Goal: Task Accomplishment & Management: Use online tool/utility

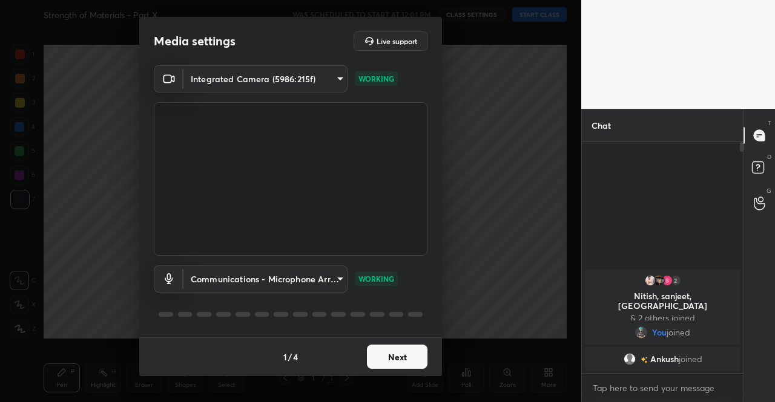
click at [401, 354] on button "Next" at bounding box center [397, 357] width 61 height 24
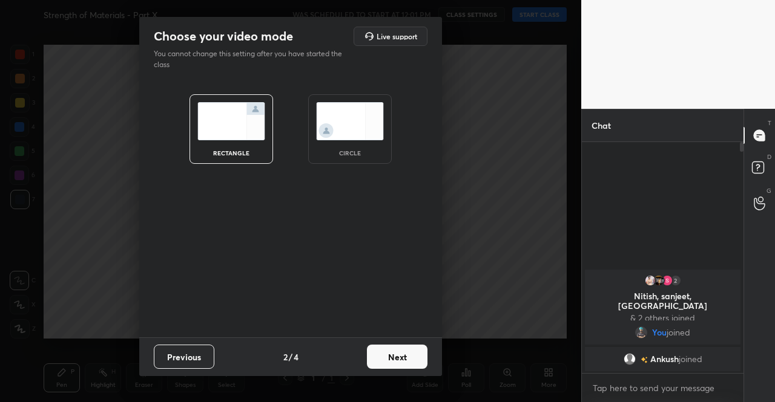
click at [401, 358] on button "Next" at bounding box center [397, 357] width 61 height 24
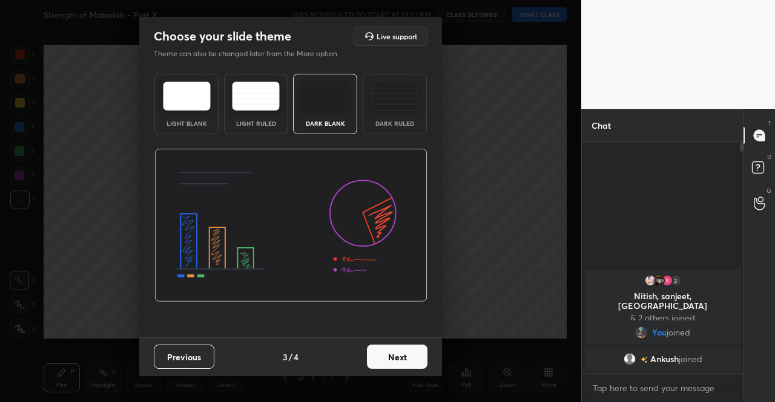
click at [415, 359] on button "Next" at bounding box center [397, 357] width 61 height 24
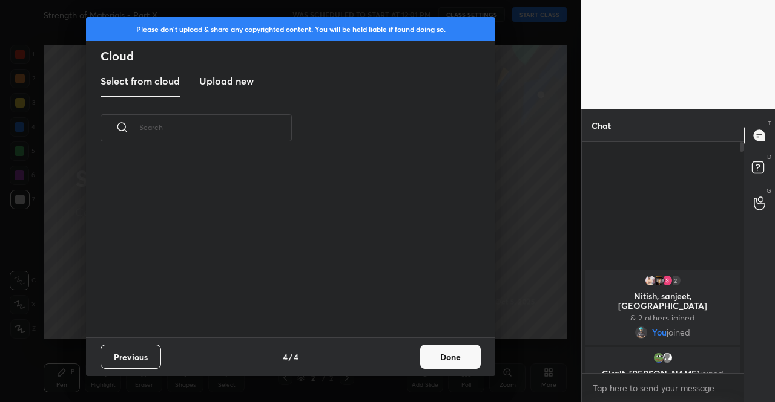
scroll to position [178, 389]
click at [211, 76] on h3 "Upload new" at bounding box center [226, 81] width 54 height 15
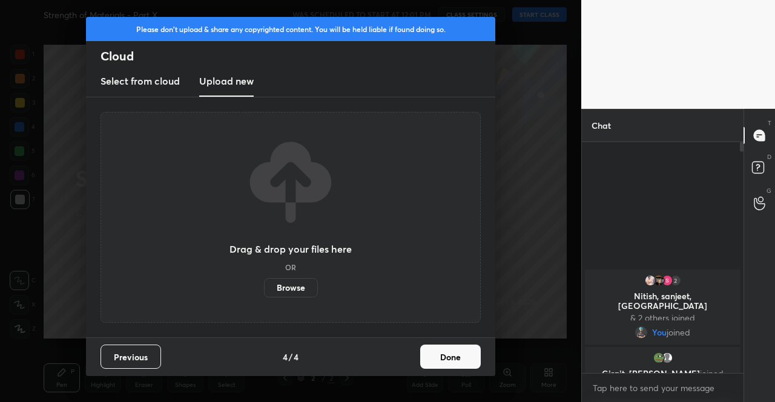
click at [287, 286] on label "Browse" at bounding box center [291, 287] width 54 height 19
click at [264, 286] on input "Browse" at bounding box center [264, 287] width 0 height 19
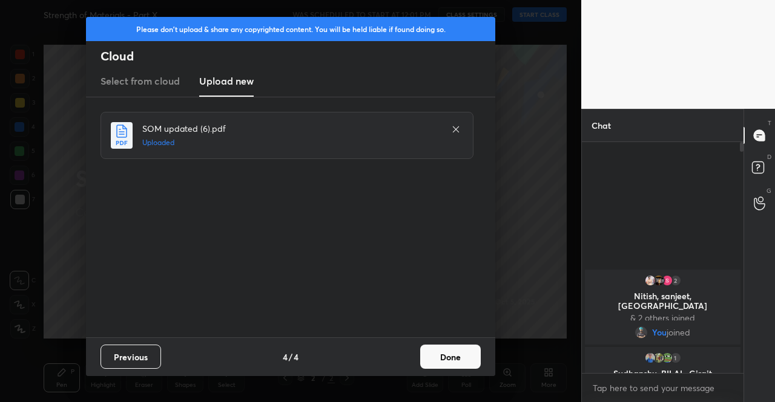
click at [449, 359] on button "Done" at bounding box center [450, 357] width 61 height 24
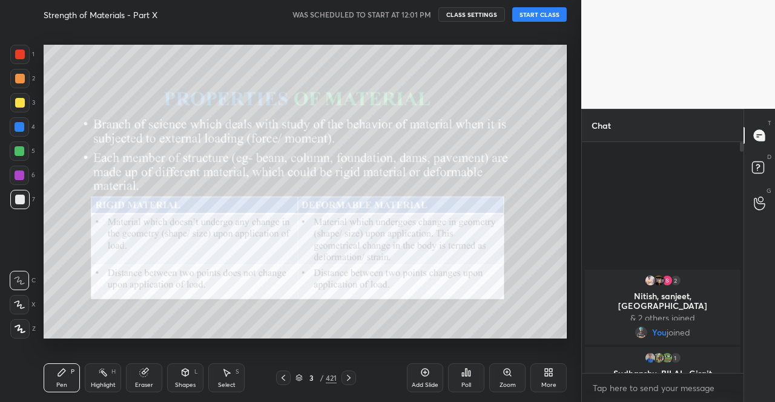
click at [287, 373] on icon at bounding box center [283, 378] width 10 height 10
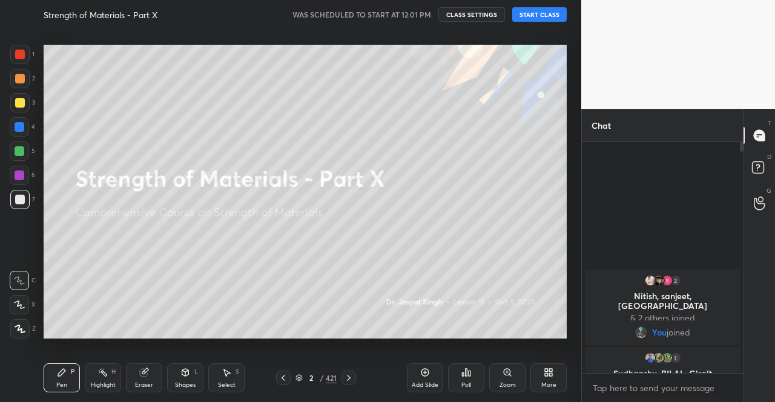
click at [551, 14] on button "START CLASS" at bounding box center [539, 14] width 54 height 15
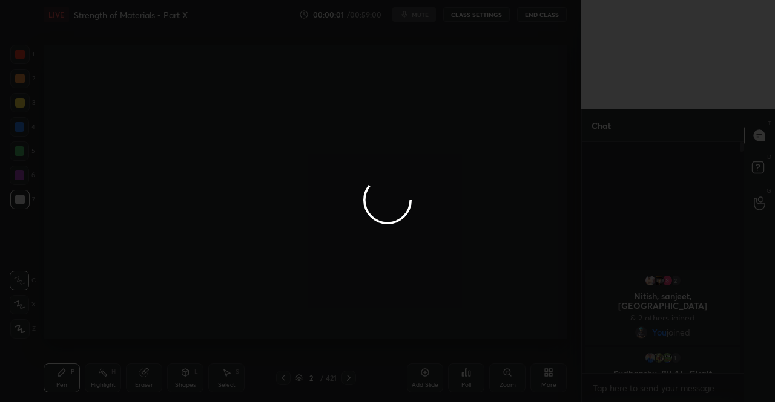
click at [412, 18] on div at bounding box center [387, 201] width 775 height 402
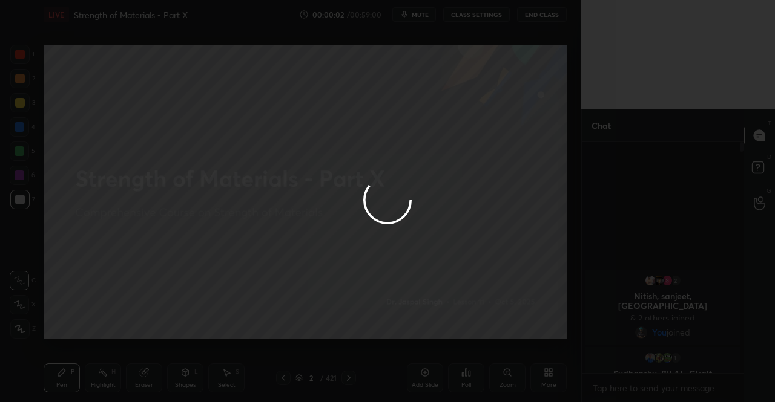
click at [412, 18] on div at bounding box center [387, 201] width 775 height 402
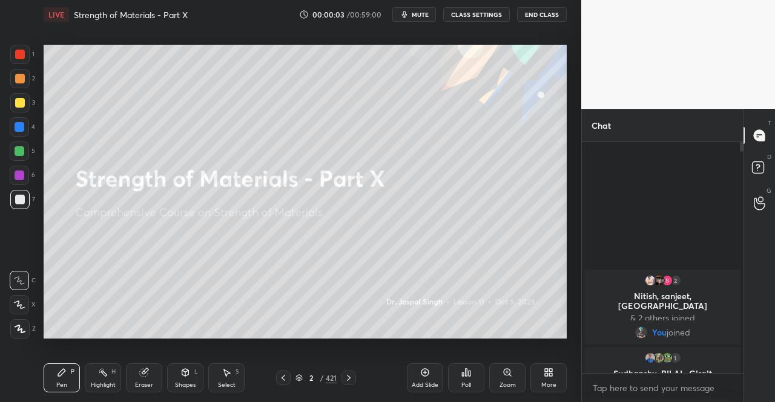
click at [417, 15] on span "mute" at bounding box center [420, 14] width 17 height 8
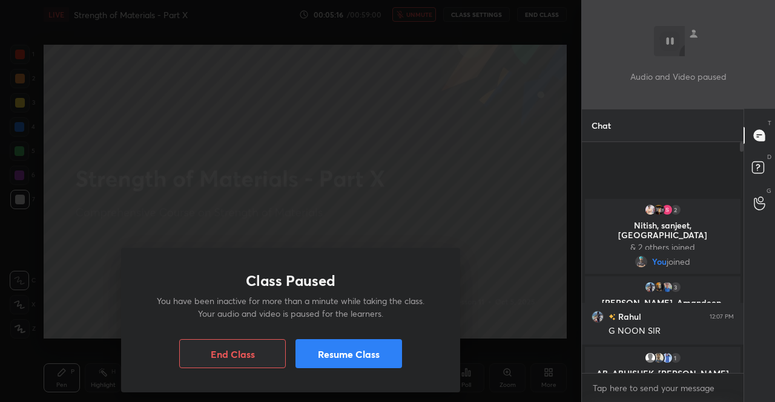
click at [341, 344] on button "Resume Class" at bounding box center [348, 354] width 107 height 29
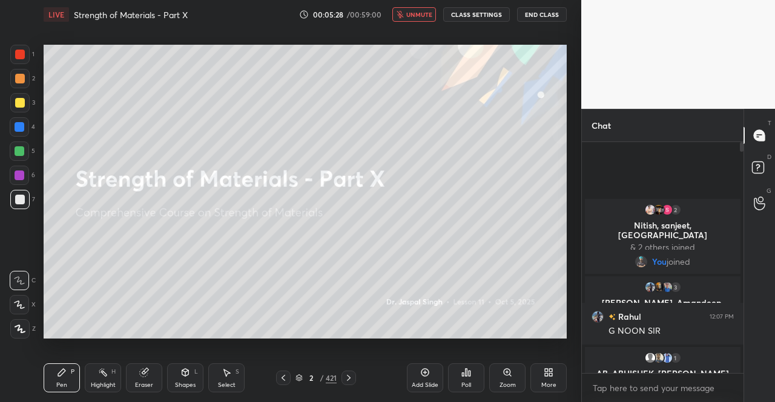
click at [22, 107] on div at bounding box center [20, 103] width 10 height 10
click at [24, 323] on div at bounding box center [19, 329] width 19 height 19
click at [762, 174] on icon at bounding box center [760, 170] width 22 height 22
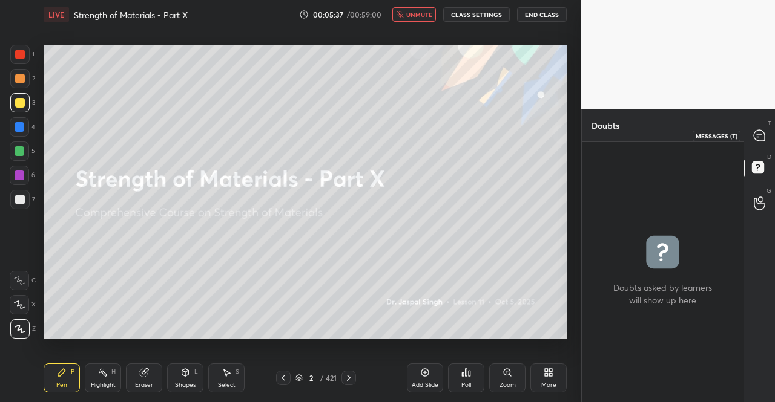
click at [764, 139] on icon at bounding box center [758, 135] width 11 height 11
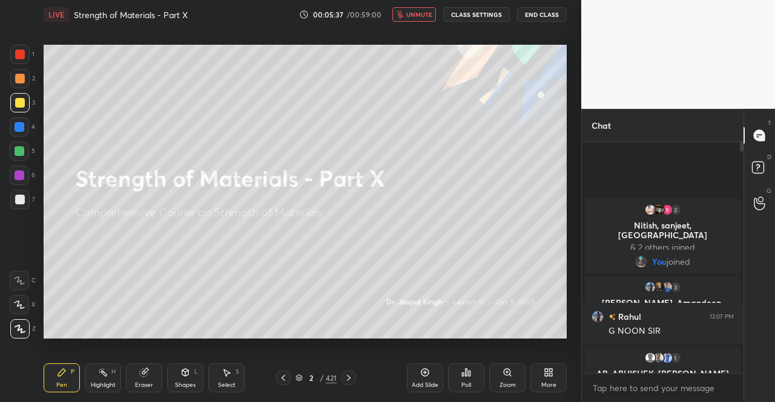
scroll to position [228, 158]
click at [751, 163] on icon at bounding box center [760, 170] width 22 height 22
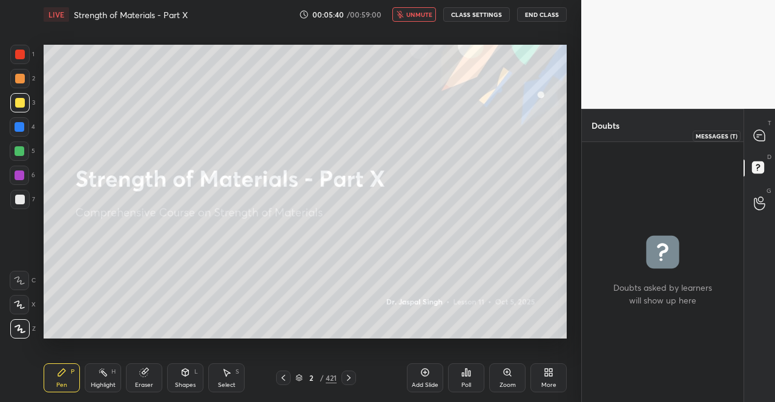
click at [760, 136] on icon at bounding box center [758, 135] width 11 height 11
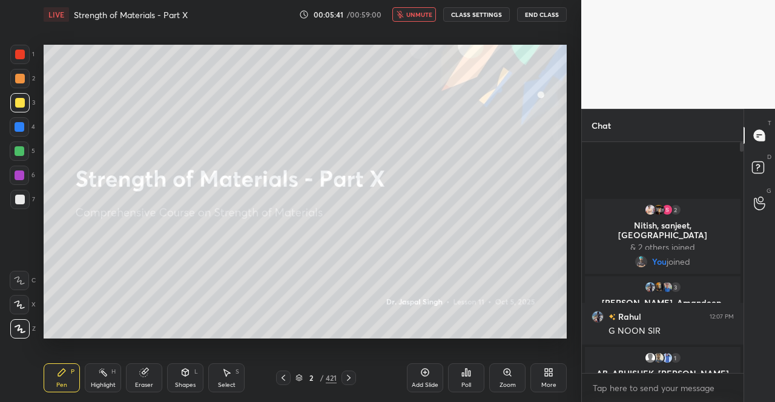
click at [15, 326] on icon at bounding box center [20, 329] width 11 height 8
click at [764, 170] on icon at bounding box center [760, 170] width 22 height 22
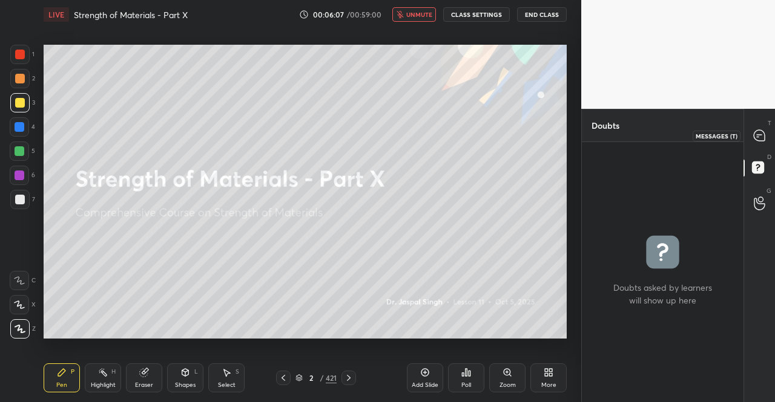
click at [760, 133] on icon at bounding box center [758, 135] width 11 height 11
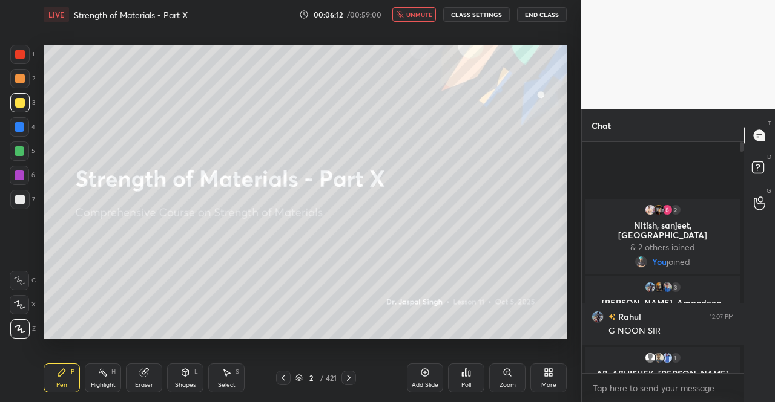
click at [21, 103] on div at bounding box center [20, 103] width 10 height 10
click at [21, 326] on icon at bounding box center [20, 329] width 11 height 8
click at [51, 381] on div "Pen P" at bounding box center [62, 378] width 36 height 29
click at [666, 386] on body "1 2 3 4 5 6 7 C X Z C X Z E E Erase all H H LIVE Strength of Materials - Part X…" at bounding box center [387, 201] width 775 height 402
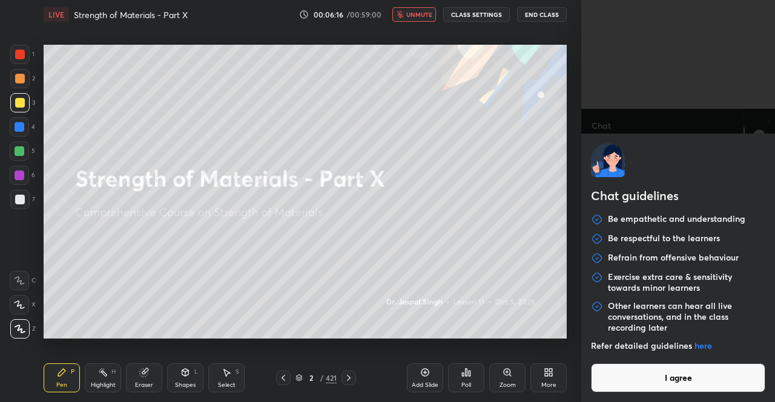
click at [633, 372] on button "I agree" at bounding box center [678, 378] width 174 height 29
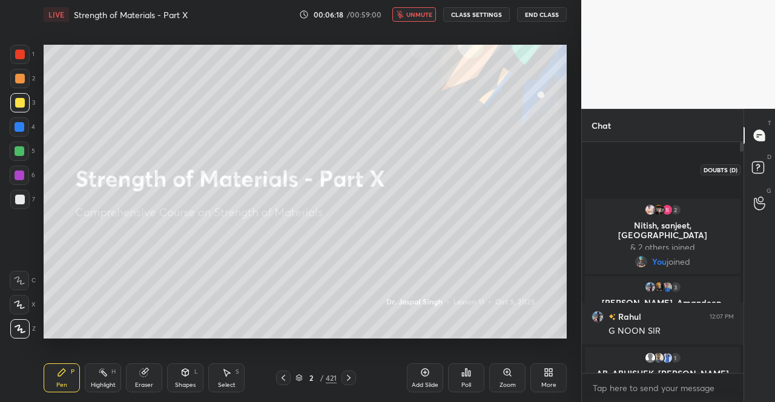
click at [760, 169] on rect at bounding box center [757, 167] width 11 height 11
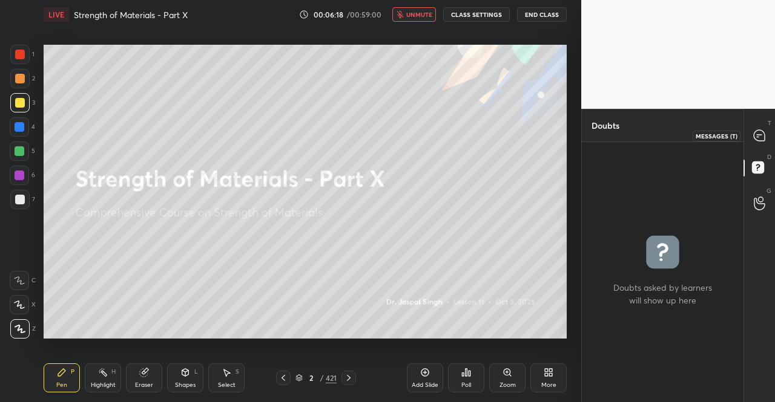
click at [761, 136] on icon at bounding box center [758, 135] width 11 height 11
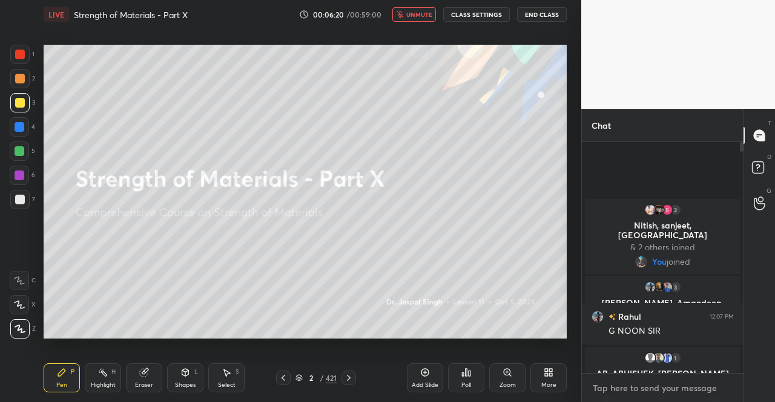
click at [656, 390] on textarea at bounding box center [662, 388] width 142 height 19
click at [760, 173] on rect at bounding box center [757, 167] width 11 height 11
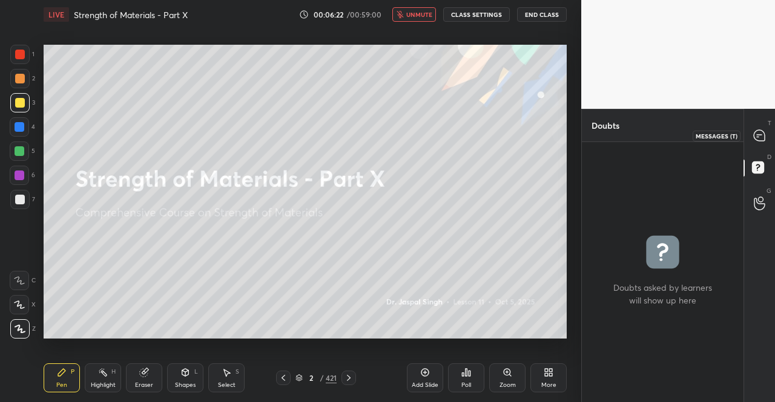
click at [762, 143] on div at bounding box center [759, 136] width 24 height 22
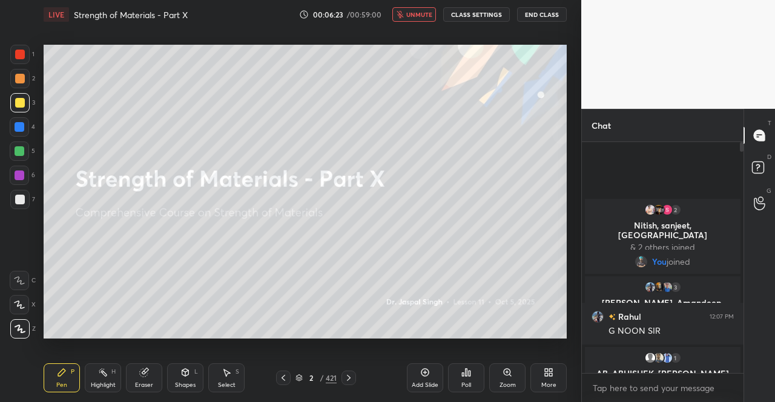
click at [17, 106] on div at bounding box center [20, 103] width 10 height 10
click at [21, 327] on icon at bounding box center [20, 329] width 11 height 8
click at [58, 376] on icon at bounding box center [61, 372] width 7 height 7
click at [692, 387] on textarea at bounding box center [662, 388] width 142 height 19
click at [754, 137] on icon at bounding box center [758, 135] width 11 height 11
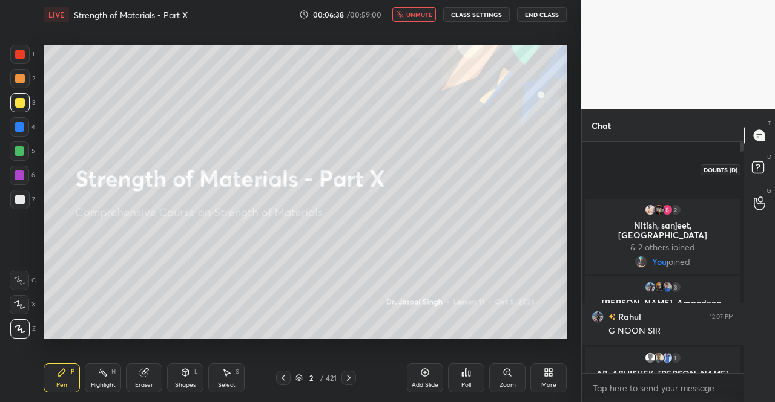
click at [760, 166] on rect at bounding box center [757, 167] width 11 height 11
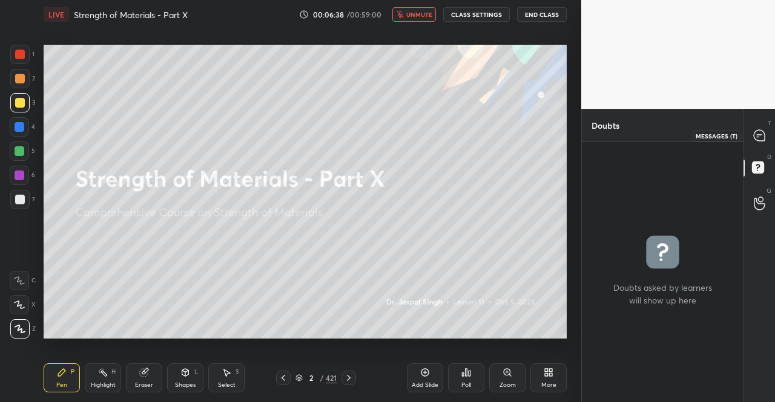
click at [760, 132] on icon at bounding box center [758, 135] width 11 height 11
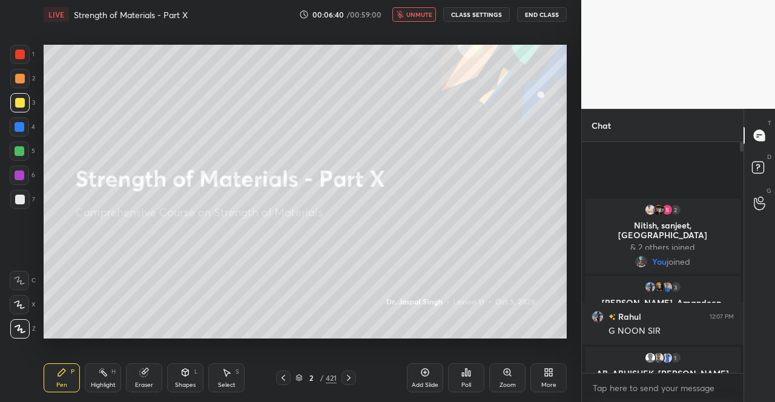
drag, startPoint x: 59, startPoint y: 387, endPoint x: 88, endPoint y: 346, distance: 49.5
click at [60, 383] on div "Pen" at bounding box center [61, 385] width 11 height 6
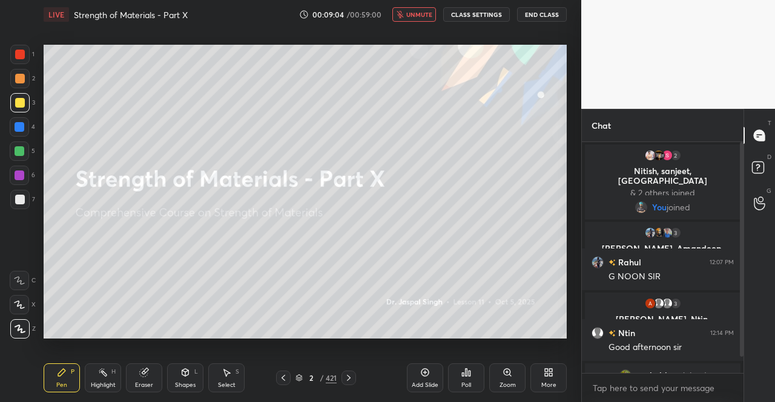
scroll to position [16, 0]
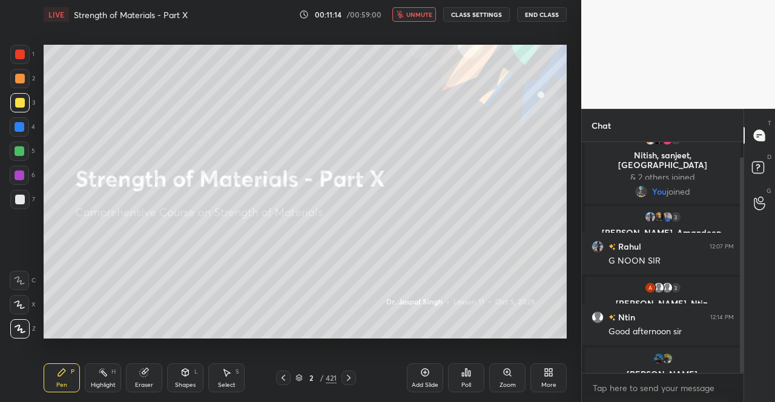
click at [417, 9] on button "unmute" at bounding box center [414, 14] width 44 height 15
click at [21, 95] on div at bounding box center [19, 102] width 19 height 19
click at [13, 332] on div at bounding box center [19, 329] width 19 height 19
click at [17, 330] on icon at bounding box center [20, 329] width 11 height 8
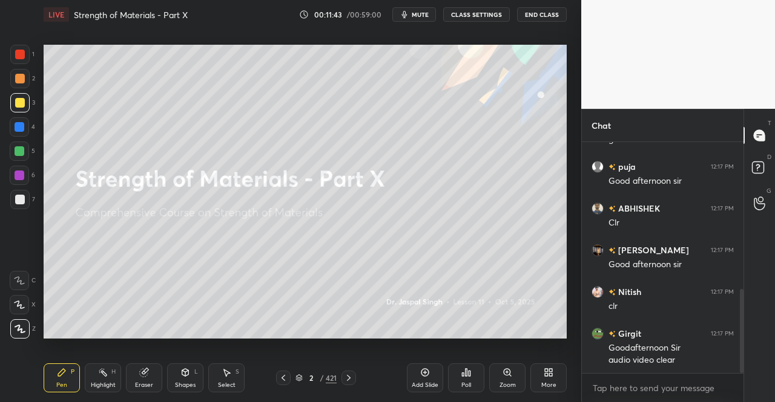
scroll to position [445, 0]
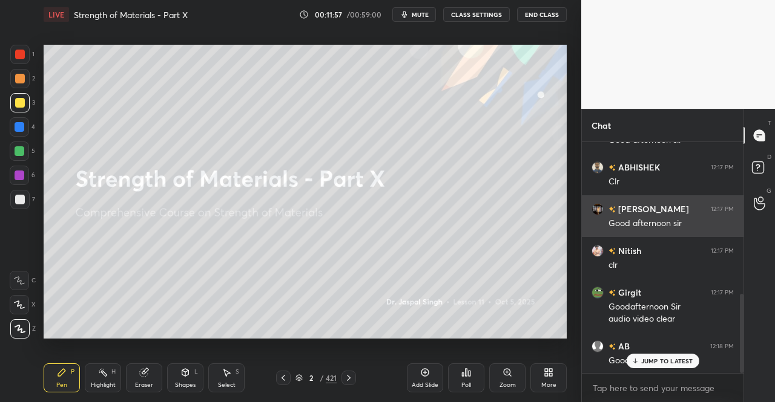
click at [611, 365] on div "Good afternoon sir" at bounding box center [670, 361] width 125 height 12
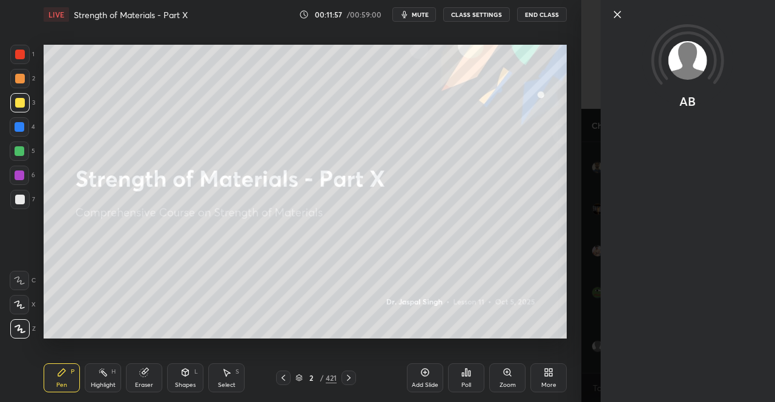
click at [644, 367] on div "AB" at bounding box center [687, 201] width 174 height 402
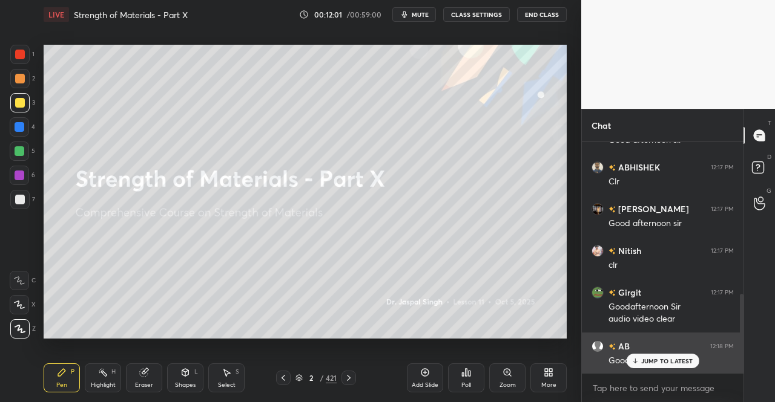
click at [663, 366] on div "JUMP TO LATEST" at bounding box center [662, 361] width 73 height 15
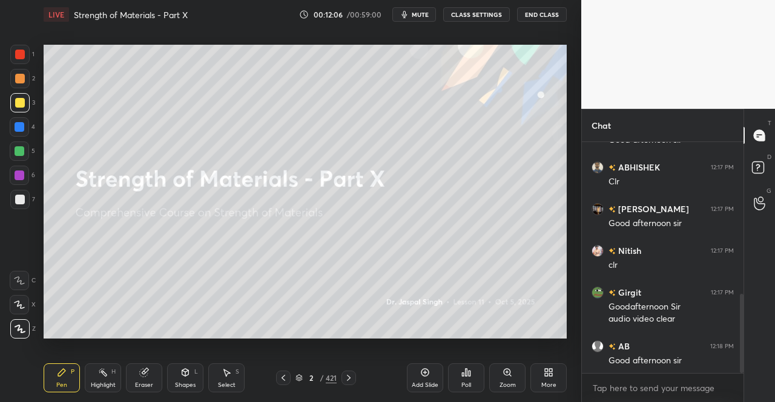
click at [301, 379] on icon at bounding box center [299, 379] width 6 height 2
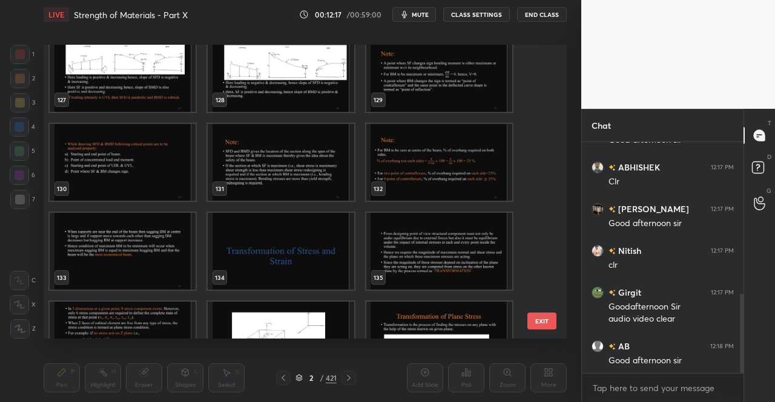
scroll to position [3873, 0]
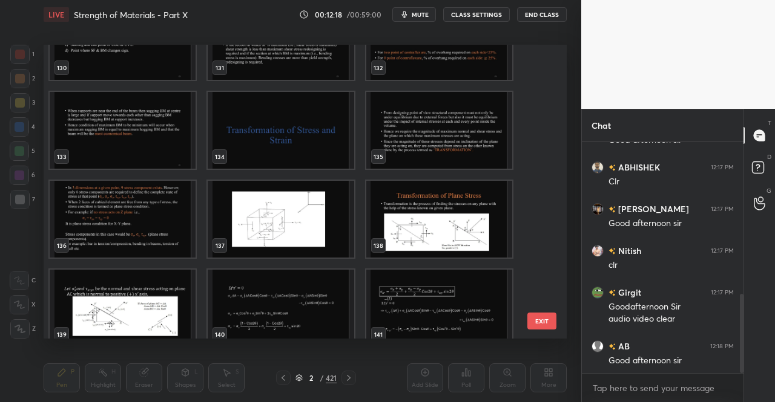
click at [332, 164] on img "grid" at bounding box center [281, 130] width 146 height 77
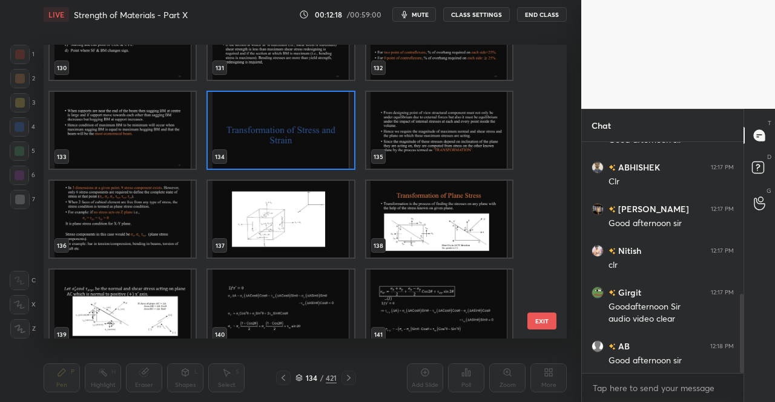
click at [332, 164] on img "grid" at bounding box center [281, 130] width 146 height 77
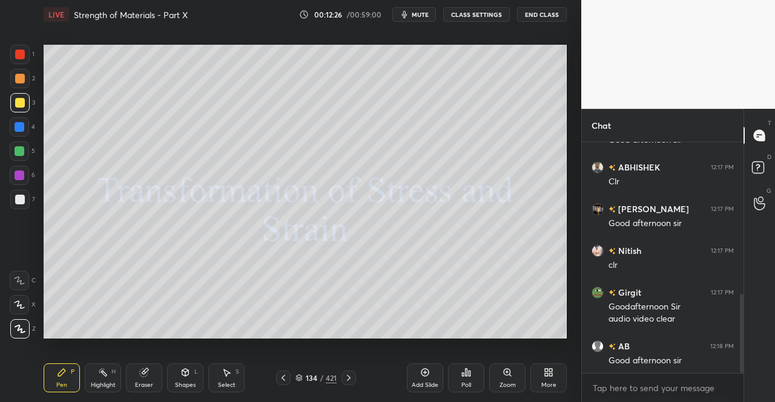
click at [358, 378] on div "134 / 421" at bounding box center [316, 378] width 182 height 15
click at [354, 381] on div at bounding box center [348, 378] width 15 height 15
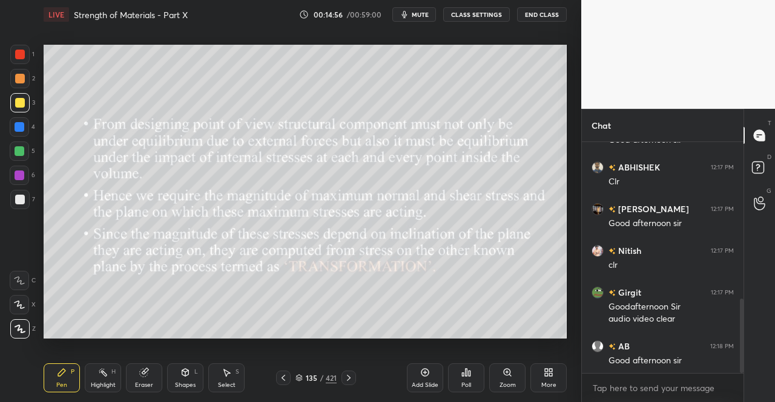
scroll to position [488, 0]
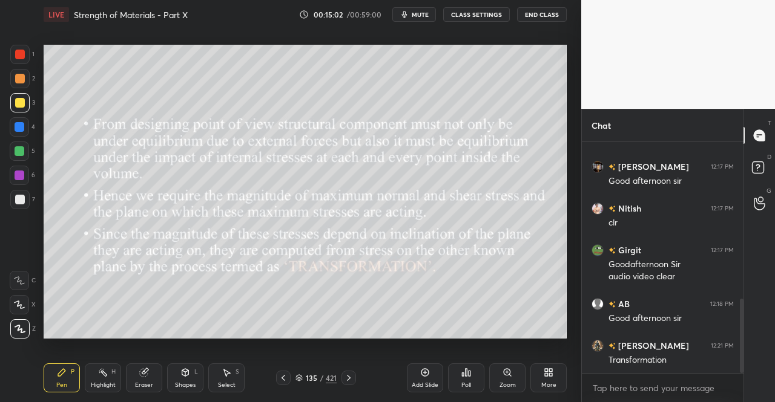
click at [349, 375] on icon at bounding box center [349, 378] width 10 height 10
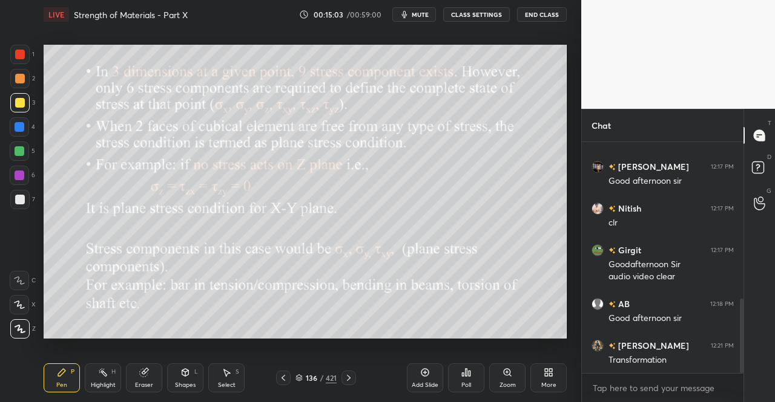
click at [51, 375] on div "Pen P" at bounding box center [62, 378] width 36 height 29
click at [61, 350] on div "Setting up your live class Poll for secs No correct answer Start poll" at bounding box center [305, 191] width 533 height 325
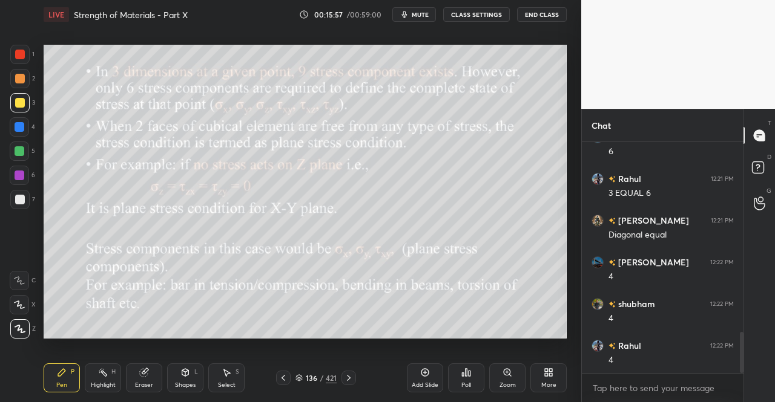
scroll to position [1114, 0]
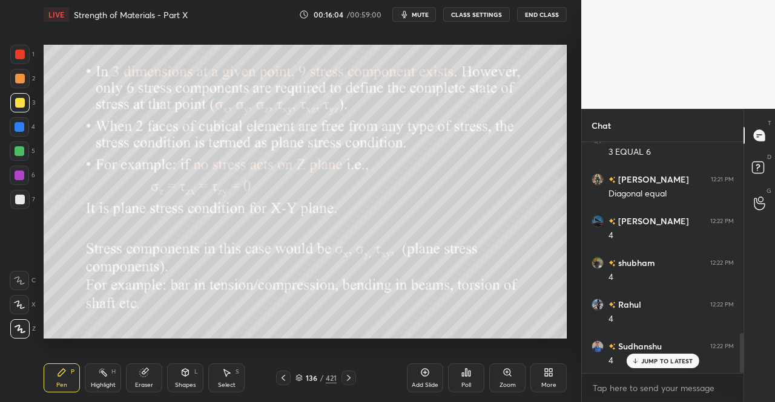
click at [180, 384] on div "Shapes" at bounding box center [185, 385] width 21 height 6
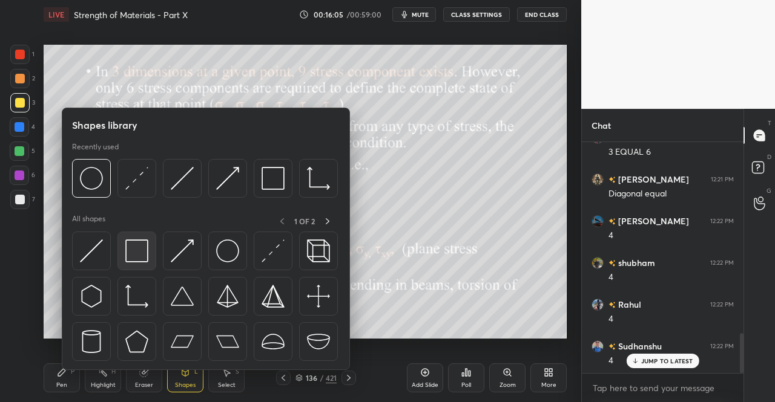
click at [146, 250] on img at bounding box center [136, 251] width 23 height 23
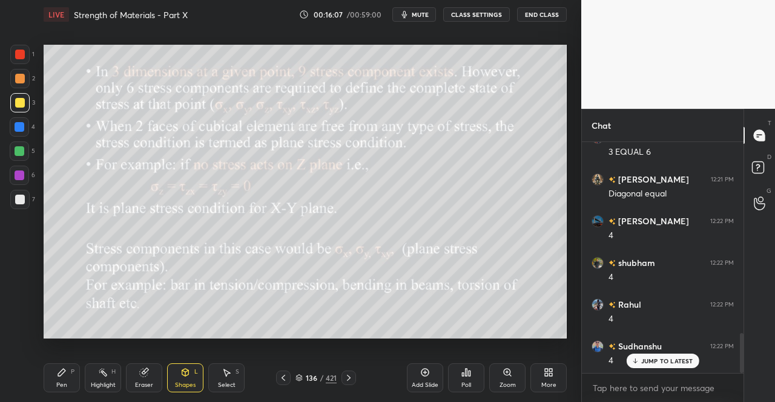
click at [187, 377] on icon at bounding box center [185, 373] width 10 height 10
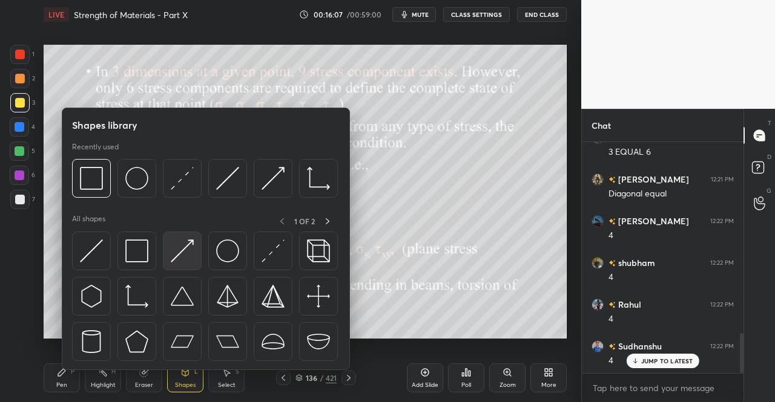
click at [188, 247] on img at bounding box center [182, 251] width 23 height 23
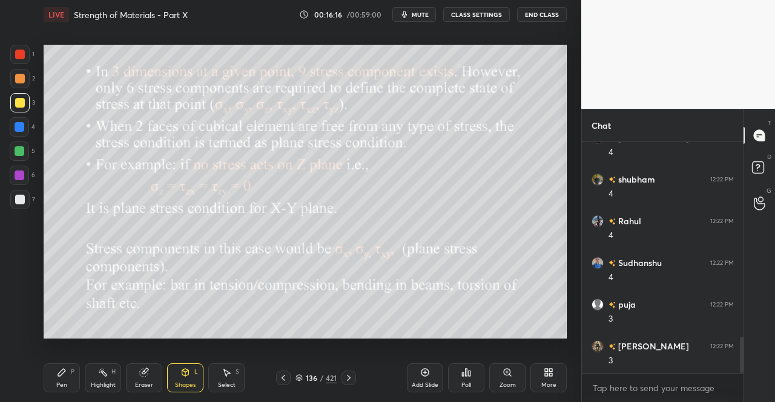
scroll to position [1239, 0]
click at [59, 384] on div "Pen" at bounding box center [61, 385] width 11 height 6
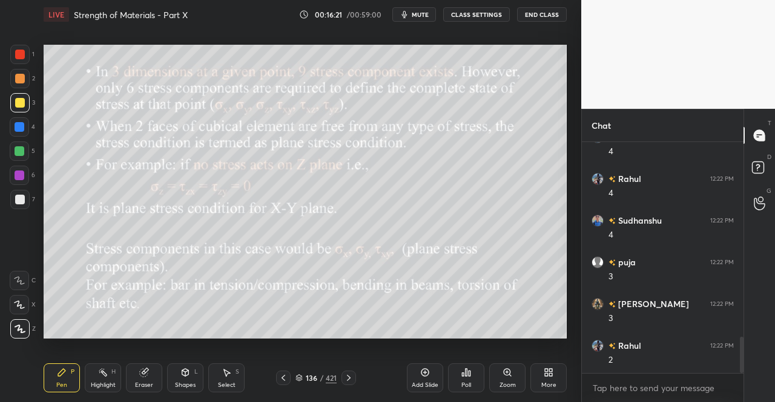
click at [46, 385] on div "Pen P" at bounding box center [62, 378] width 36 height 29
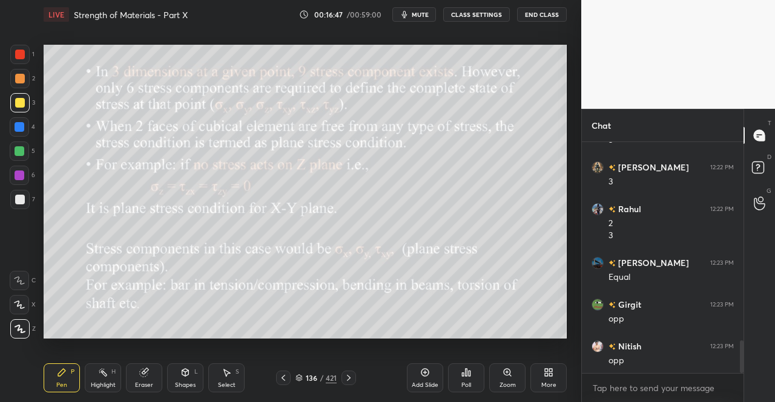
scroll to position [1419, 0]
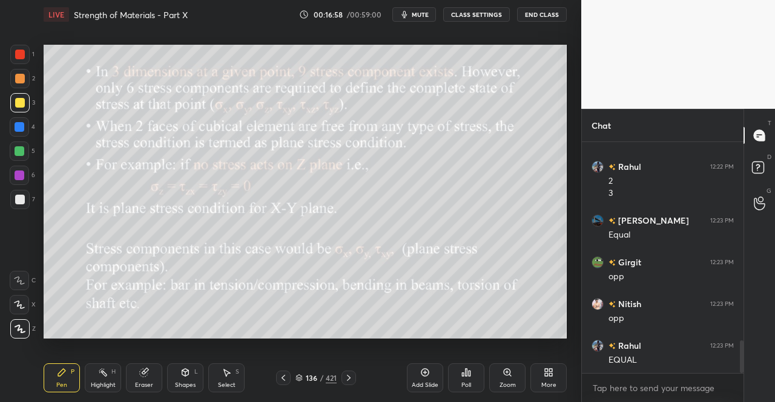
click at [223, 376] on icon at bounding box center [227, 373] width 10 height 10
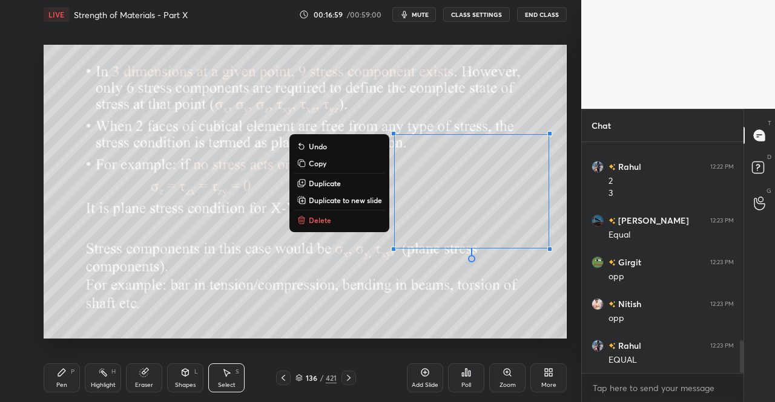
click at [327, 218] on p "Delete" at bounding box center [320, 220] width 22 height 10
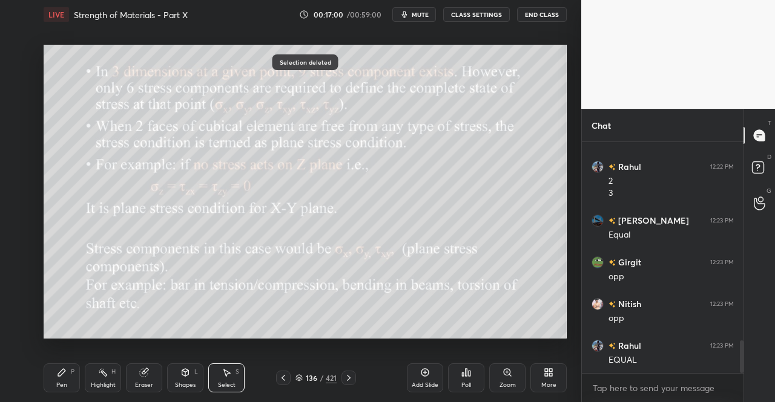
click at [67, 386] on div "Pen P" at bounding box center [62, 378] width 36 height 29
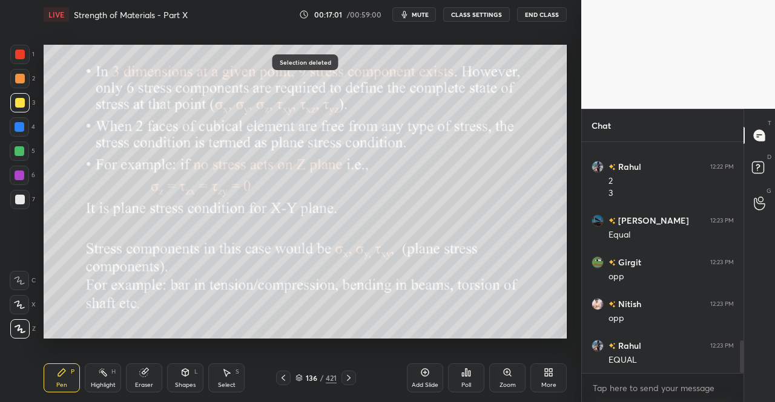
click at [64, 382] on div "Pen" at bounding box center [61, 385] width 11 height 6
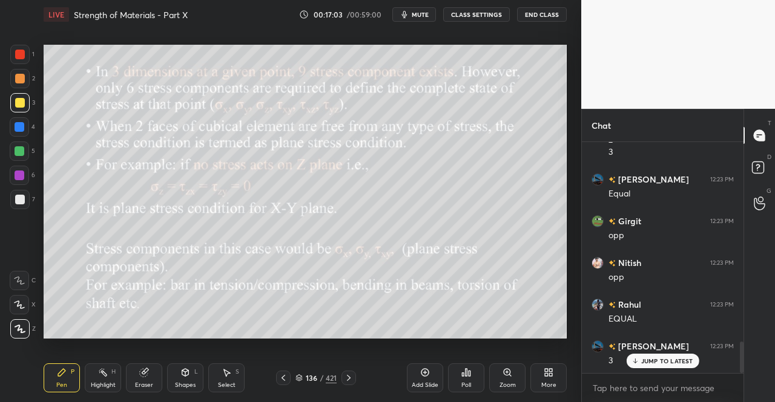
click at [47, 386] on div "Pen P" at bounding box center [62, 378] width 36 height 29
click at [68, 364] on div "Pen P Highlight H Eraser Shapes L Select S 136 / 421 Add Slide Poll Zoom More" at bounding box center [305, 378] width 523 height 48
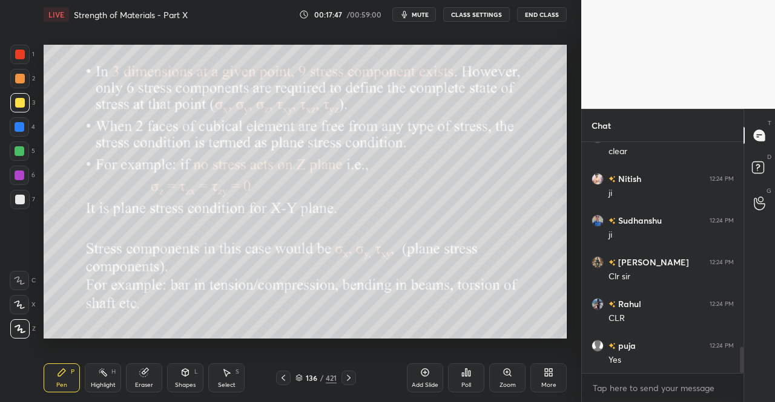
scroll to position [1877, 0]
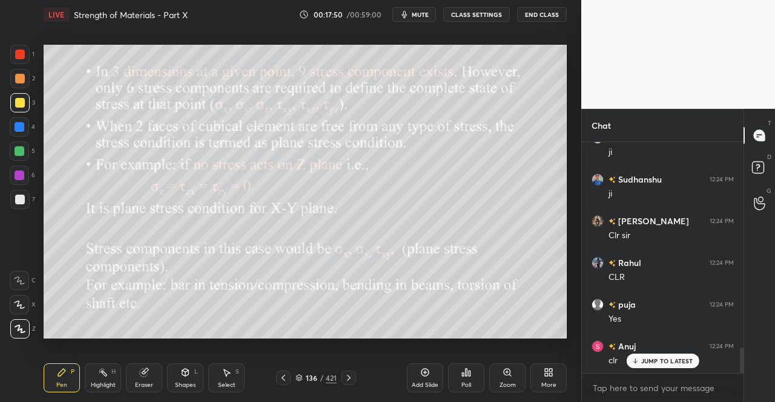
click at [342, 379] on div at bounding box center [348, 378] width 15 height 15
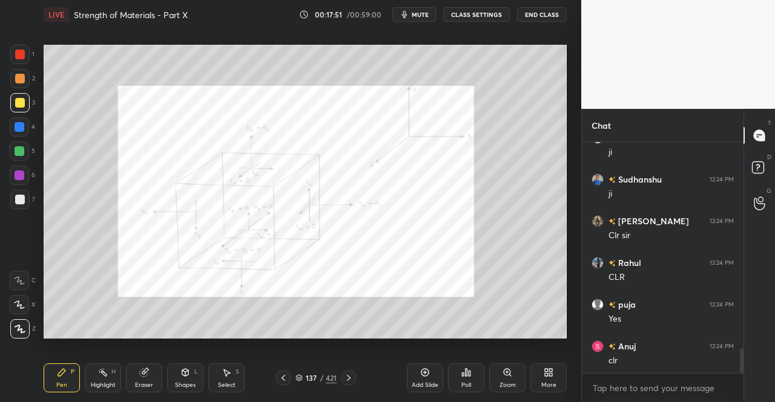
scroll to position [1920, 0]
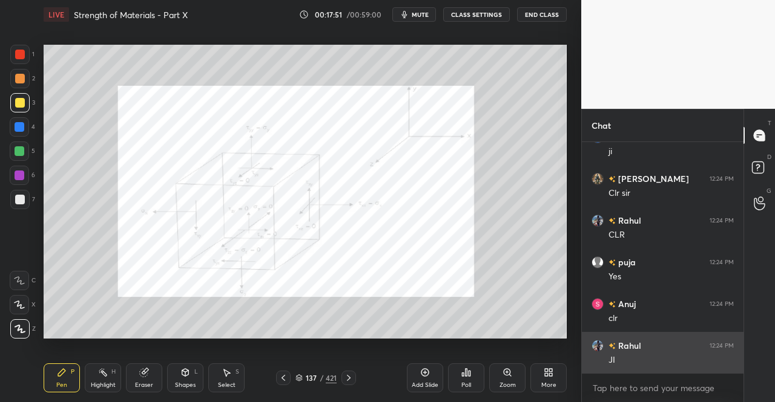
click at [645, 361] on div "JI" at bounding box center [670, 361] width 125 height 12
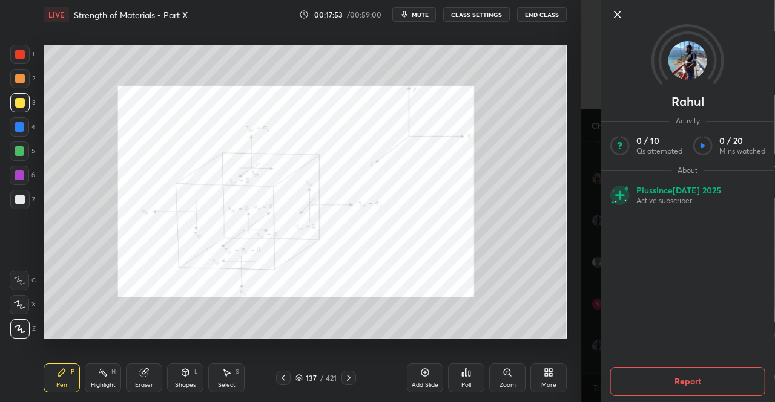
click at [97, 341] on div "Setting up your live class Poll for secs No correct answer Start poll" at bounding box center [305, 191] width 533 height 325
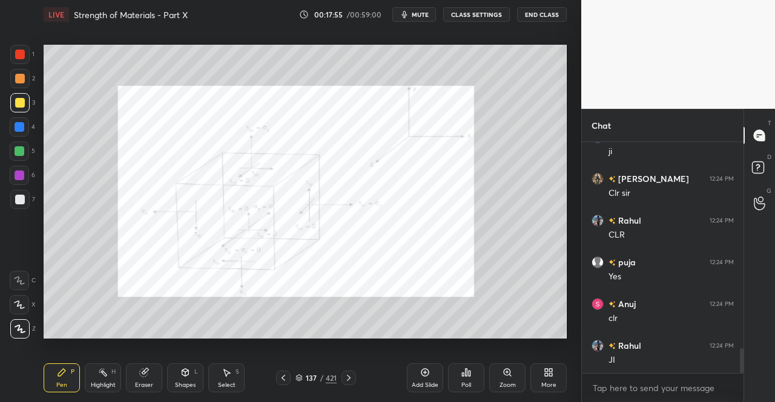
click at [349, 379] on icon at bounding box center [349, 378] width 4 height 6
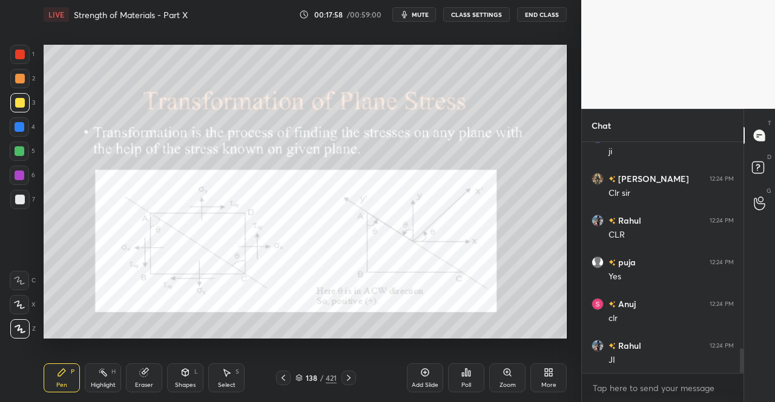
click at [281, 378] on icon at bounding box center [283, 378] width 10 height 10
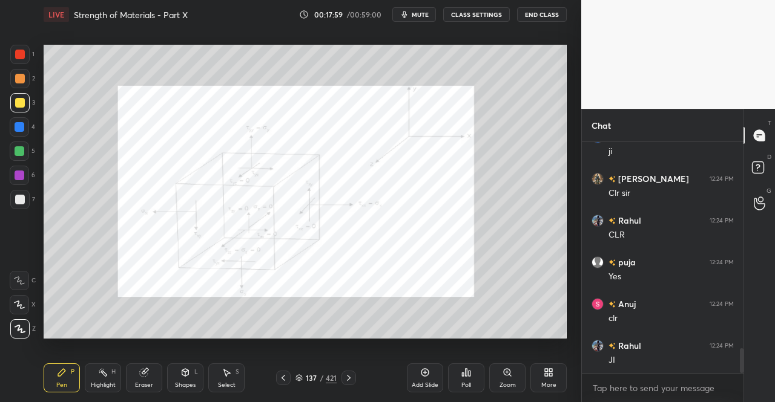
click at [421, 380] on div "Add Slide" at bounding box center [425, 378] width 36 height 29
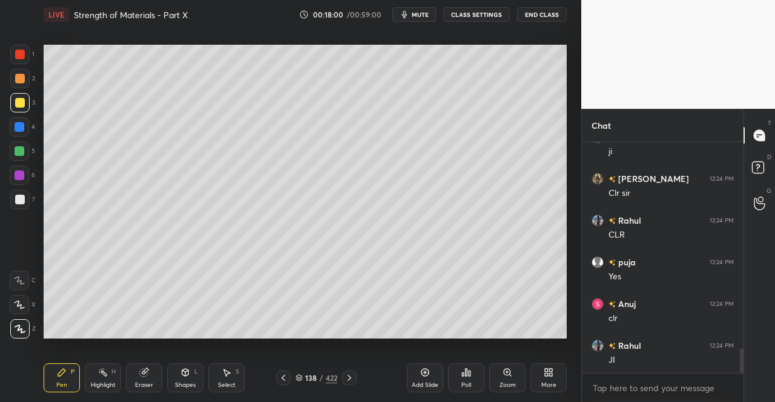
click at [192, 377] on div "Shapes L" at bounding box center [185, 378] width 36 height 29
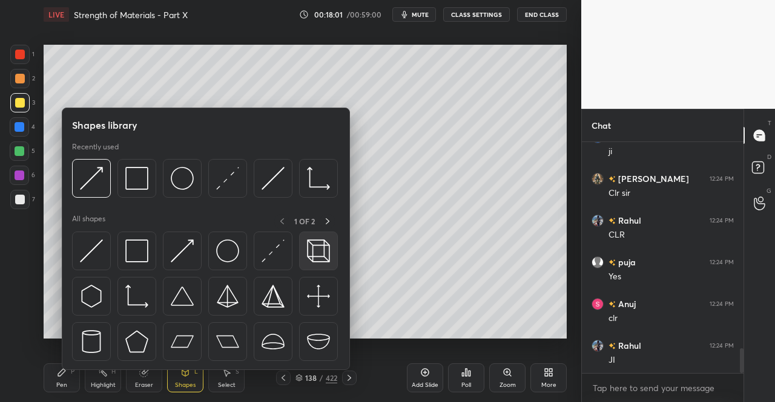
click at [322, 245] on img at bounding box center [318, 251] width 23 height 23
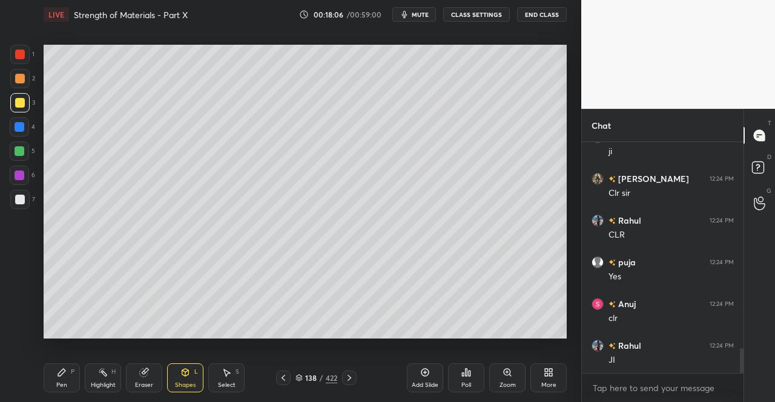
click at [187, 379] on div "Shapes L" at bounding box center [185, 378] width 36 height 29
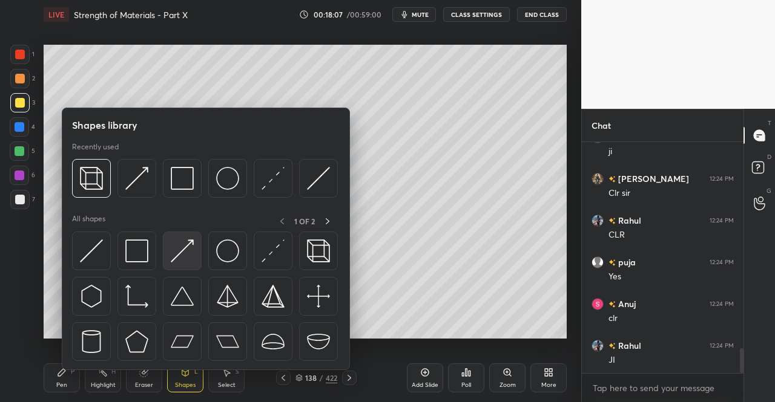
click at [190, 253] on img at bounding box center [182, 251] width 23 height 23
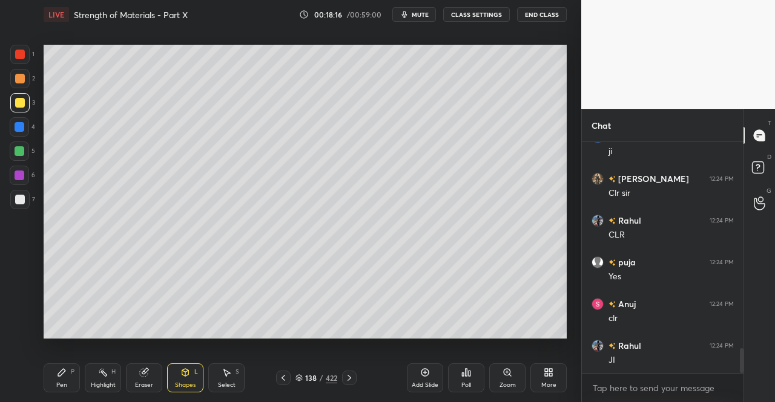
click at [52, 389] on div "Pen P" at bounding box center [62, 378] width 36 height 29
click at [64, 382] on div "Pen" at bounding box center [61, 385] width 11 height 6
click at [179, 376] on div "Shapes L" at bounding box center [185, 378] width 36 height 29
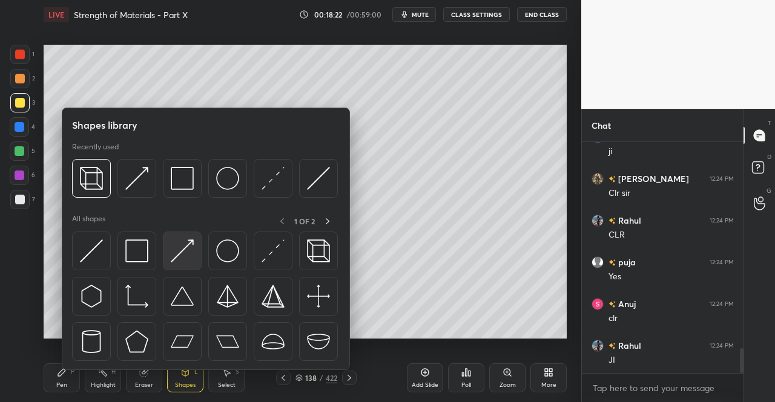
click at [180, 248] on img at bounding box center [182, 251] width 23 height 23
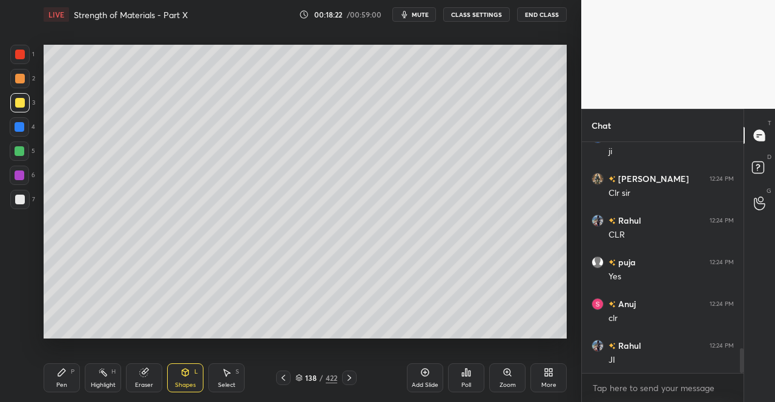
click at [17, 205] on div at bounding box center [19, 199] width 19 height 19
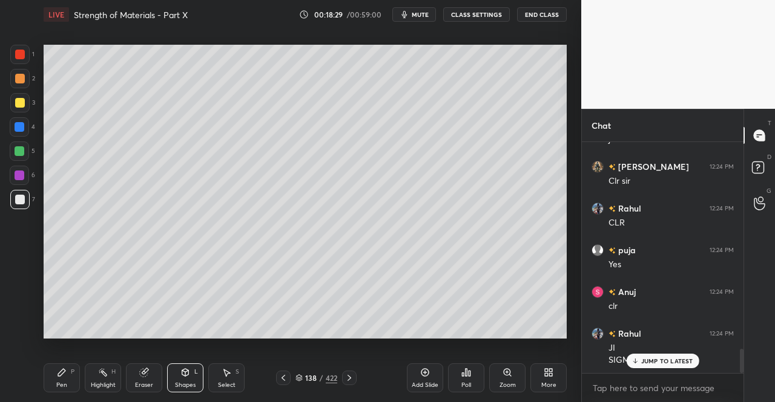
scroll to position [1973, 0]
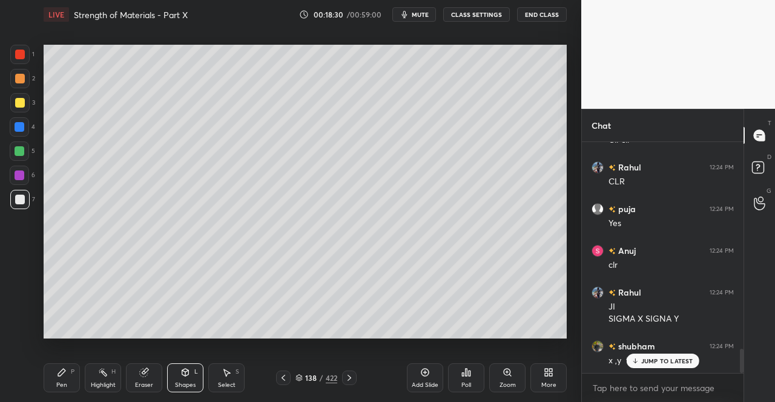
click at [54, 381] on div "Pen P" at bounding box center [62, 378] width 36 height 29
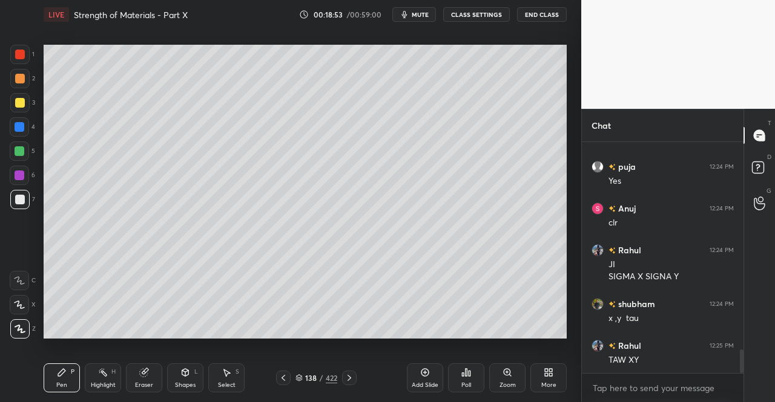
click at [350, 375] on icon at bounding box center [349, 378] width 10 height 10
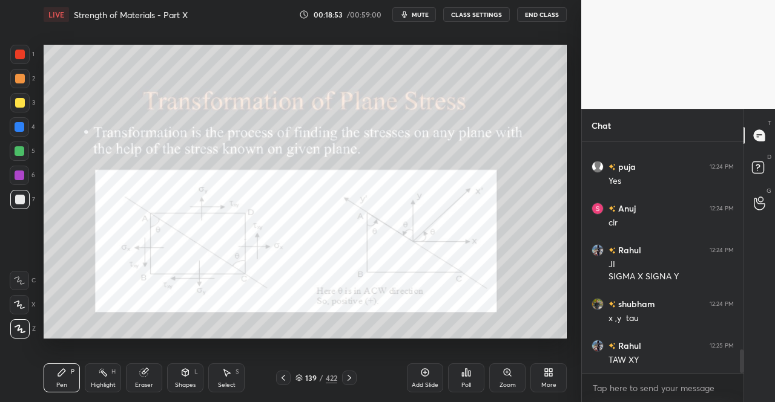
click at [68, 379] on div "Pen P" at bounding box center [62, 378] width 36 height 29
click at [68, 354] on div "Pen P Highlight H Eraser Shapes L Select S 139 / 422 Add Slide Poll Zoom More" at bounding box center [305, 378] width 523 height 48
click at [17, 61] on div at bounding box center [19, 54] width 19 height 19
click at [13, 57] on div at bounding box center [19, 54] width 19 height 19
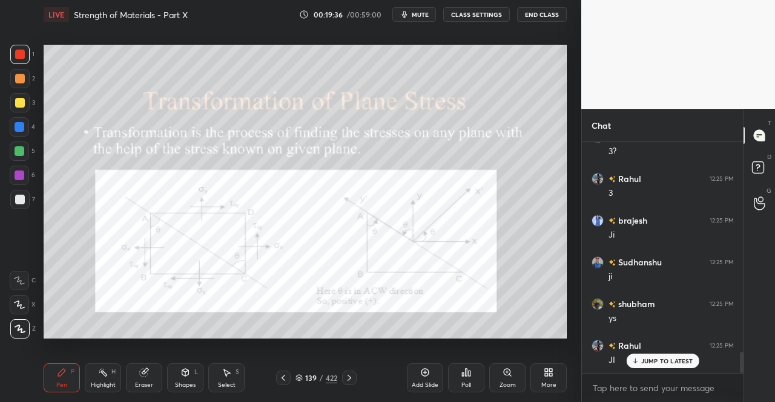
scroll to position [2307, 0]
click at [191, 384] on div "Shapes" at bounding box center [185, 385] width 21 height 6
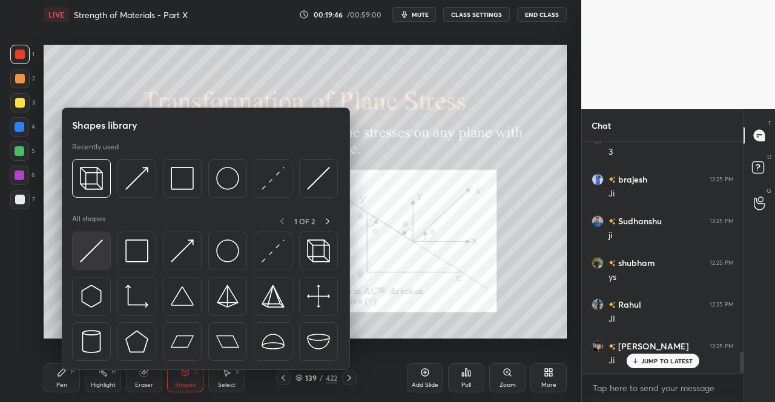
click at [102, 251] on img at bounding box center [91, 251] width 23 height 23
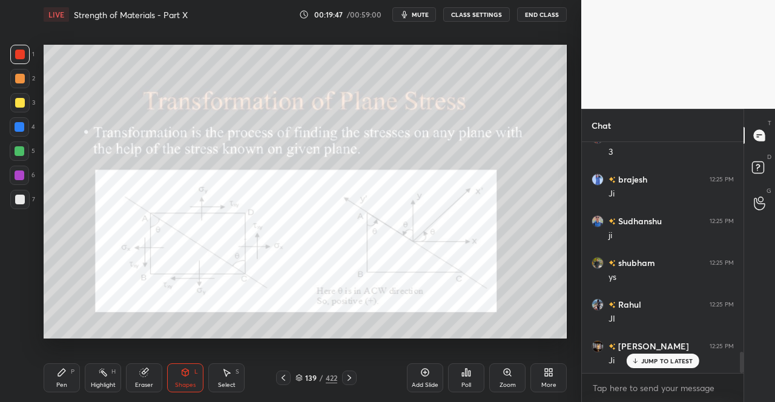
click at [8, 48] on div "1 2 3 4 5 6 7 C X Z C X Z E E Erase all H H" at bounding box center [19, 192] width 39 height 294
click at [55, 383] on div "Pen P" at bounding box center [62, 378] width 36 height 29
click at [68, 374] on div "Pen P" at bounding box center [62, 378] width 36 height 29
click at [425, 13] on span "mute" at bounding box center [420, 14] width 17 height 8
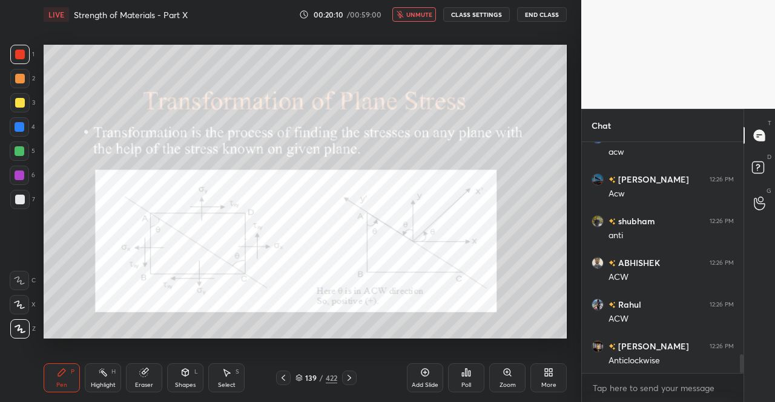
scroll to position [2600, 0]
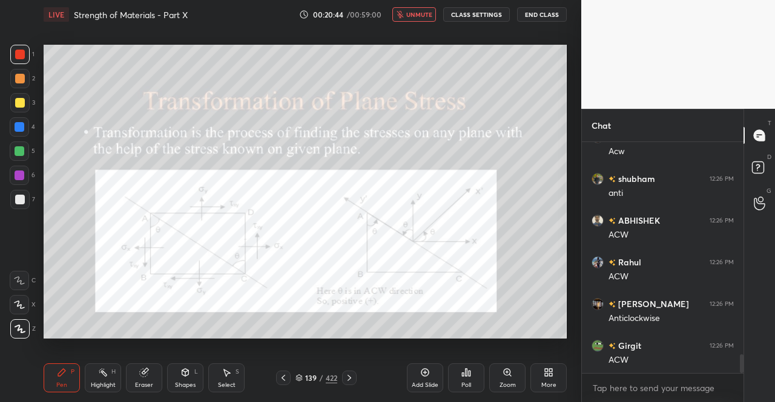
click at [419, 19] on button "unmute" at bounding box center [414, 14] width 44 height 15
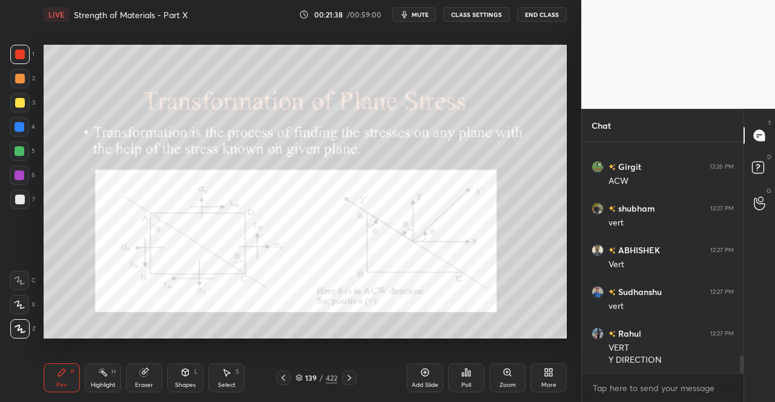
scroll to position [2808, 0]
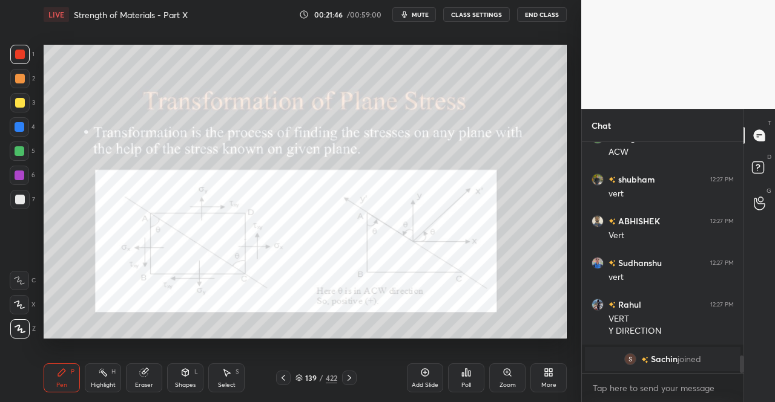
click at [140, 380] on div "Eraser" at bounding box center [144, 378] width 36 height 29
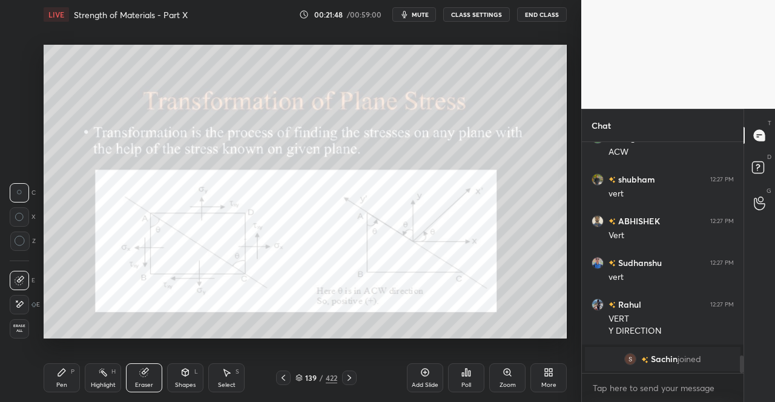
click at [65, 373] on icon at bounding box center [62, 373] width 10 height 10
click at [53, 382] on div "Pen P" at bounding box center [62, 378] width 36 height 29
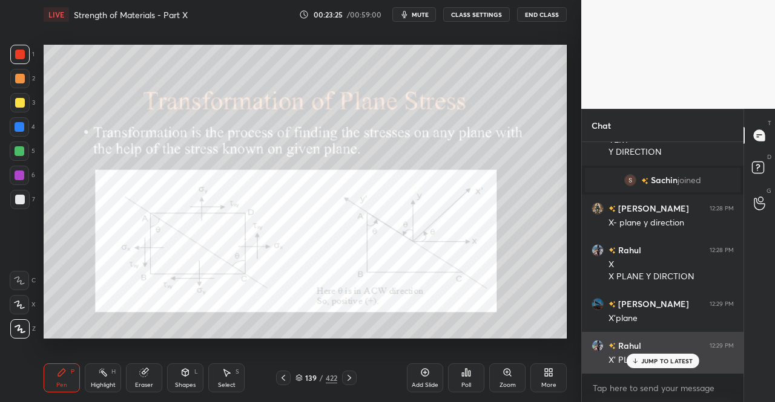
scroll to position [2404, 0]
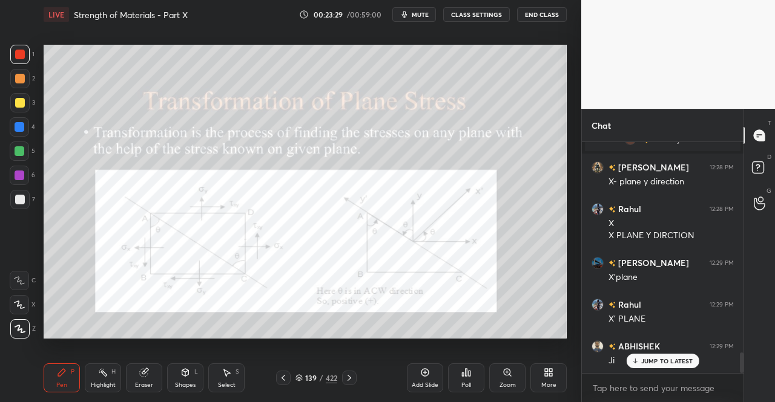
click at [149, 376] on div "Eraser" at bounding box center [144, 378] width 36 height 29
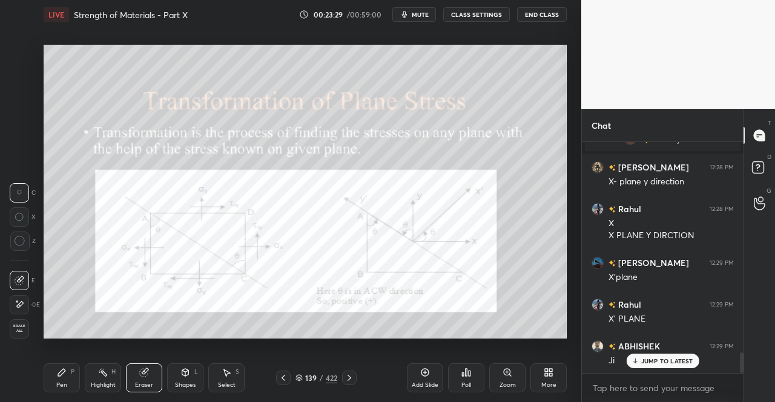
click at [10, 326] on span "Erase all" at bounding box center [19, 328] width 18 height 8
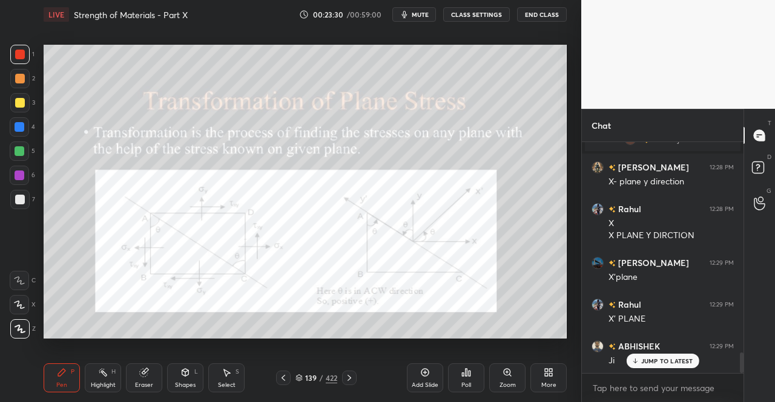
click at [67, 378] on div "Pen P" at bounding box center [62, 378] width 36 height 29
click at [352, 378] on icon at bounding box center [349, 378] width 10 height 10
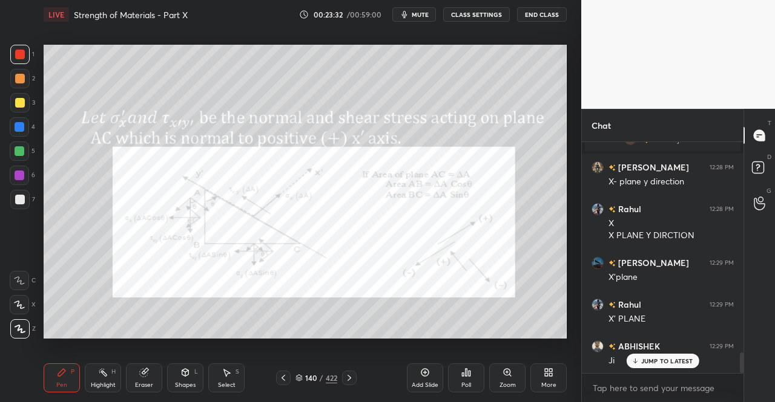
click at [68, 381] on div "Pen P" at bounding box center [62, 378] width 36 height 29
click at [286, 372] on div at bounding box center [283, 378] width 15 height 15
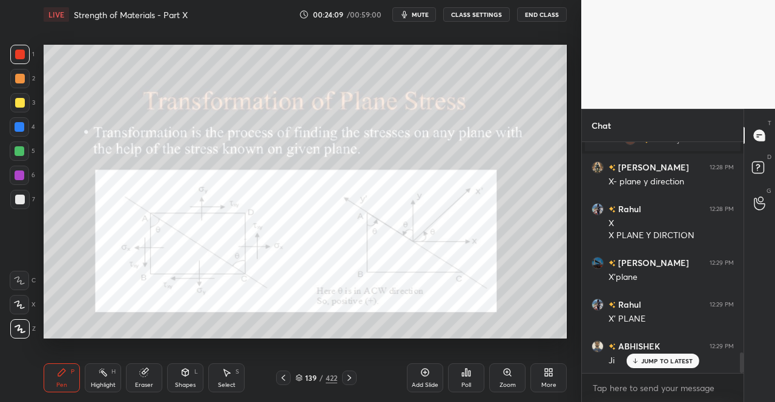
click at [432, 377] on div "Add Slide" at bounding box center [425, 378] width 36 height 29
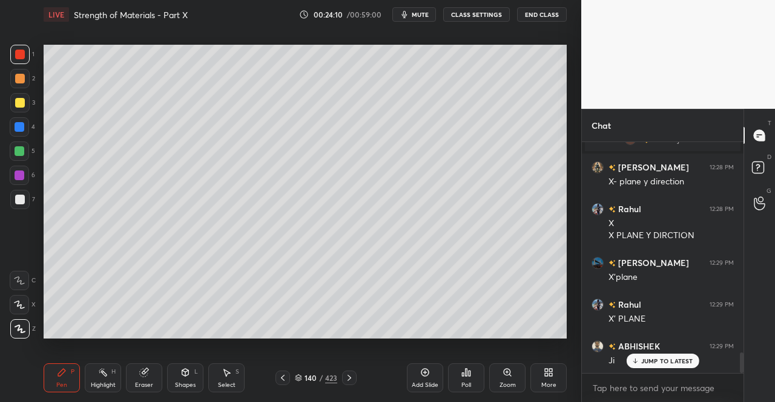
click at [192, 383] on div "Shapes" at bounding box center [185, 385] width 21 height 6
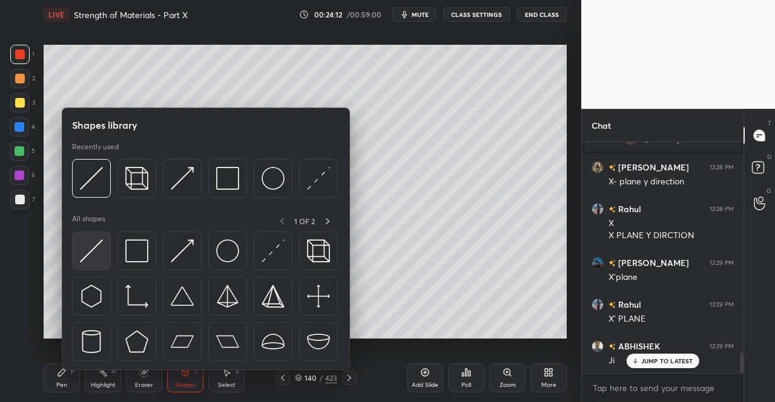
click at [98, 254] on img at bounding box center [91, 251] width 23 height 23
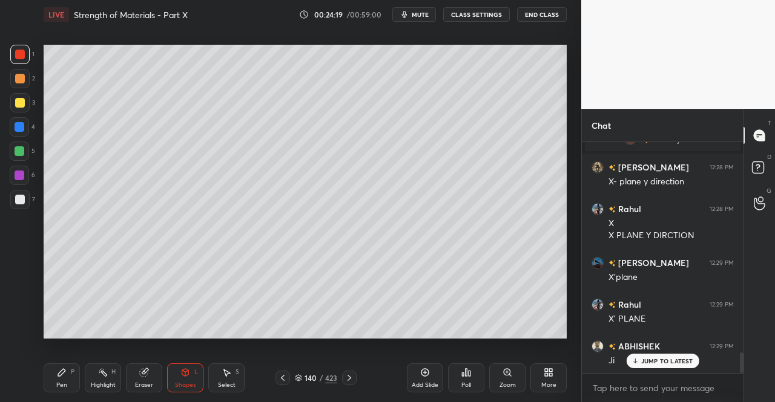
click at [61, 380] on div "Pen P" at bounding box center [62, 378] width 36 height 29
click at [59, 376] on icon at bounding box center [61, 372] width 7 height 7
click at [192, 377] on div "Shapes L" at bounding box center [185, 378] width 36 height 29
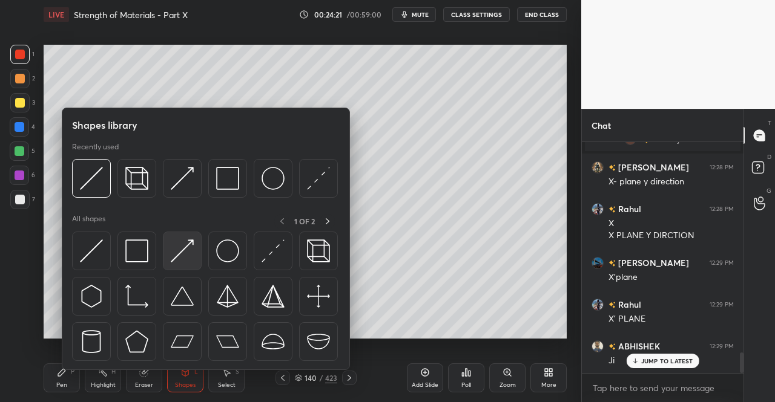
click at [180, 251] on img at bounding box center [182, 251] width 23 height 23
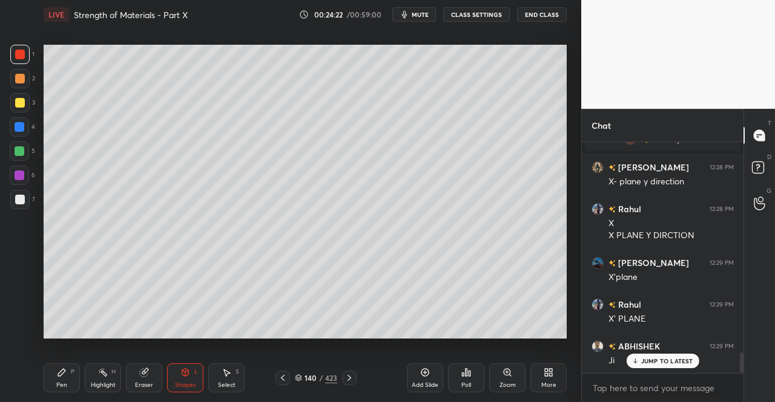
click at [18, 107] on div at bounding box center [20, 103] width 10 height 10
click at [54, 383] on div "Pen P" at bounding box center [62, 378] width 36 height 29
click at [64, 381] on div "Pen P" at bounding box center [62, 378] width 36 height 29
click at [166, 385] on div "Pen P Highlight H Eraser Shapes L Select S" at bounding box center [135, 378] width 182 height 29
click at [142, 381] on div "Eraser" at bounding box center [144, 378] width 36 height 29
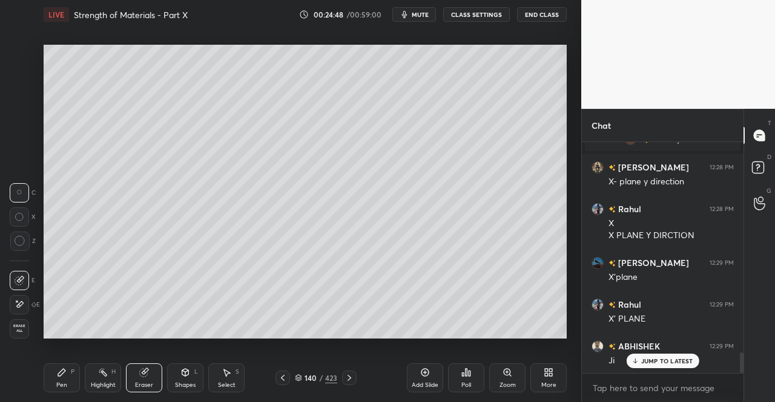
click at [73, 383] on div "Pen P" at bounding box center [62, 378] width 36 height 29
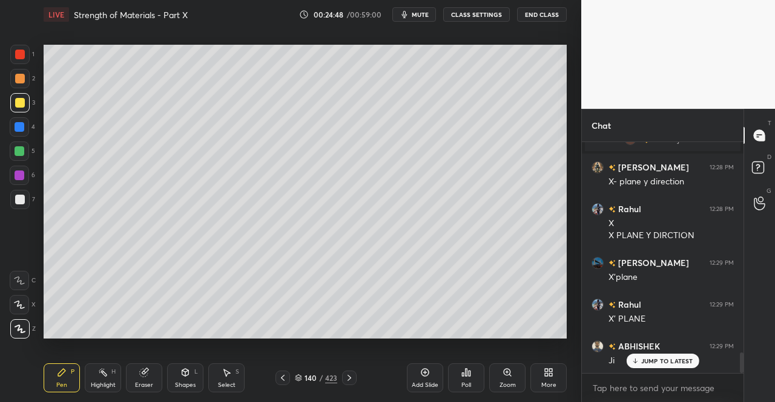
click at [61, 366] on div "Pen P" at bounding box center [62, 378] width 36 height 29
click at [186, 376] on icon at bounding box center [185, 373] width 10 height 10
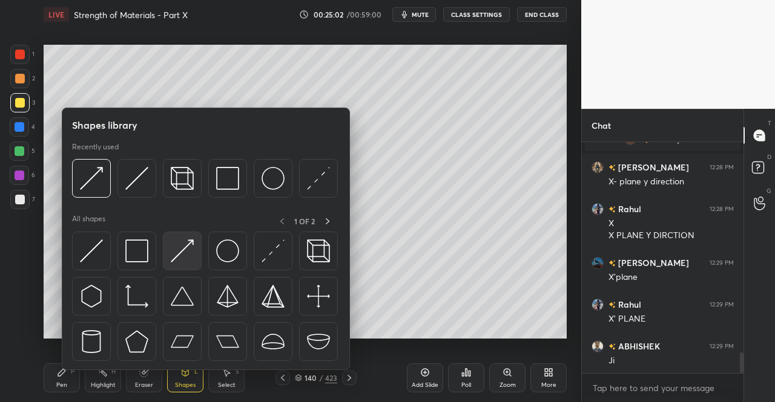
scroll to position [2433, 0]
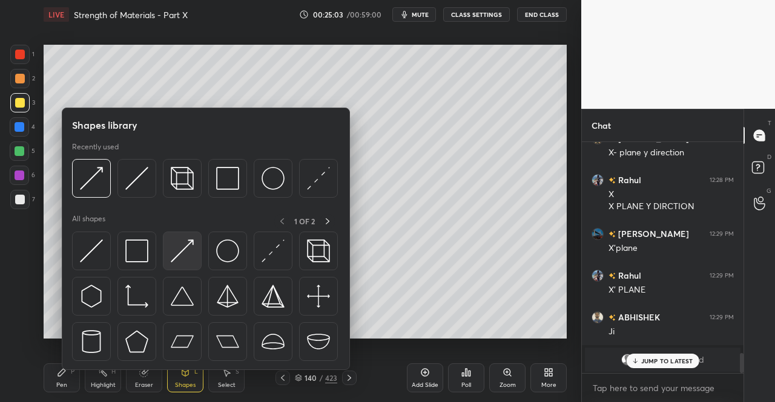
click at [191, 255] on img at bounding box center [182, 251] width 23 height 23
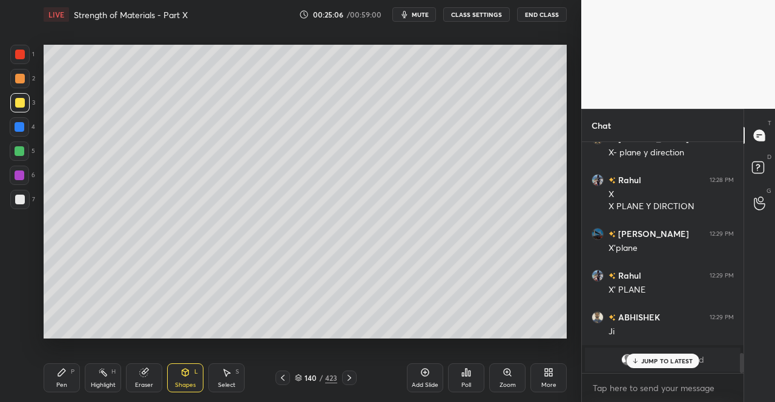
click at [60, 381] on div "Pen P" at bounding box center [62, 378] width 36 height 29
click at [51, 376] on div "Pen P" at bounding box center [62, 378] width 36 height 29
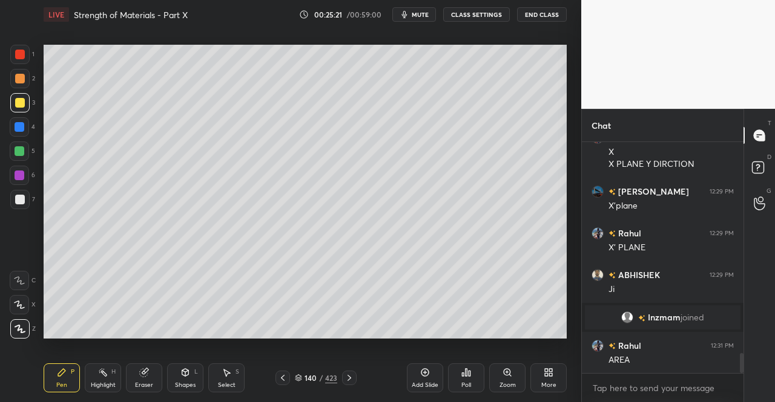
scroll to position [2516, 0]
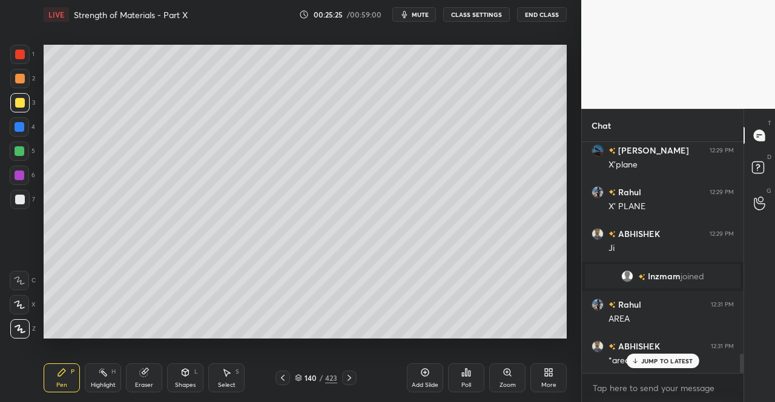
click at [185, 376] on icon at bounding box center [185, 374] width 0 height 4
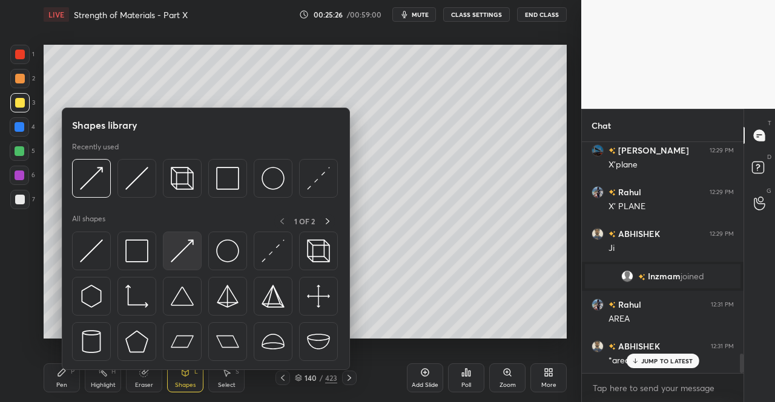
click at [182, 254] on img at bounding box center [182, 251] width 23 height 23
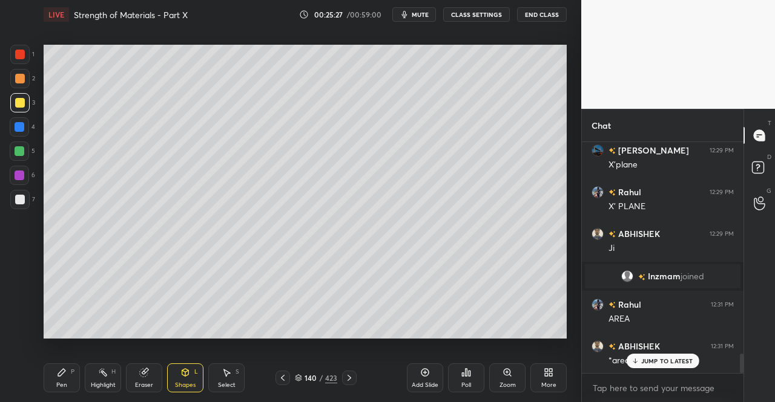
click at [20, 198] on div at bounding box center [20, 200] width 10 height 10
click at [45, 395] on div "Pen P Highlight H Eraser Shapes L Select S 140 / 423 Add Slide Poll Zoom More" at bounding box center [305, 378] width 523 height 48
click at [57, 387] on div "Pen" at bounding box center [61, 385] width 11 height 6
click at [238, 369] on div "S" at bounding box center [237, 372] width 4 height 6
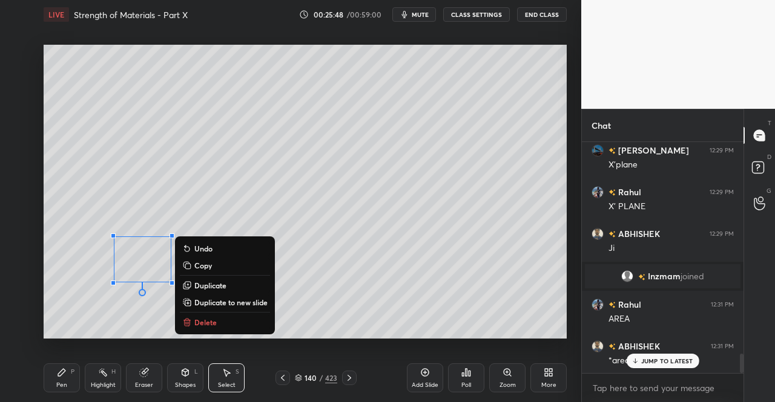
click at [71, 373] on div "P" at bounding box center [73, 372] width 4 height 6
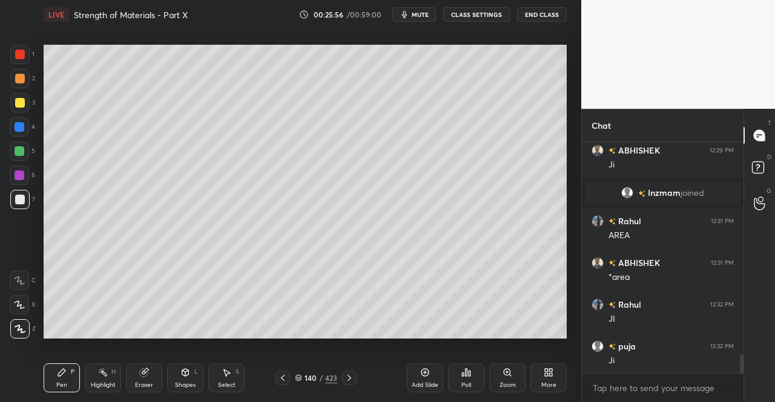
scroll to position [2642, 0]
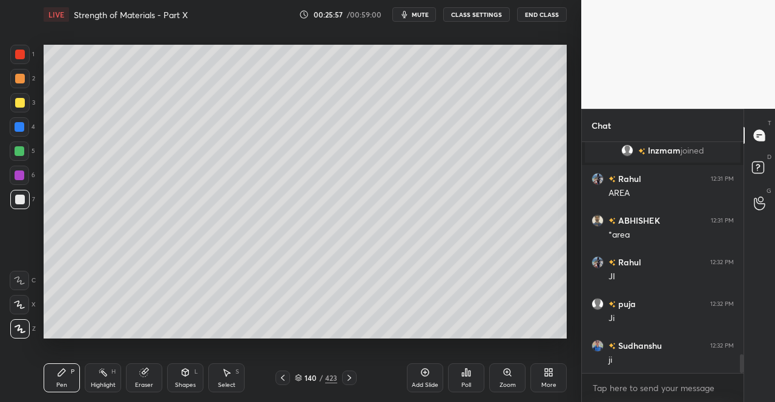
click at [61, 379] on div "Pen P" at bounding box center [62, 378] width 36 height 29
click at [70, 369] on div "Pen P" at bounding box center [62, 378] width 36 height 29
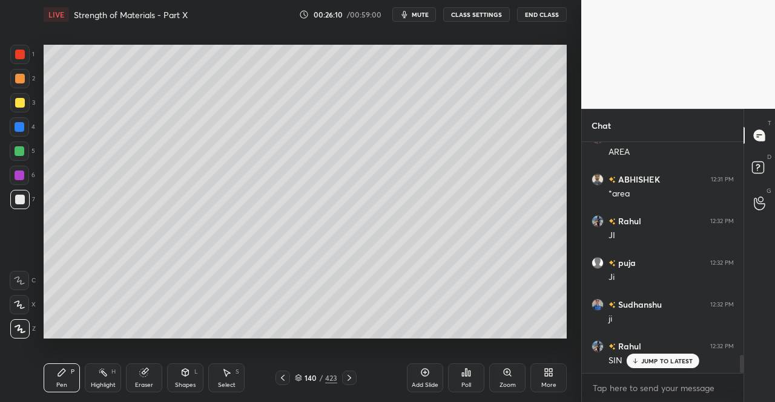
scroll to position [2726, 0]
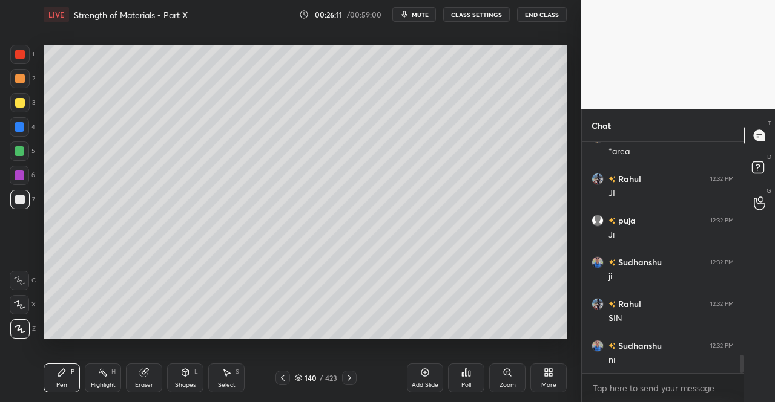
click at [180, 383] on div "Shapes" at bounding box center [185, 385] width 21 height 6
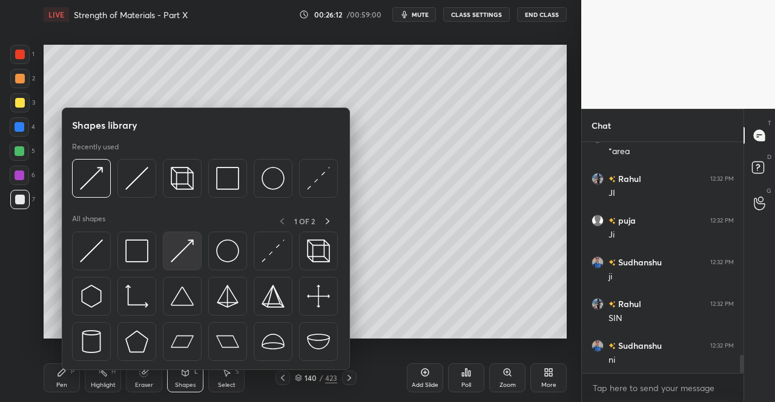
click at [186, 248] on img at bounding box center [182, 251] width 23 height 23
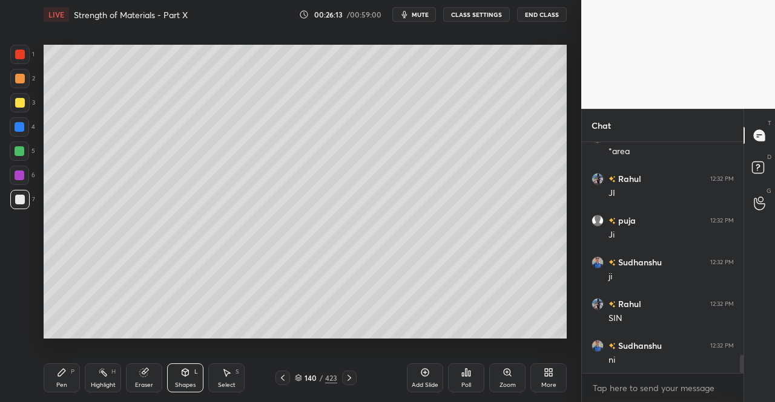
scroll to position [2767, 0]
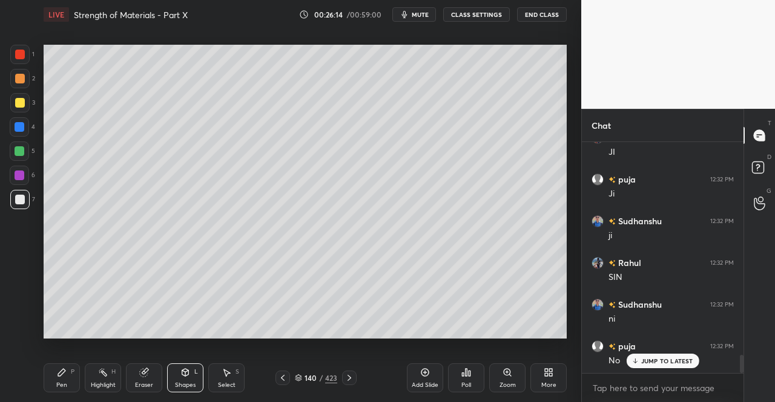
click at [17, 108] on div at bounding box center [19, 102] width 19 height 19
click at [54, 378] on div "Pen P" at bounding box center [62, 378] width 36 height 29
click at [64, 376] on icon at bounding box center [62, 373] width 10 height 10
click at [178, 377] on div "Shapes L" at bounding box center [185, 378] width 36 height 29
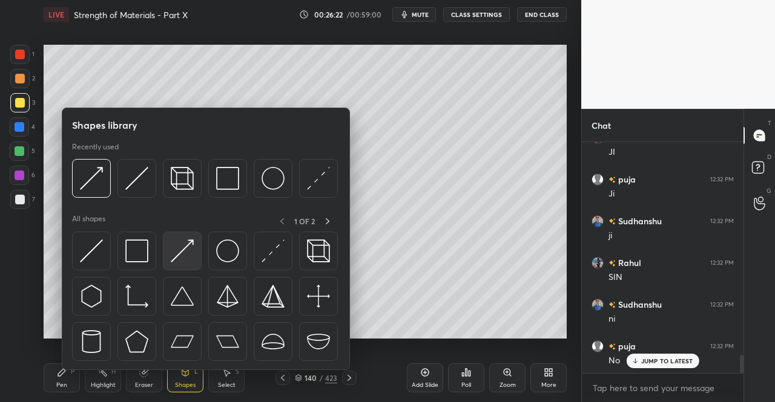
click at [185, 255] on img at bounding box center [182, 251] width 23 height 23
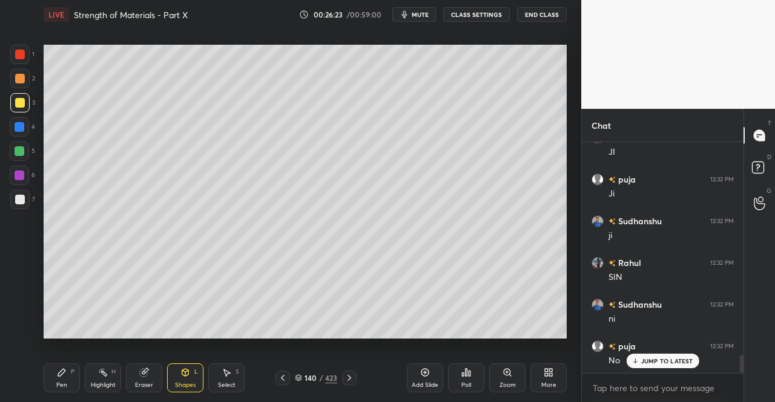
click at [10, 195] on div at bounding box center [19, 199] width 19 height 19
click at [173, 387] on div "Shapes L" at bounding box center [185, 378] width 36 height 29
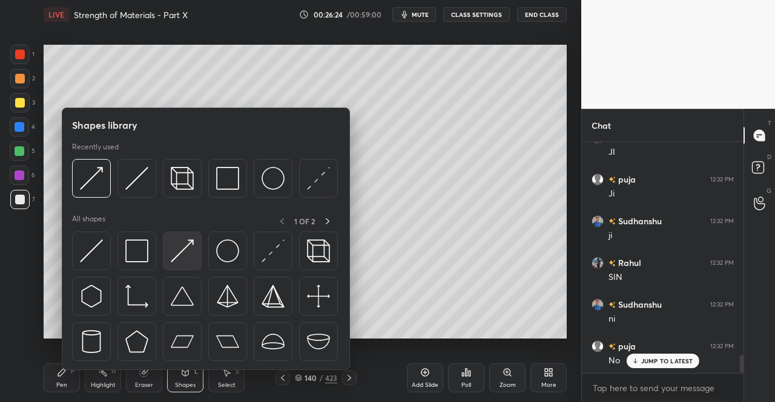
click at [186, 254] on img at bounding box center [182, 251] width 23 height 23
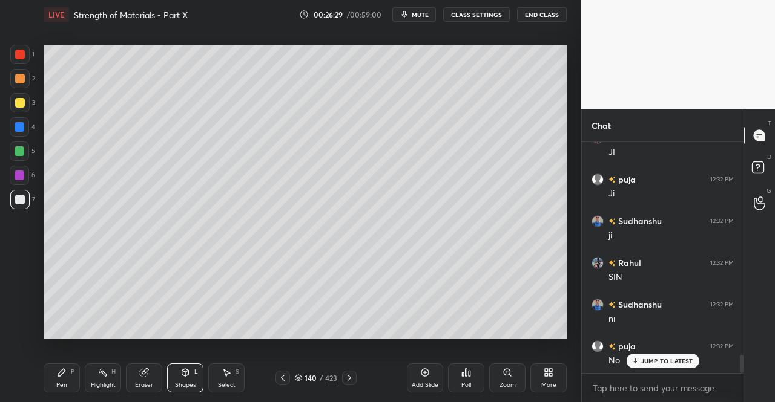
click at [59, 369] on icon at bounding box center [62, 373] width 10 height 10
click at [85, 359] on div "Pen P Highlight H Eraser Shapes L Select S 140 / 423 Add Slide Poll Zoom More" at bounding box center [305, 378] width 523 height 48
click at [143, 377] on icon at bounding box center [144, 373] width 8 height 8
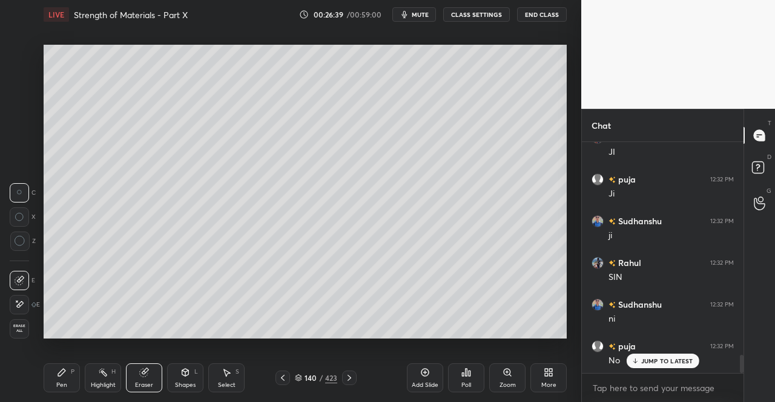
scroll to position [2809, 0]
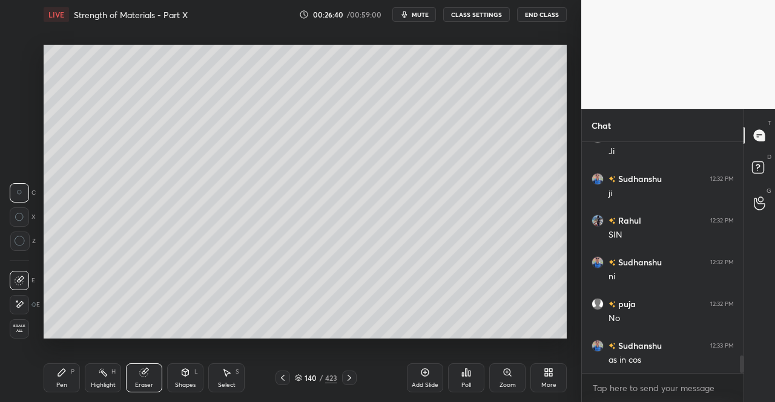
click at [63, 388] on div "Pen" at bounding box center [61, 385] width 11 height 6
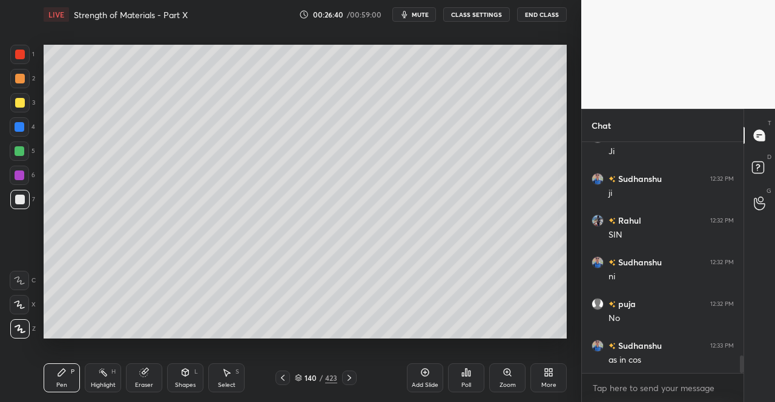
click at [76, 383] on div "Pen P" at bounding box center [62, 378] width 36 height 29
click at [19, 126] on div at bounding box center [20, 127] width 10 height 10
click at [184, 390] on div "Shapes L" at bounding box center [185, 378] width 36 height 29
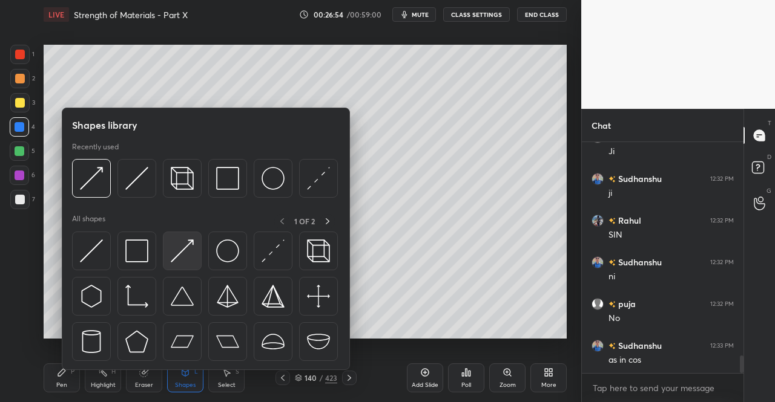
click at [194, 244] on div at bounding box center [182, 251] width 39 height 39
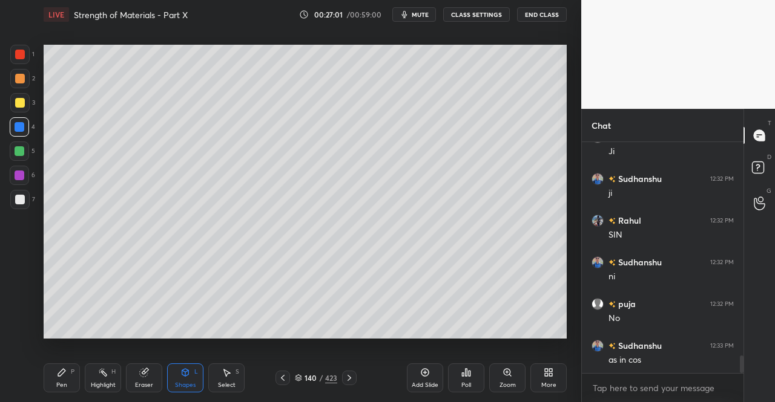
click at [55, 377] on div "Pen P" at bounding box center [62, 378] width 36 height 29
click at [72, 379] on div "Pen P" at bounding box center [62, 378] width 36 height 29
click at [142, 384] on div "Eraser" at bounding box center [144, 385] width 18 height 6
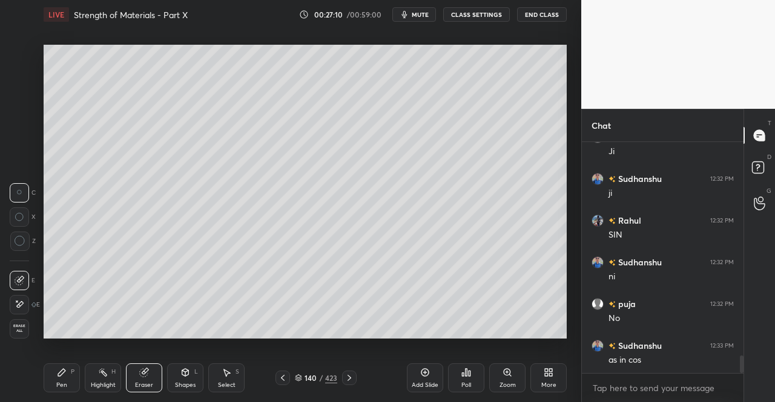
click at [57, 393] on div "Pen P" at bounding box center [62, 378] width 36 height 29
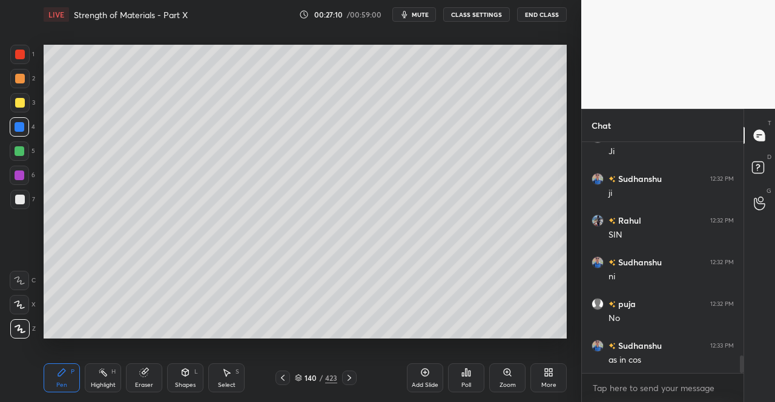
click at [69, 386] on div "Pen P" at bounding box center [62, 378] width 36 height 29
click at [14, 152] on div at bounding box center [19, 151] width 19 height 19
click at [194, 379] on div "Shapes L" at bounding box center [185, 378] width 36 height 29
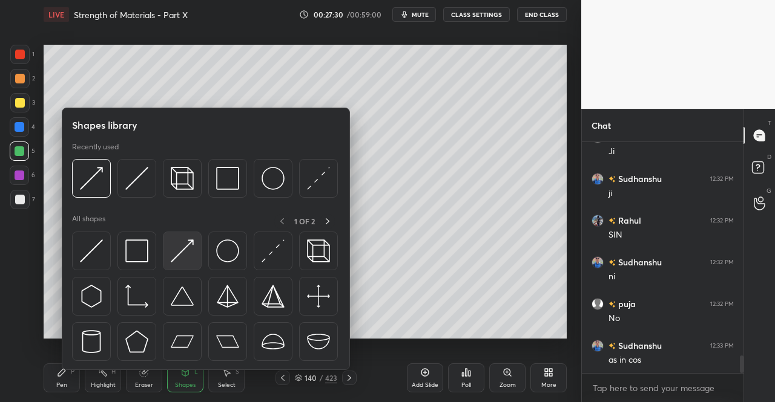
click at [196, 254] on div at bounding box center [182, 251] width 39 height 39
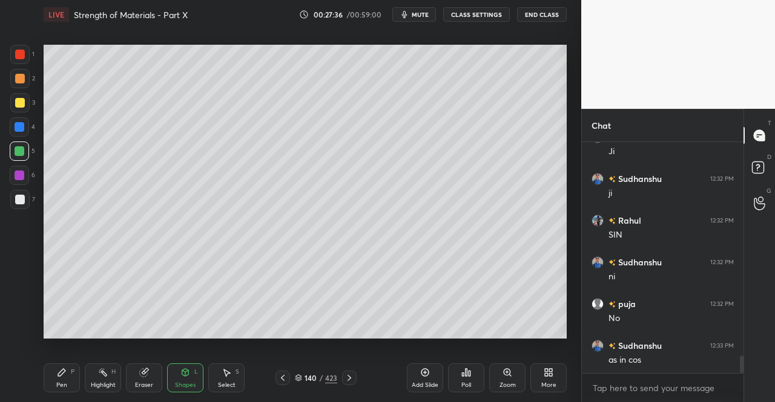
click at [76, 369] on div "Pen P" at bounding box center [62, 378] width 36 height 29
click at [61, 384] on div "Pen" at bounding box center [61, 385] width 11 height 6
click at [47, 372] on div "Pen P" at bounding box center [62, 378] width 36 height 29
click at [188, 375] on icon at bounding box center [185, 372] width 7 height 7
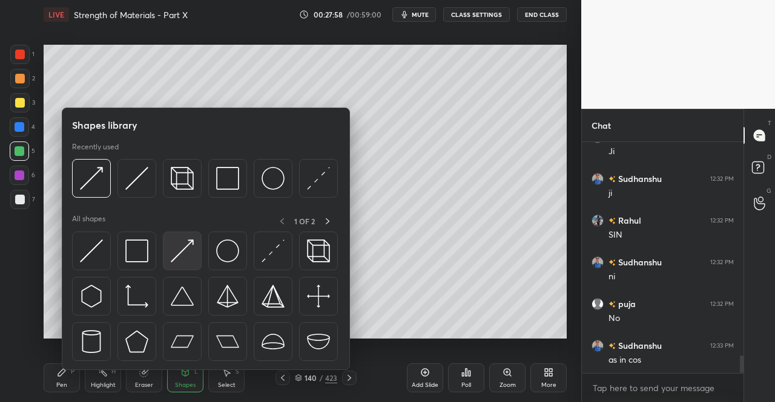
click at [186, 248] on img at bounding box center [182, 251] width 23 height 23
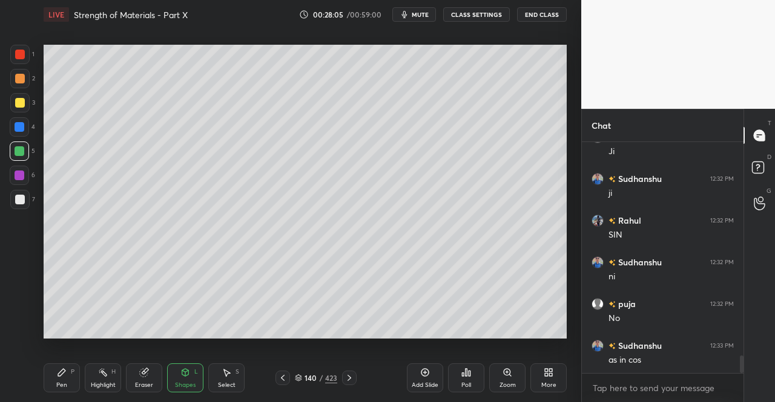
click at [61, 386] on div "Pen" at bounding box center [61, 385] width 11 height 6
click at [57, 382] on div "Pen" at bounding box center [61, 385] width 11 height 6
click at [56, 384] on div "Pen P" at bounding box center [62, 378] width 36 height 29
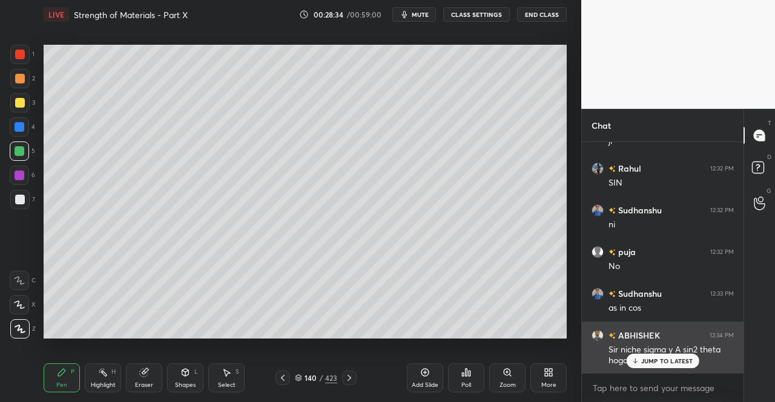
click at [666, 359] on p "JUMP TO LATEST" at bounding box center [667, 361] width 52 height 7
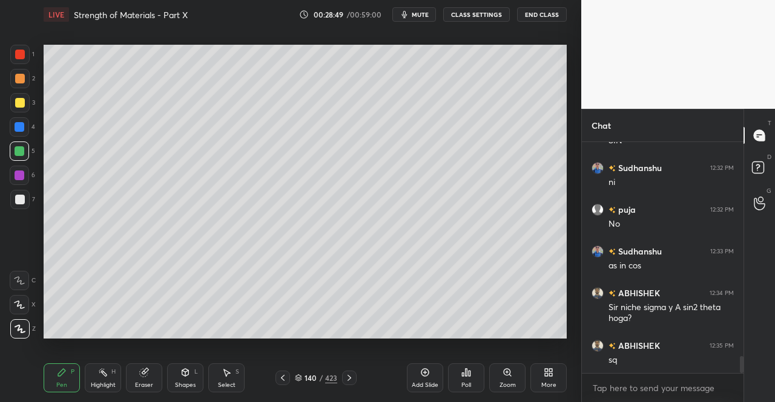
scroll to position [2916, 0]
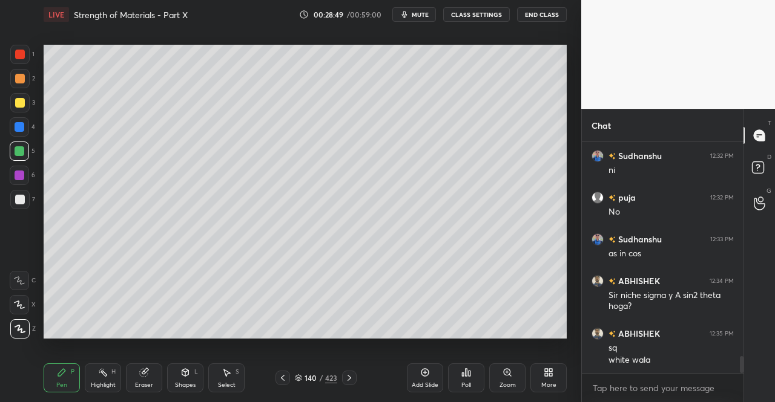
click at [148, 376] on icon at bounding box center [144, 373] width 10 height 10
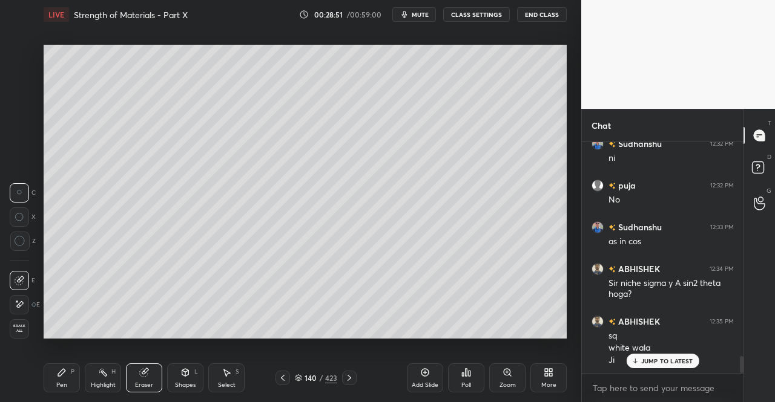
scroll to position [2969, 0]
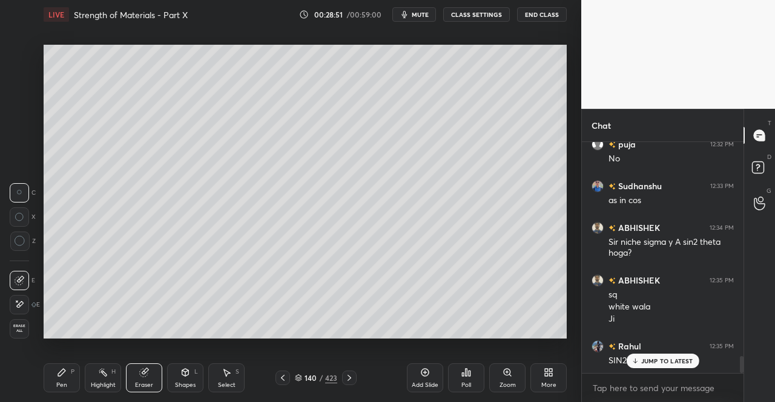
click at [67, 392] on div "Pen P" at bounding box center [62, 378] width 36 height 29
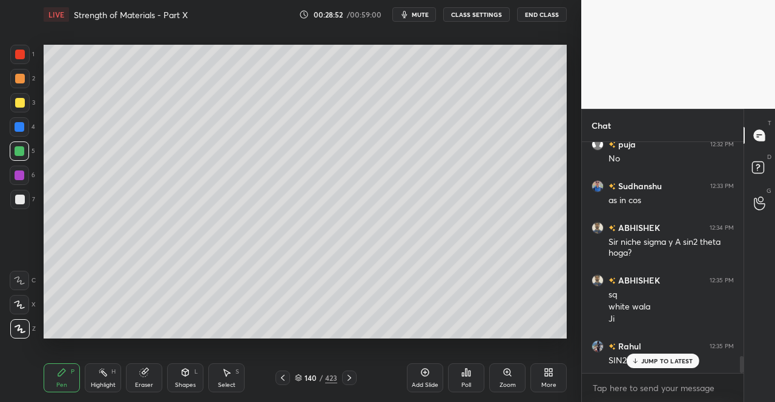
click at [18, 193] on div at bounding box center [19, 199] width 19 height 19
click at [25, 199] on div at bounding box center [19, 199] width 19 height 19
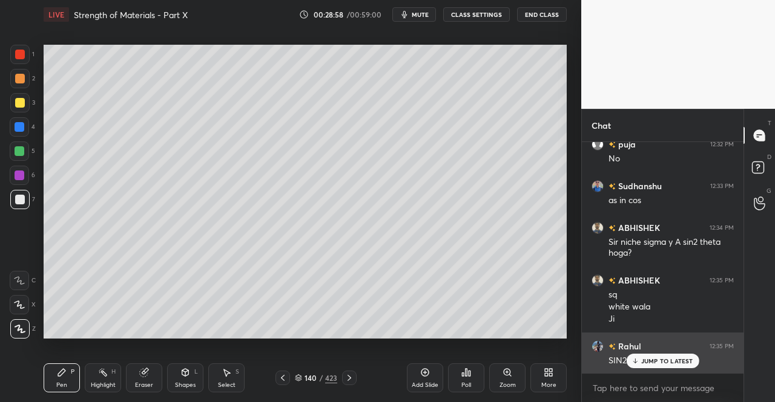
click at [645, 363] on p "JUMP TO LATEST" at bounding box center [667, 361] width 52 height 7
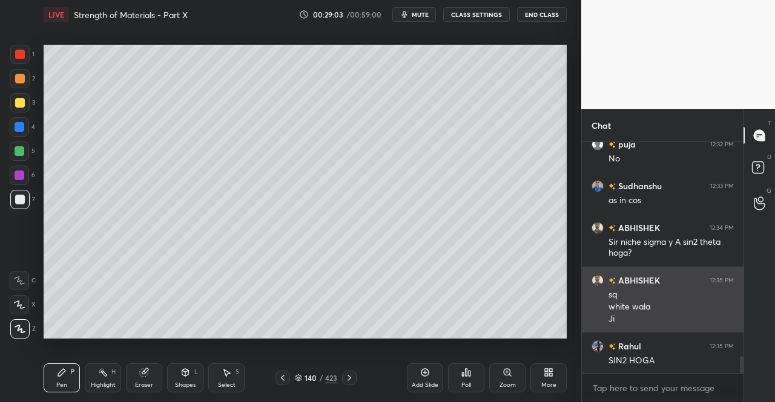
scroll to position [3012, 0]
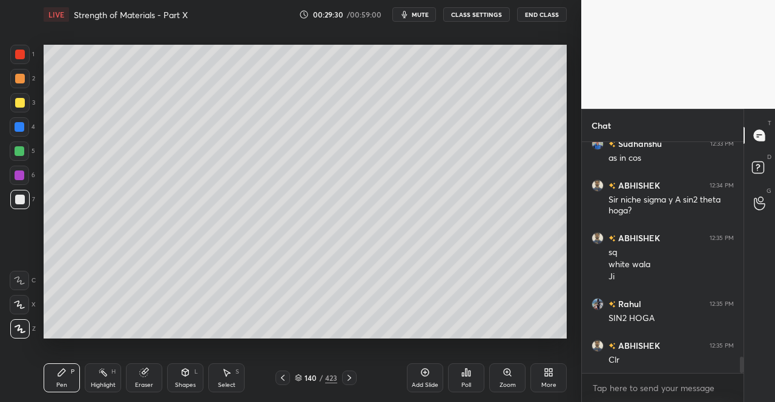
click at [188, 382] on div "Shapes" at bounding box center [185, 385] width 21 height 6
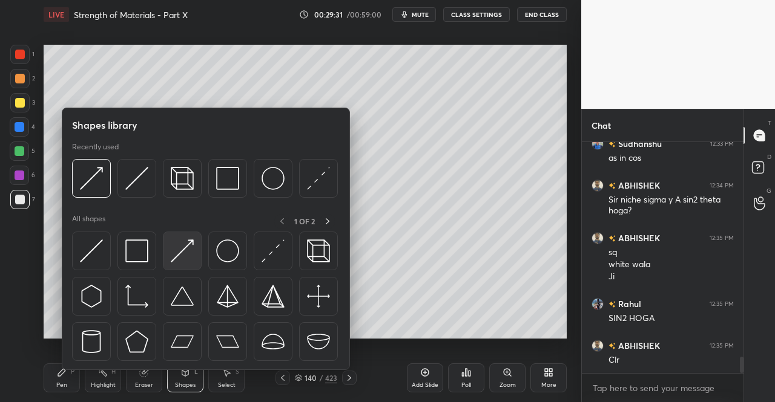
click at [180, 251] on img at bounding box center [182, 251] width 23 height 23
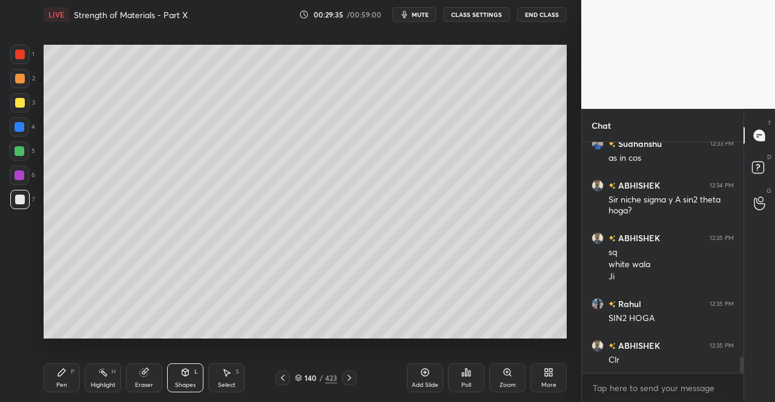
click at [63, 390] on div "Pen P" at bounding box center [62, 378] width 36 height 29
click at [70, 376] on div "Pen P" at bounding box center [62, 378] width 36 height 29
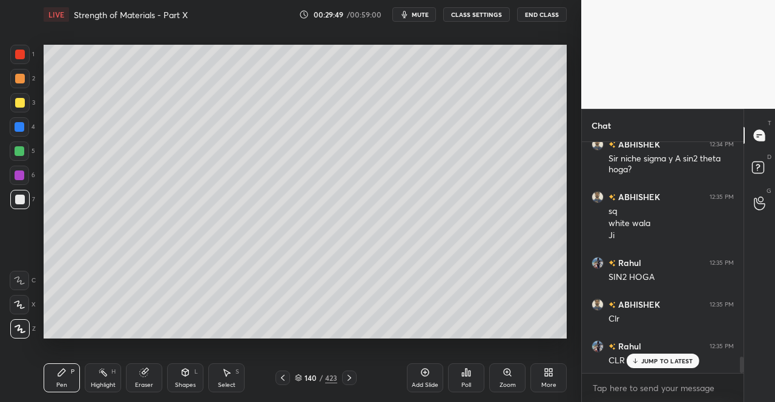
click at [351, 373] on div at bounding box center [349, 378] width 15 height 15
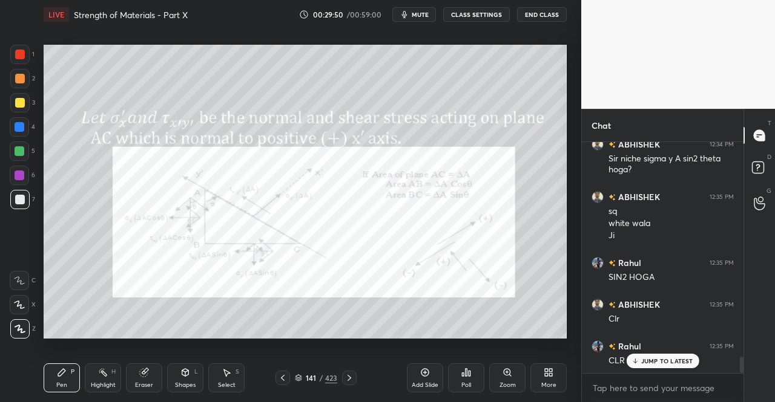
click at [350, 379] on icon at bounding box center [349, 378] width 4 height 6
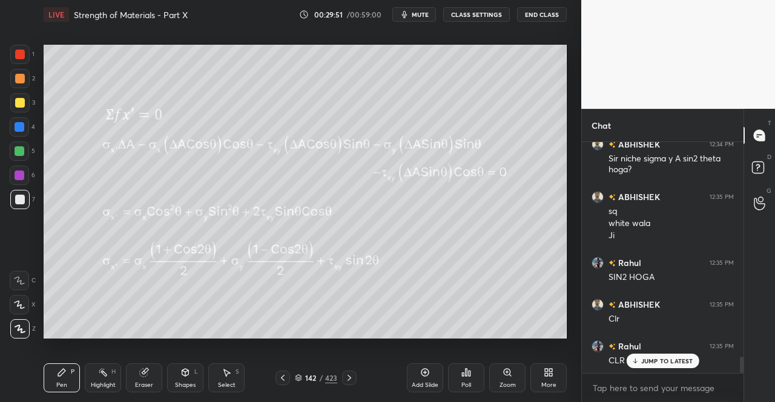
click at [642, 364] on p "JUMP TO LATEST" at bounding box center [667, 361] width 52 height 7
click at [351, 378] on icon at bounding box center [349, 378] width 10 height 10
click at [58, 377] on icon at bounding box center [62, 373] width 10 height 10
click at [68, 375] on div "Pen P" at bounding box center [62, 378] width 36 height 29
click at [18, 103] on div at bounding box center [20, 103] width 10 height 10
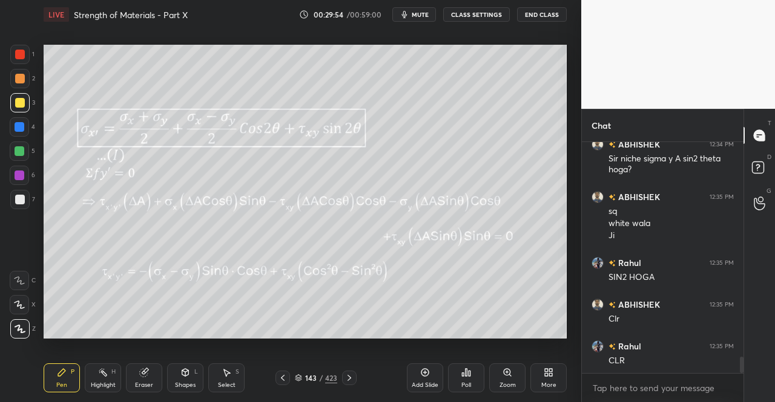
click at [22, 107] on div at bounding box center [20, 103] width 10 height 10
click at [277, 373] on div at bounding box center [282, 378] width 15 height 15
click at [281, 376] on icon at bounding box center [283, 378] width 10 height 10
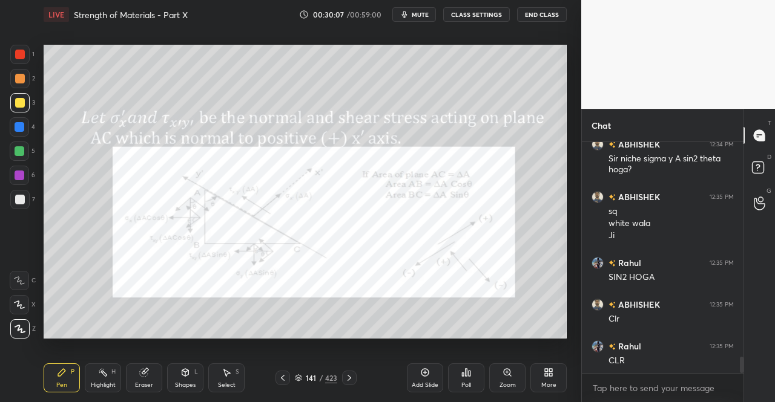
click at [352, 376] on icon at bounding box center [349, 378] width 10 height 10
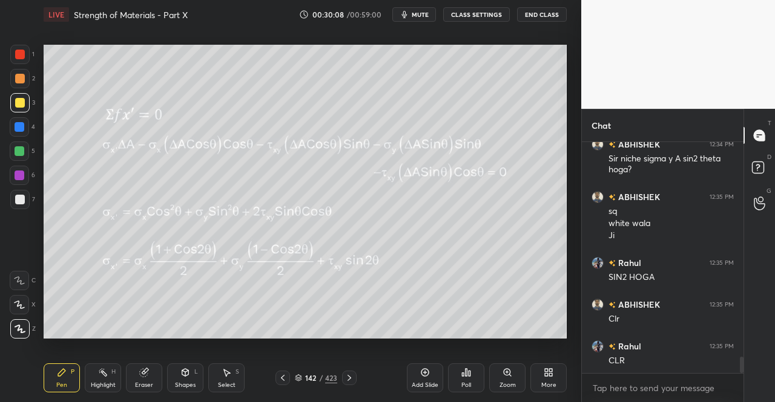
click at [350, 376] on icon at bounding box center [349, 378] width 10 height 10
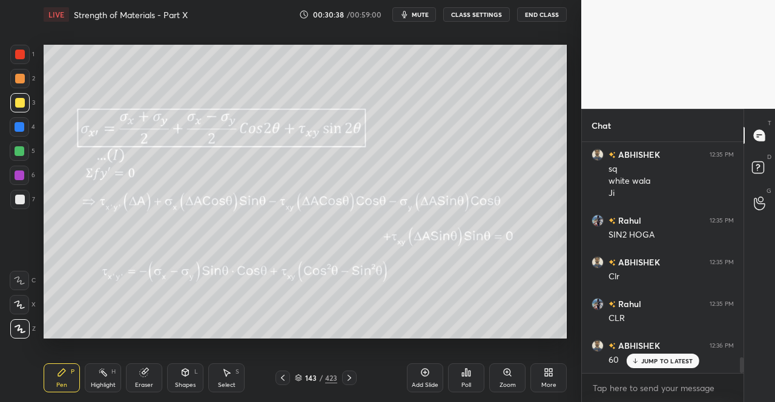
scroll to position [3136, 0]
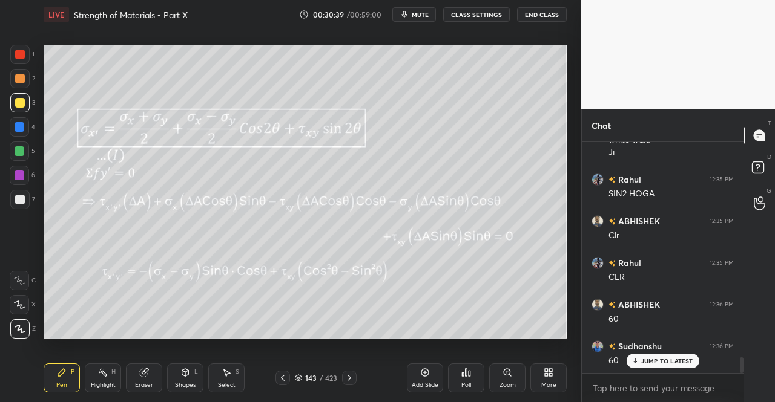
click at [53, 379] on div "Pen P" at bounding box center [62, 378] width 36 height 29
click at [51, 376] on div "Pen P" at bounding box center [62, 378] width 36 height 29
click at [348, 381] on icon at bounding box center [349, 378] width 4 height 6
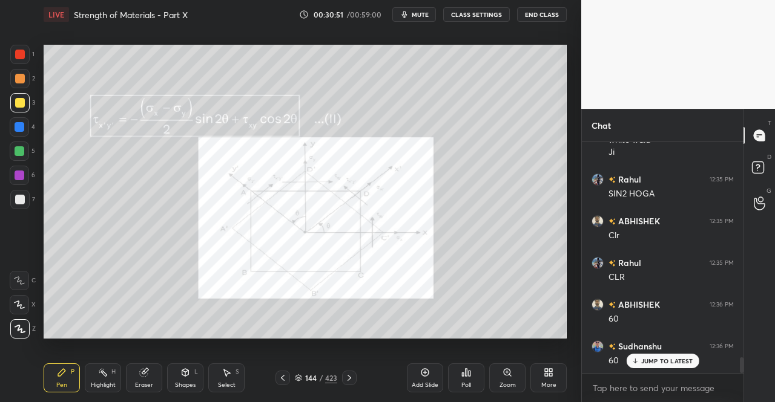
click at [50, 374] on div "Pen P" at bounding box center [62, 378] width 36 height 29
click at [52, 367] on div "Pen P" at bounding box center [62, 378] width 36 height 29
click at [280, 377] on icon at bounding box center [283, 378] width 10 height 10
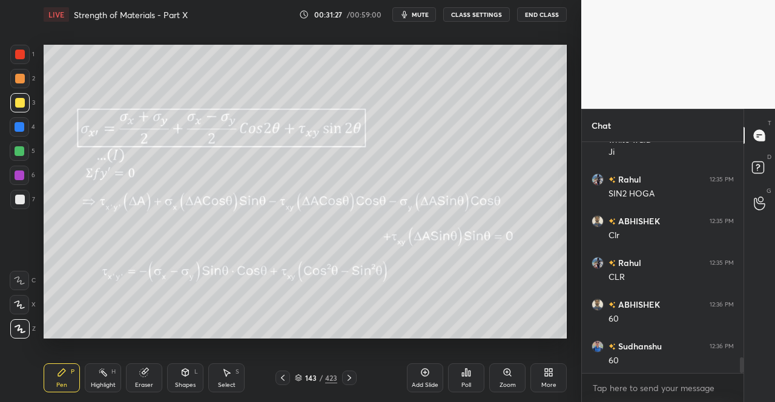
scroll to position [3179, 0]
click at [355, 381] on div at bounding box center [349, 378] width 15 height 15
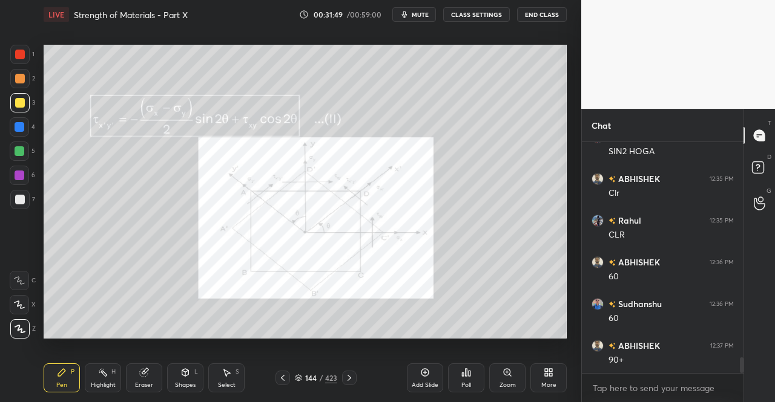
click at [351, 376] on icon at bounding box center [349, 378] width 10 height 10
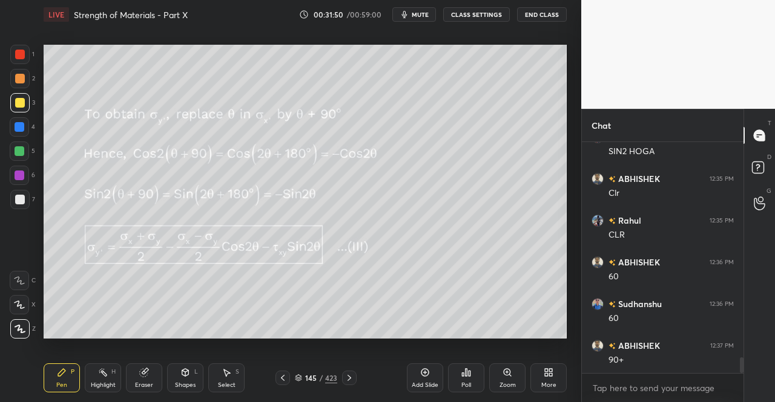
click at [351, 377] on icon at bounding box center [349, 378] width 10 height 10
click at [282, 375] on icon at bounding box center [283, 378] width 10 height 10
click at [145, 380] on div "Eraser" at bounding box center [144, 378] width 36 height 29
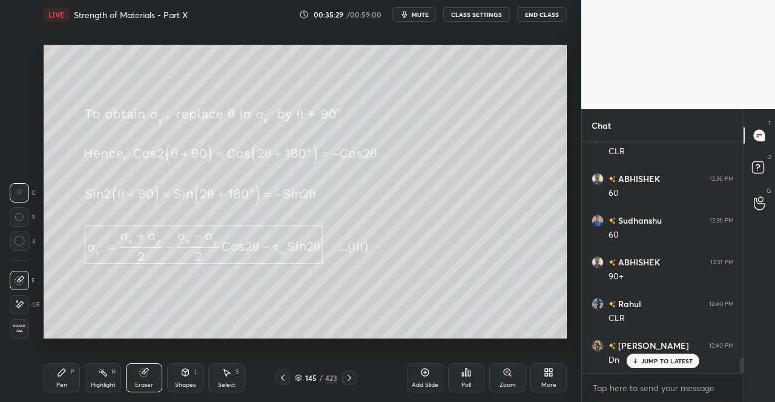
scroll to position [3303, 0]
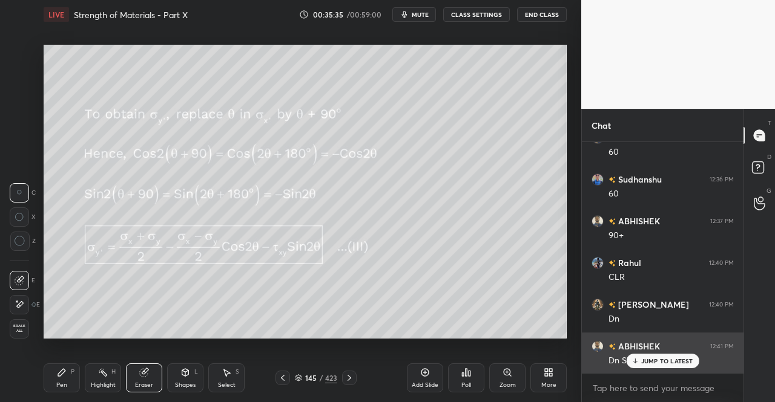
click at [655, 366] on div "JUMP TO LATEST" at bounding box center [662, 361] width 73 height 15
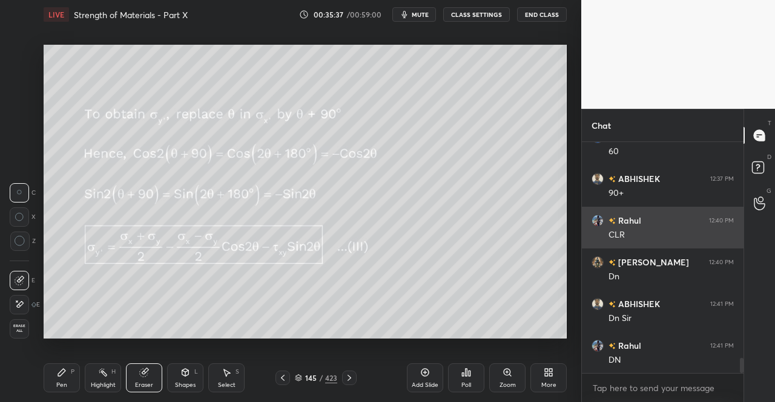
scroll to position [3387, 0]
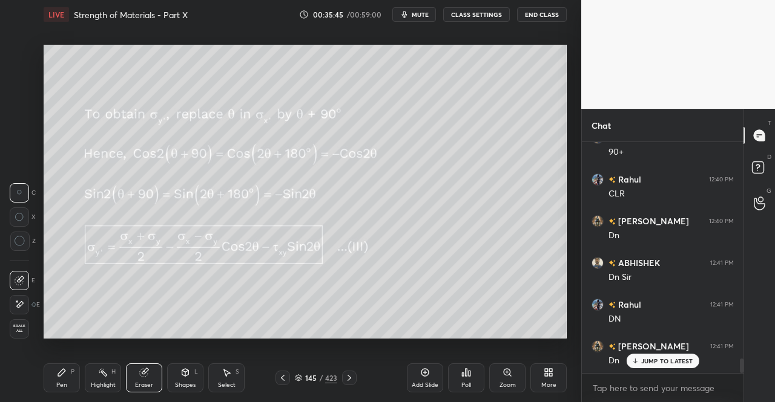
click at [60, 387] on div "Pen" at bounding box center [61, 385] width 11 height 6
click at [53, 387] on div "Pen P" at bounding box center [62, 378] width 36 height 29
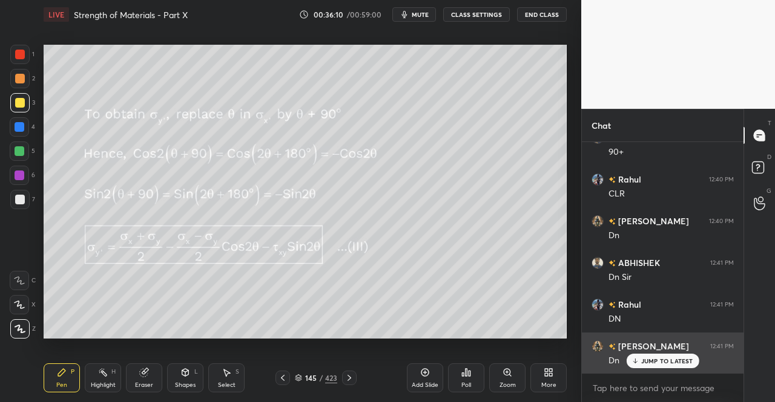
click at [642, 364] on p "JUMP TO LATEST" at bounding box center [667, 361] width 52 height 7
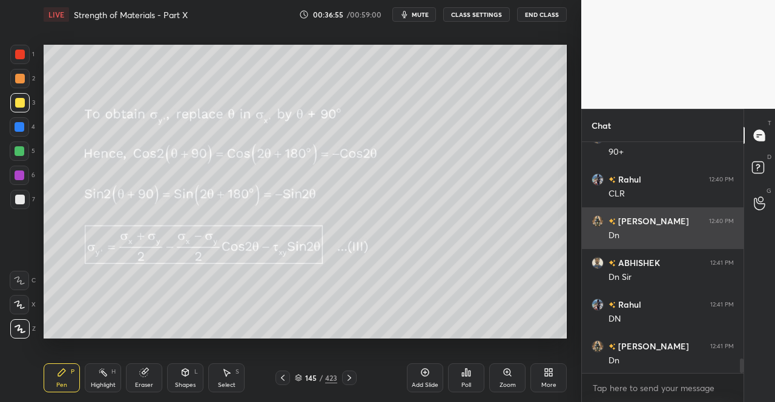
scroll to position [3429, 0]
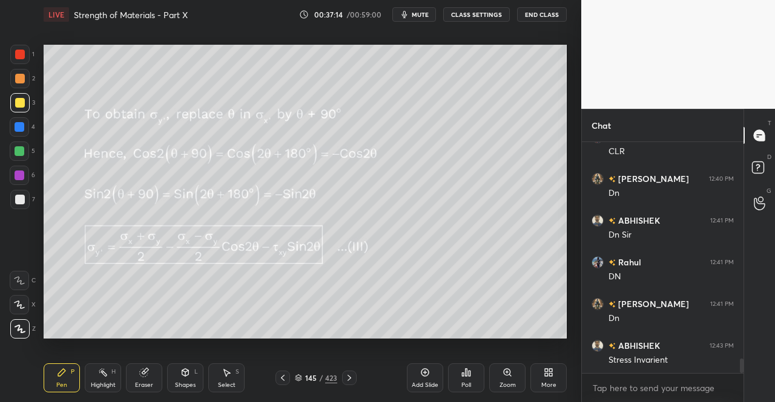
click at [346, 377] on icon at bounding box center [349, 378] width 10 height 10
click at [348, 378] on icon at bounding box center [349, 378] width 10 height 10
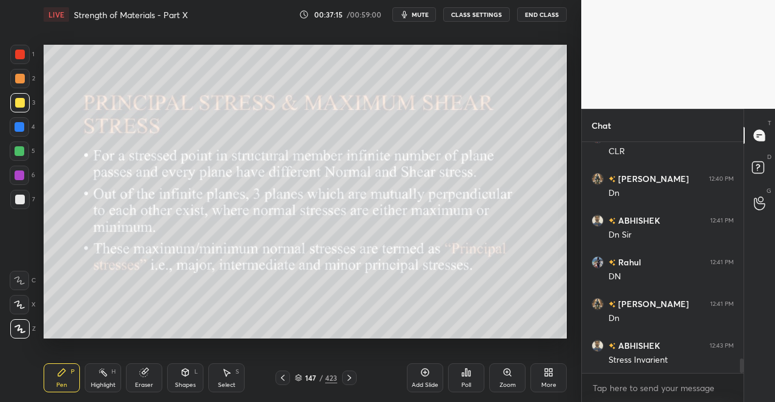
click at [282, 379] on icon at bounding box center [283, 378] width 10 height 10
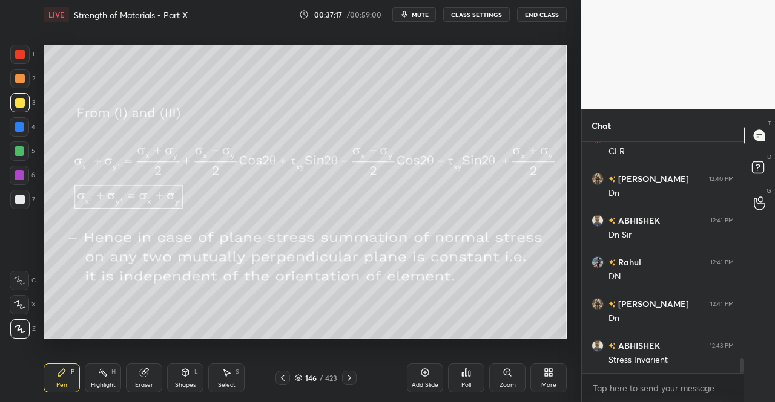
click at [353, 375] on icon at bounding box center [349, 378] width 10 height 10
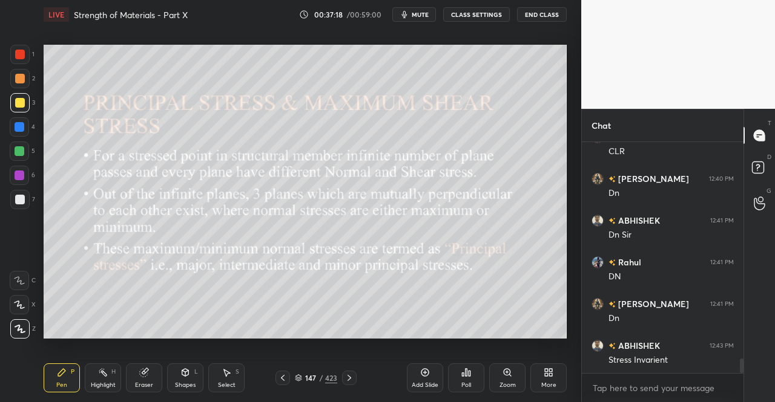
click at [37, 382] on div "1 2 3 4 5 6 7 C X Z C X Z E E Erase all H H LIVE Strength of Materials - Part X…" at bounding box center [285, 201] width 571 height 402
click at [44, 372] on div "Pen P" at bounding box center [62, 378] width 36 height 29
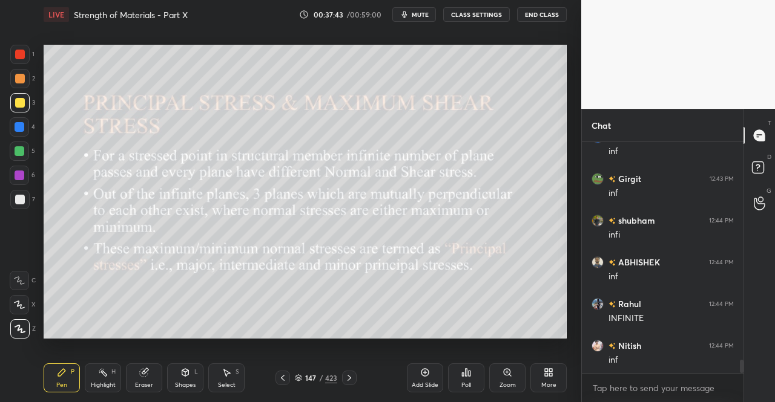
scroll to position [3804, 0]
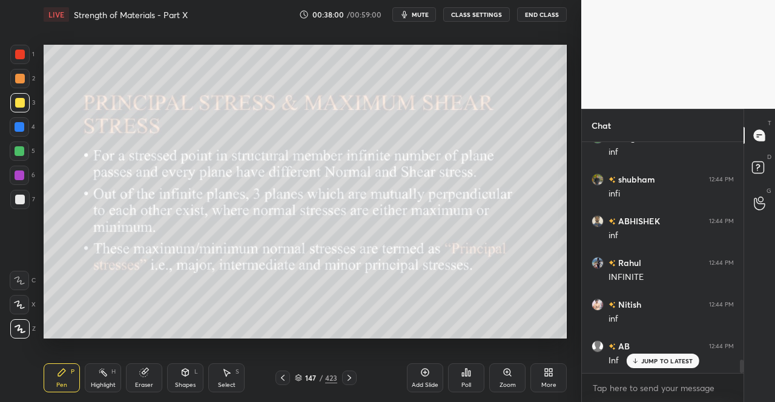
click at [181, 381] on div "Shapes L" at bounding box center [185, 378] width 36 height 29
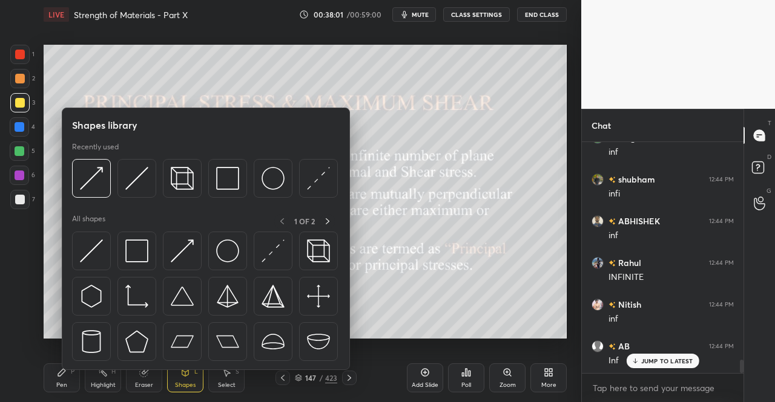
click at [111, 255] on div at bounding box center [206, 300] width 268 height 136
click at [25, 197] on div at bounding box center [19, 199] width 19 height 19
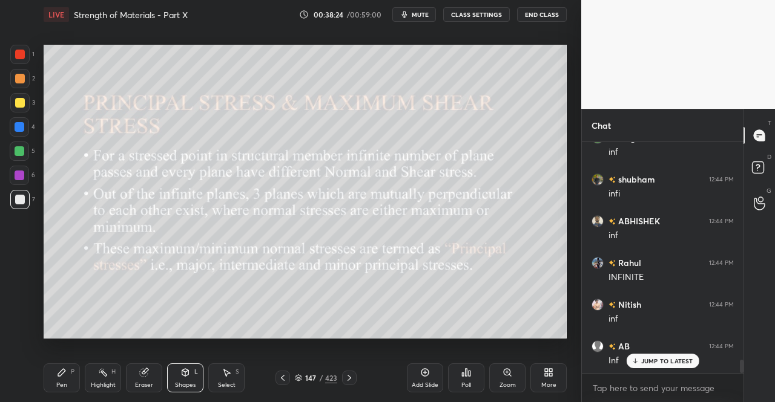
click at [54, 382] on div "Pen P" at bounding box center [62, 378] width 36 height 29
click at [75, 372] on div "Pen P" at bounding box center [62, 378] width 36 height 29
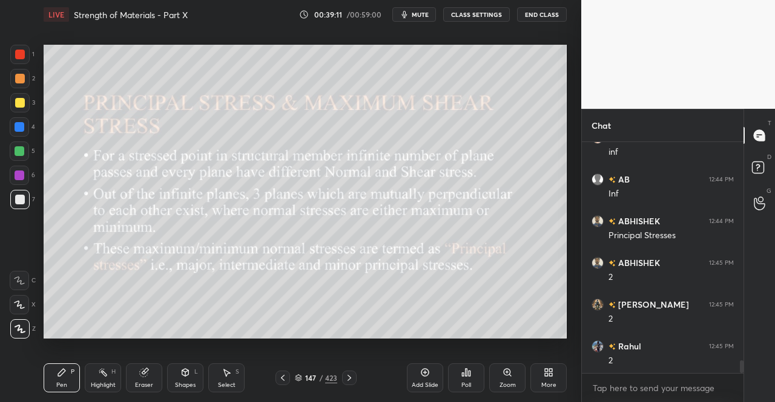
scroll to position [4014, 0]
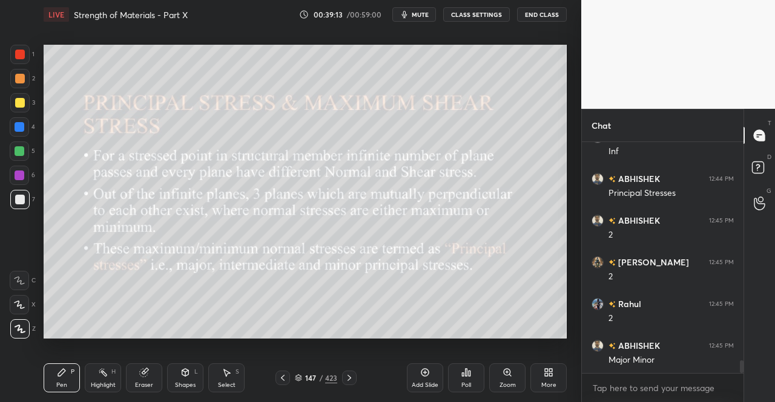
click at [349, 377] on icon at bounding box center [349, 378] width 4 height 6
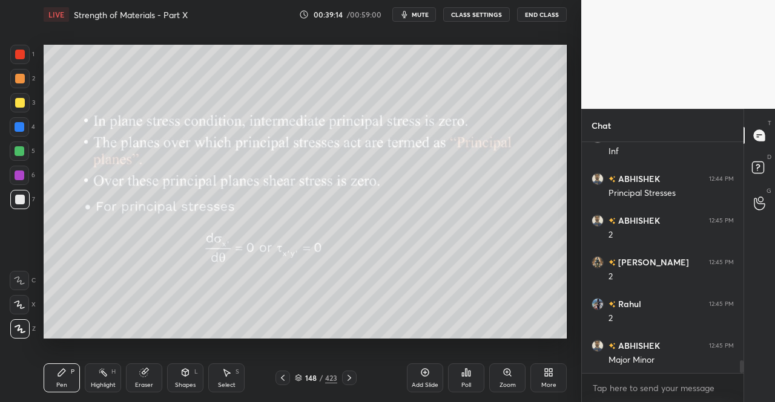
click at [54, 379] on div "Pen P" at bounding box center [62, 378] width 36 height 29
click at [58, 382] on div "Pen" at bounding box center [61, 385] width 11 height 6
click at [343, 376] on div at bounding box center [349, 378] width 15 height 15
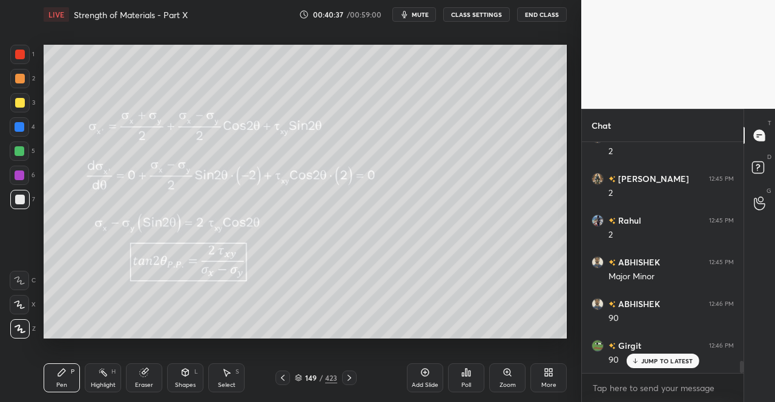
scroll to position [4138, 0]
click at [351, 377] on icon at bounding box center [349, 378] width 10 height 10
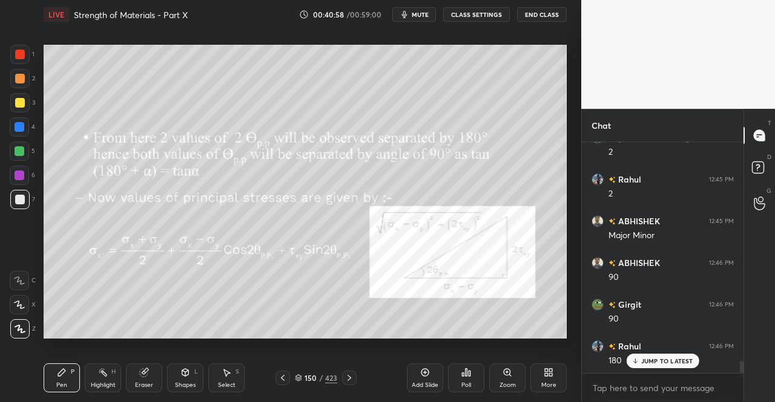
click at [50, 369] on div "Pen P" at bounding box center [62, 378] width 36 height 29
click at [353, 382] on icon at bounding box center [349, 378] width 10 height 10
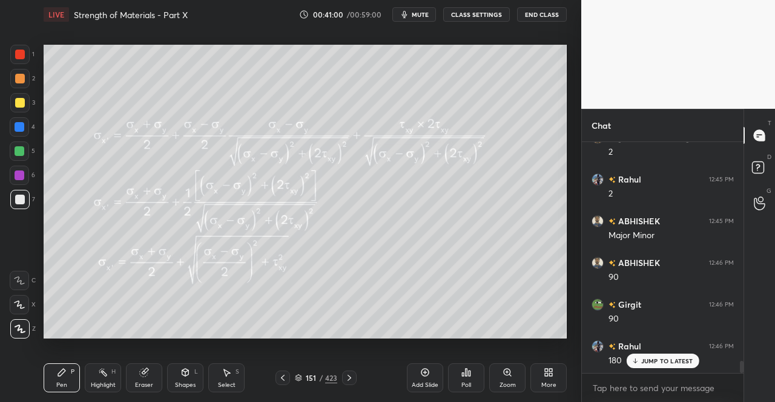
click at [64, 378] on icon at bounding box center [62, 373] width 10 height 10
click at [69, 378] on div "Pen P" at bounding box center [62, 378] width 36 height 29
click at [350, 376] on icon at bounding box center [349, 378] width 10 height 10
click at [62, 376] on icon at bounding box center [62, 373] width 10 height 10
click at [63, 378] on div "Pen P" at bounding box center [62, 378] width 36 height 29
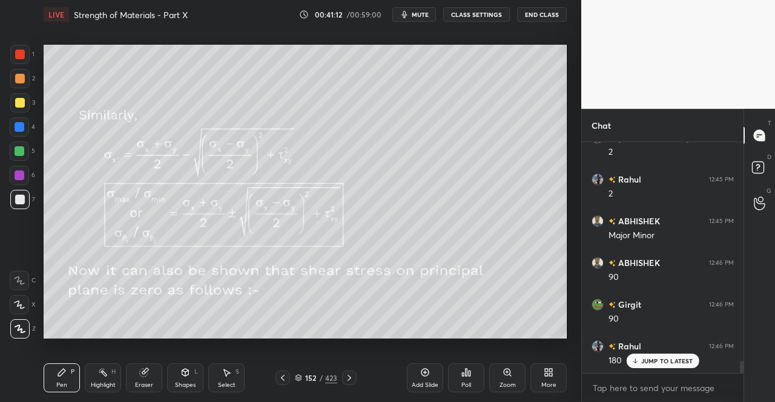
click at [149, 376] on div "Eraser" at bounding box center [144, 378] width 36 height 29
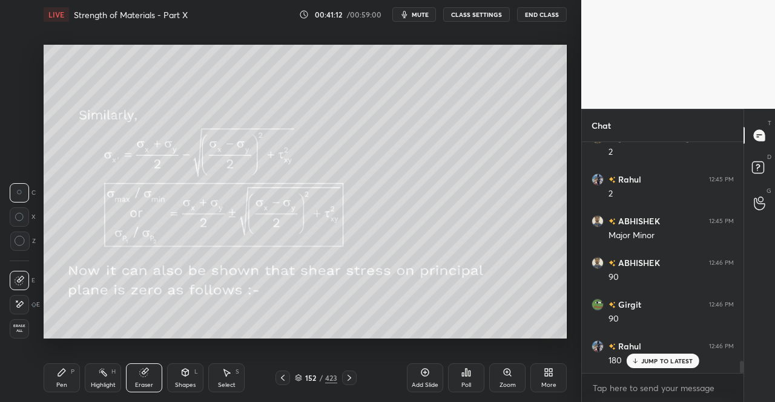
click at [146, 359] on div "Pen P Highlight H Eraser Shapes L Select S 152 / 423 Add Slide Poll Zoom More" at bounding box center [305, 378] width 523 height 48
click at [57, 361] on div "Pen P Highlight H Eraser Shapes L Select S 152 / 423 Add Slide Poll Zoom More" at bounding box center [305, 378] width 523 height 48
click at [71, 360] on div "Pen P Highlight H Eraser Shapes L Select S 152 / 423 Add Slide Poll Zoom More" at bounding box center [305, 378] width 523 height 48
click at [44, 379] on div "Pen P" at bounding box center [62, 378] width 36 height 29
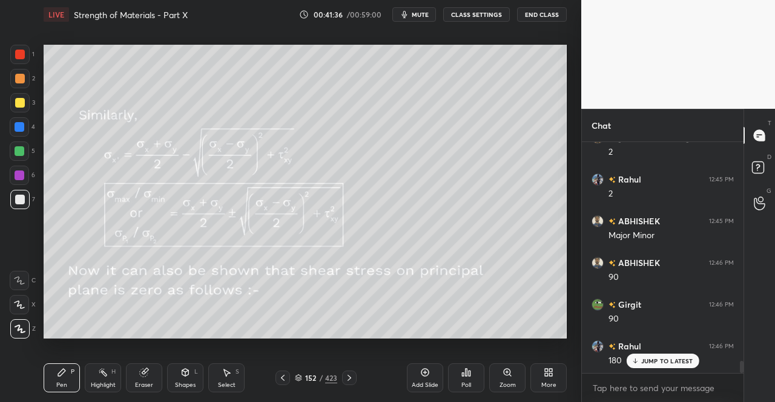
click at [284, 376] on icon at bounding box center [283, 378] width 10 height 10
click at [283, 377] on icon at bounding box center [283, 378] width 4 height 6
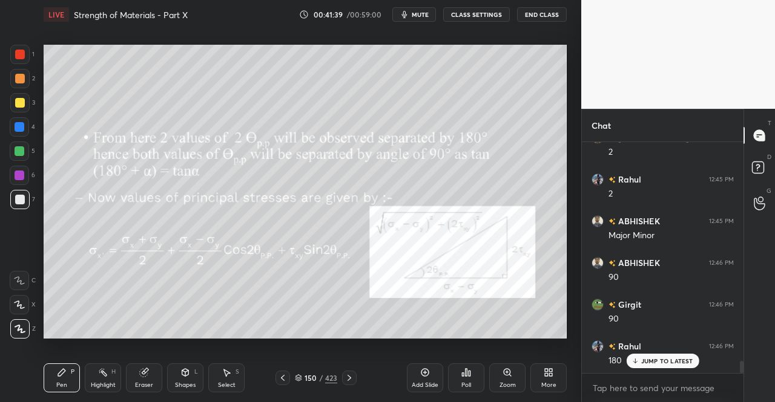
click at [288, 375] on div at bounding box center [282, 378] width 15 height 15
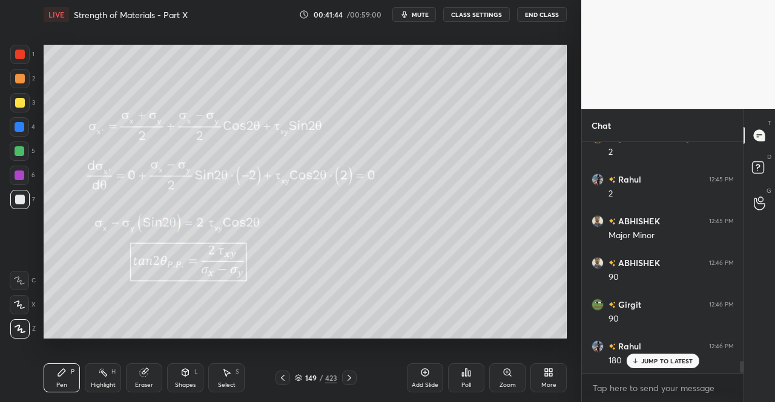
click at [346, 379] on icon at bounding box center [349, 378] width 10 height 10
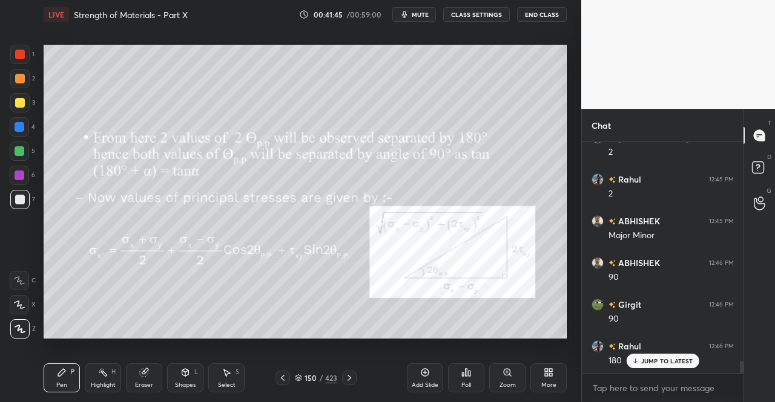
click at [346, 379] on icon at bounding box center [349, 378] width 10 height 10
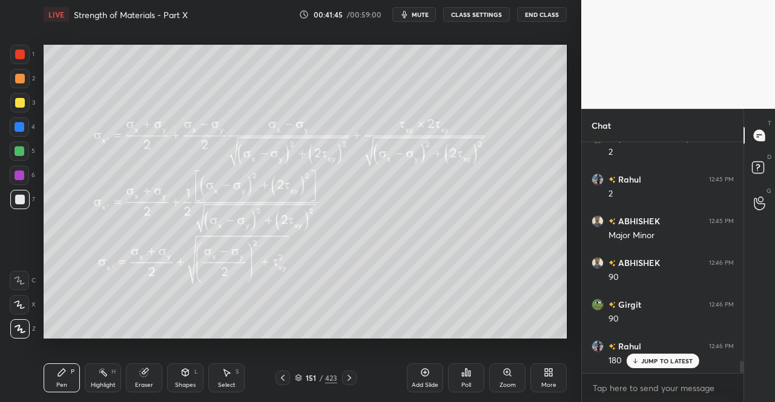
click at [350, 381] on icon at bounding box center [349, 378] width 10 height 10
click at [286, 379] on icon at bounding box center [283, 378] width 10 height 10
click at [285, 379] on icon at bounding box center [283, 378] width 10 height 10
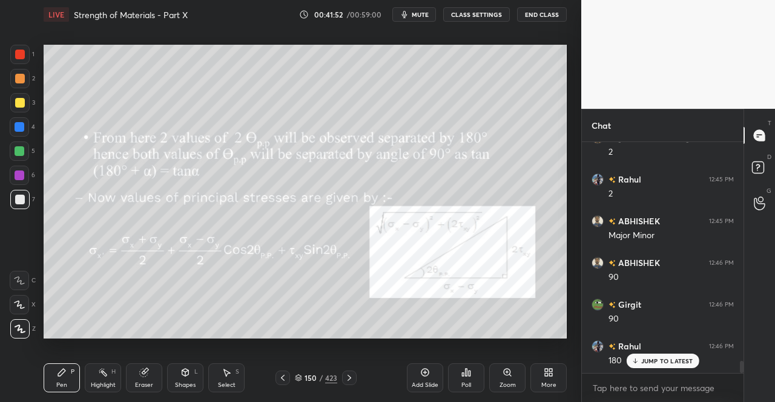
click at [281, 381] on icon at bounding box center [283, 378] width 10 height 10
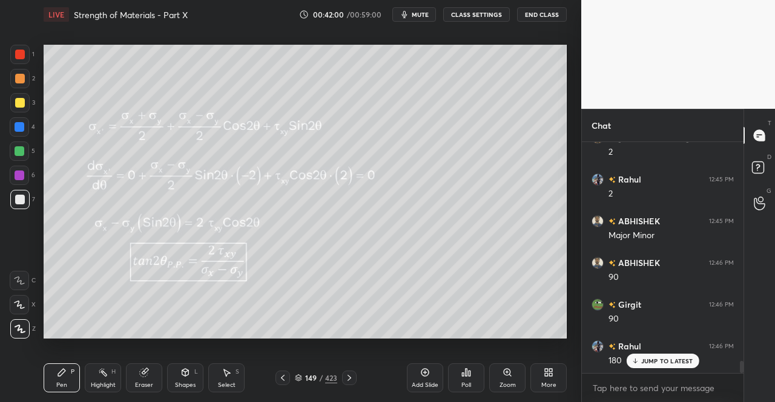
click at [279, 378] on icon at bounding box center [283, 378] width 10 height 10
click at [278, 379] on icon at bounding box center [283, 378] width 10 height 10
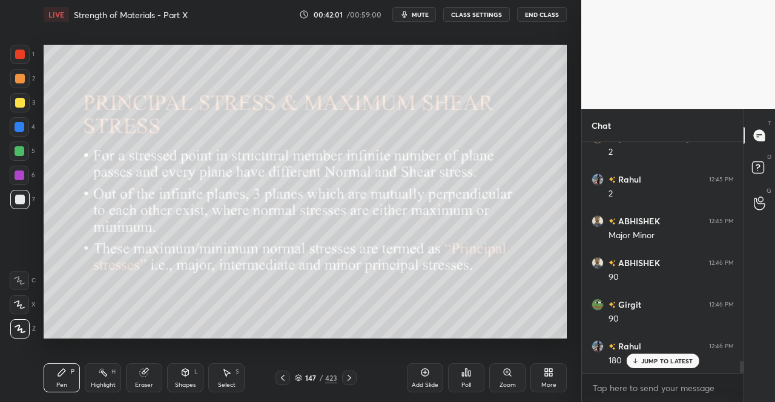
click at [278, 379] on icon at bounding box center [283, 378] width 10 height 10
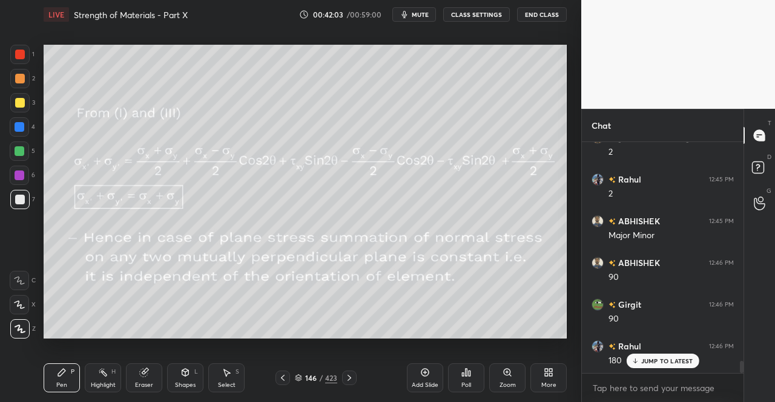
click at [283, 377] on icon at bounding box center [283, 378] width 10 height 10
click at [286, 378] on icon at bounding box center [283, 378] width 10 height 10
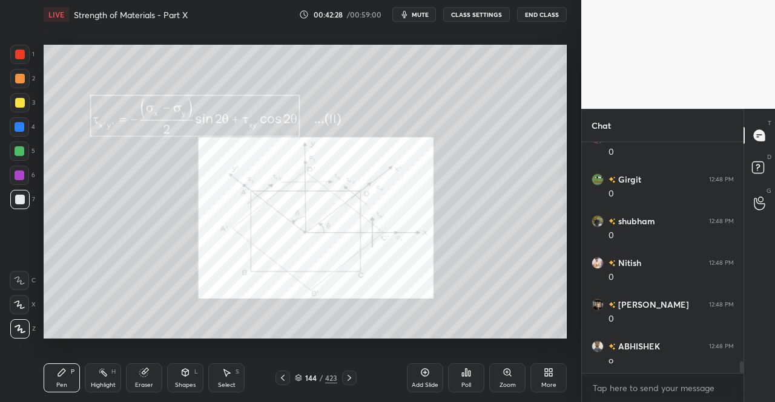
scroll to position [4431, 0]
click at [352, 377] on icon at bounding box center [349, 378] width 10 height 10
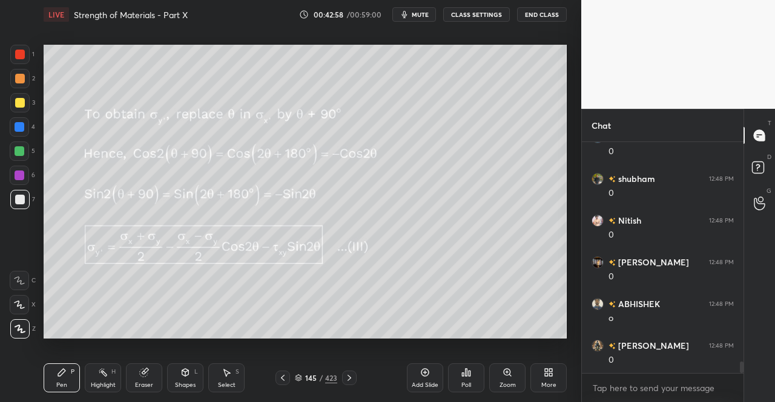
click at [350, 379] on icon at bounding box center [349, 378] width 10 height 10
click at [349, 381] on icon at bounding box center [349, 378] width 10 height 10
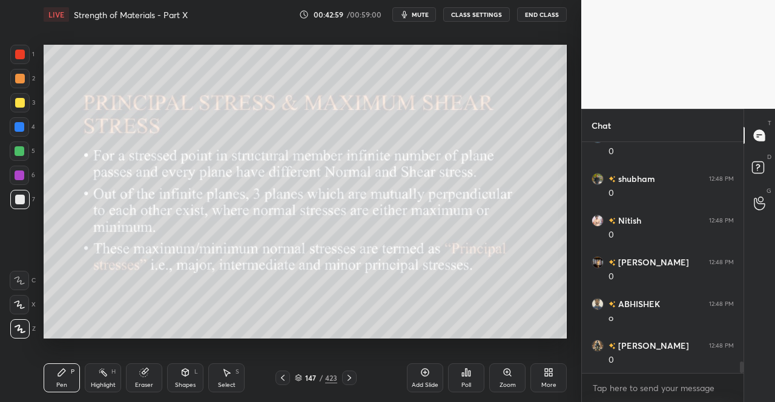
click at [351, 376] on icon at bounding box center [349, 378] width 10 height 10
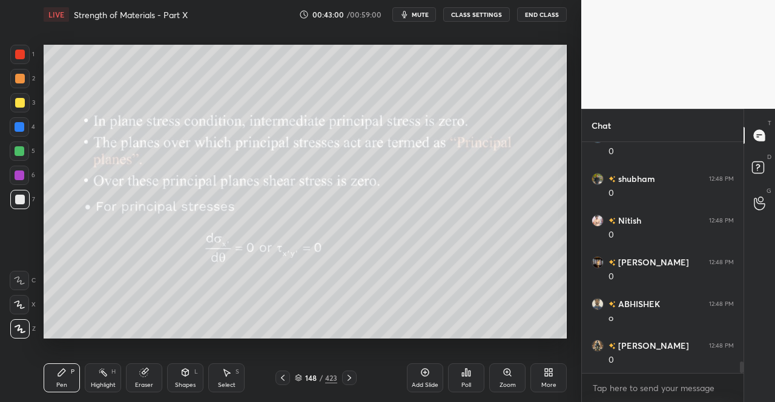
click at [353, 379] on icon at bounding box center [349, 378] width 10 height 10
click at [347, 376] on icon at bounding box center [349, 378] width 10 height 10
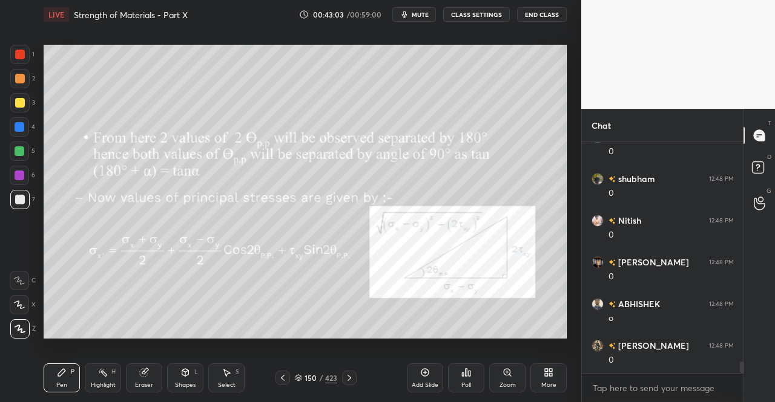
click at [346, 377] on icon at bounding box center [349, 378] width 10 height 10
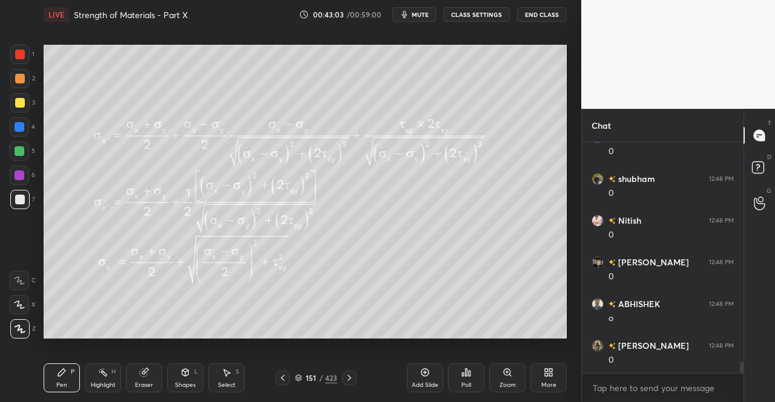
click at [346, 378] on icon at bounding box center [349, 378] width 10 height 10
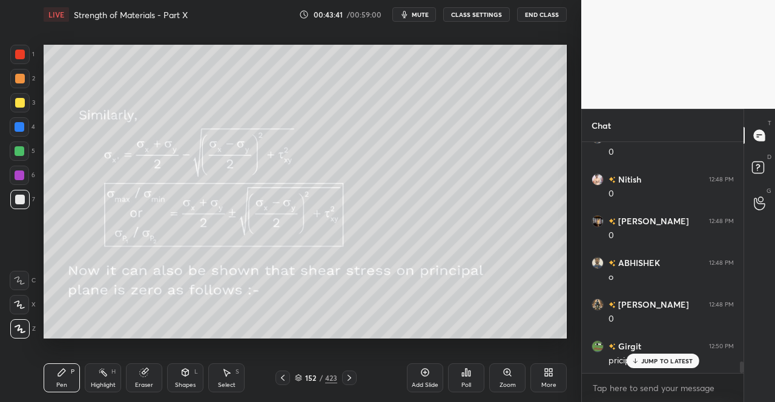
click at [655, 364] on p "JUMP TO LATEST" at bounding box center [667, 361] width 52 height 7
click at [146, 379] on div "Eraser" at bounding box center [144, 378] width 36 height 29
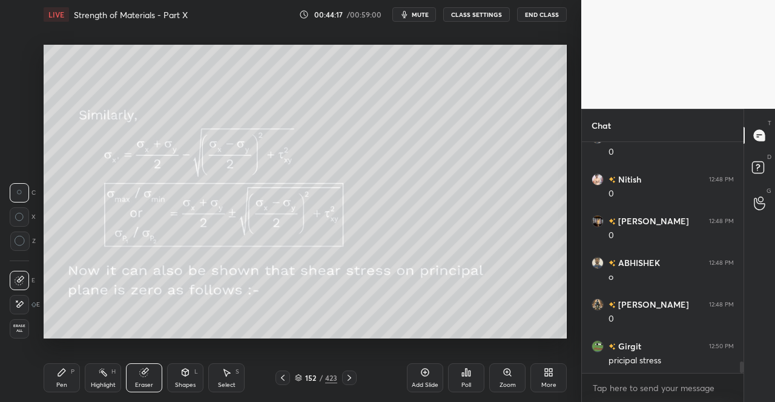
click at [180, 384] on div "Shapes" at bounding box center [185, 385] width 21 height 6
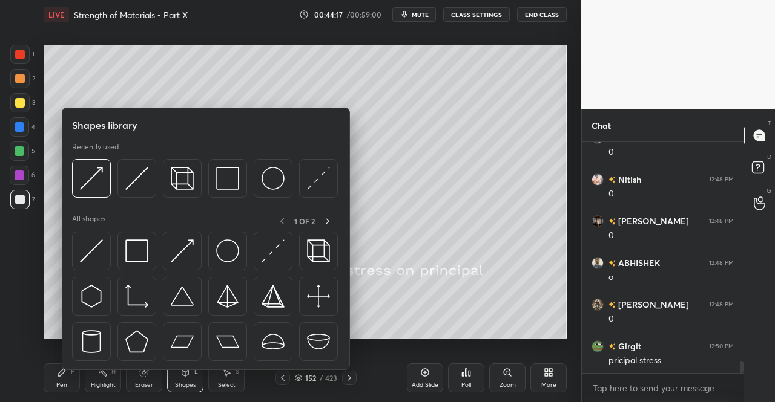
scroll to position [4515, 0]
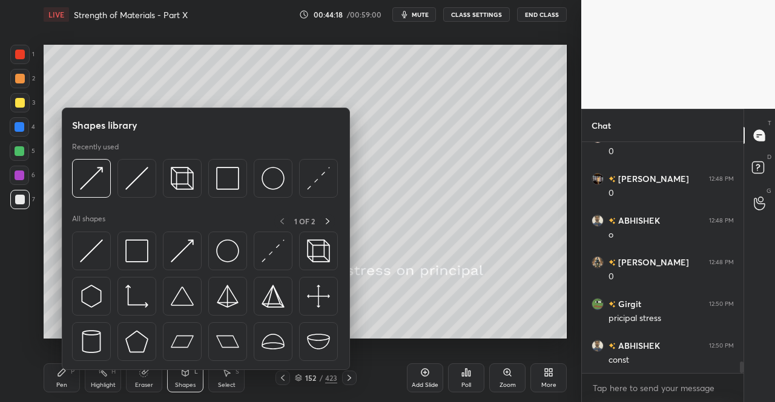
click at [172, 378] on div "Shapes L" at bounding box center [185, 378] width 36 height 29
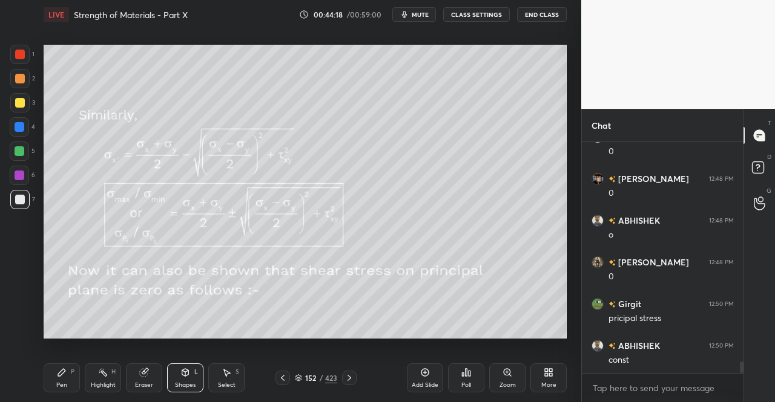
click at [144, 383] on div "Eraser" at bounding box center [144, 385] width 18 height 6
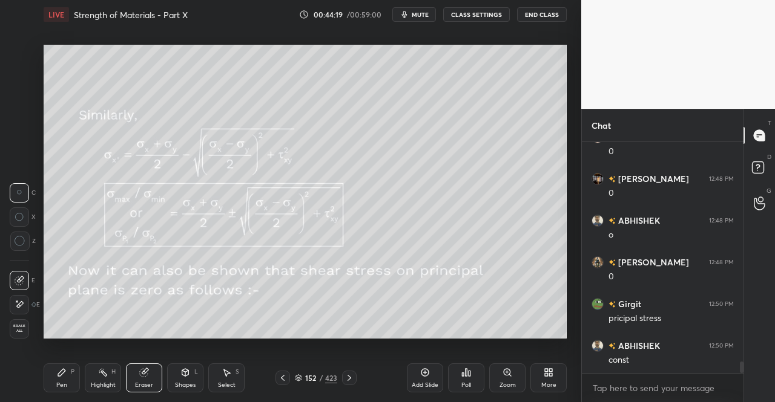
click at [9, 323] on div "1 2 3 4 5 6 7 C X Z C X Z E E Erase all H H" at bounding box center [19, 192] width 39 height 294
click at [62, 377] on icon at bounding box center [62, 373] width 10 height 10
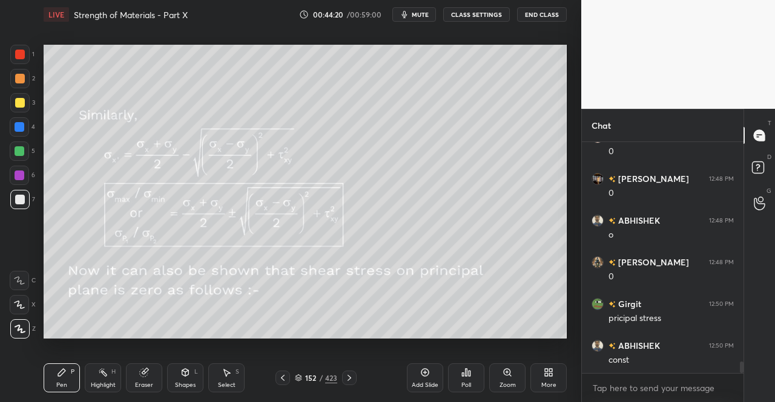
click at [53, 370] on div "Pen P" at bounding box center [62, 378] width 36 height 29
click at [16, 330] on icon at bounding box center [20, 329] width 11 height 8
click at [65, 381] on div "Pen P" at bounding box center [62, 378] width 36 height 29
click at [138, 373] on div "Eraser" at bounding box center [144, 378] width 36 height 29
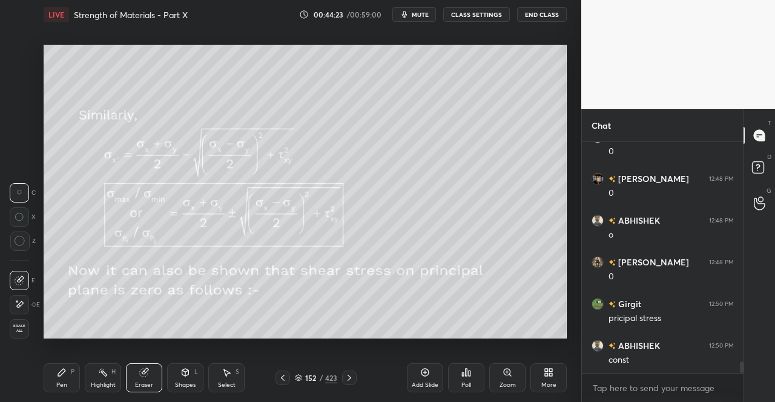
click at [15, 324] on div "Erase all" at bounding box center [19, 329] width 19 height 19
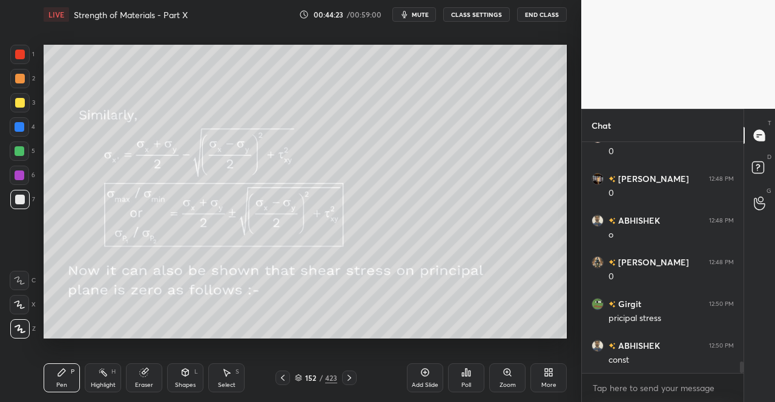
click at [70, 376] on div "Pen P" at bounding box center [62, 378] width 36 height 29
click at [352, 377] on icon at bounding box center [349, 378] width 10 height 10
click at [347, 373] on icon at bounding box center [349, 378] width 10 height 10
click at [183, 373] on icon at bounding box center [185, 372] width 7 height 7
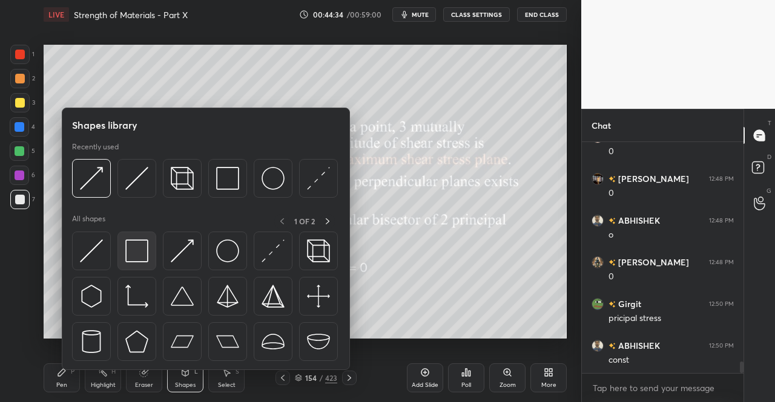
click at [137, 248] on img at bounding box center [136, 251] width 23 height 23
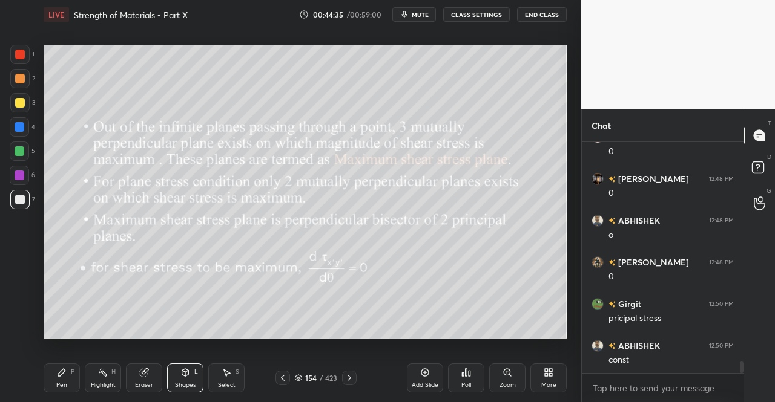
click at [64, 390] on div "Pen P" at bounding box center [62, 378] width 36 height 29
click at [56, 377] on div "Pen P" at bounding box center [62, 378] width 36 height 29
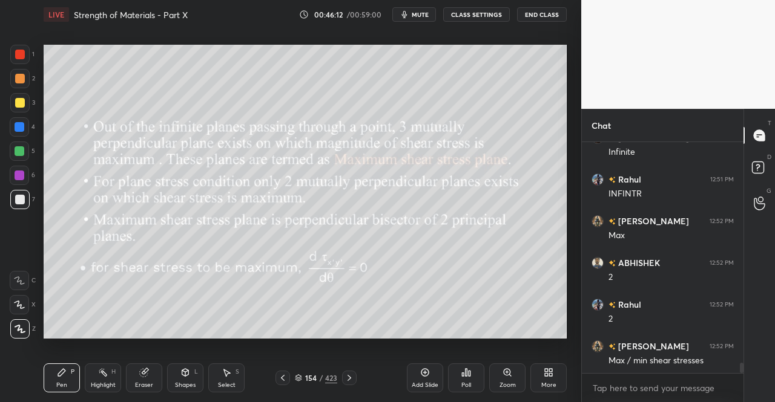
scroll to position [4849, 0]
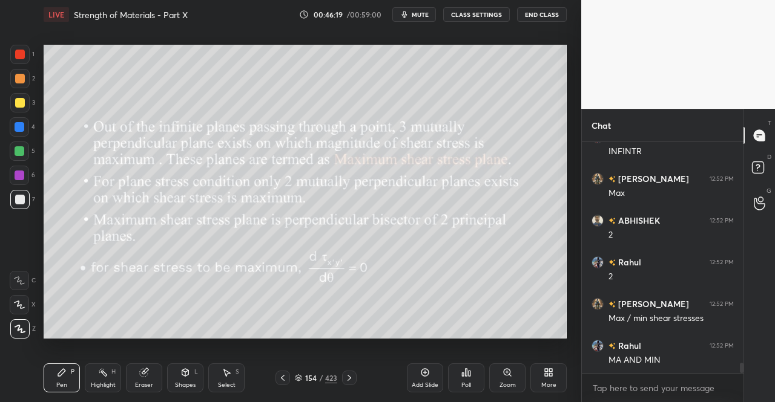
click at [57, 375] on icon at bounding box center [62, 373] width 10 height 10
click at [73, 369] on div "P" at bounding box center [73, 372] width 4 height 6
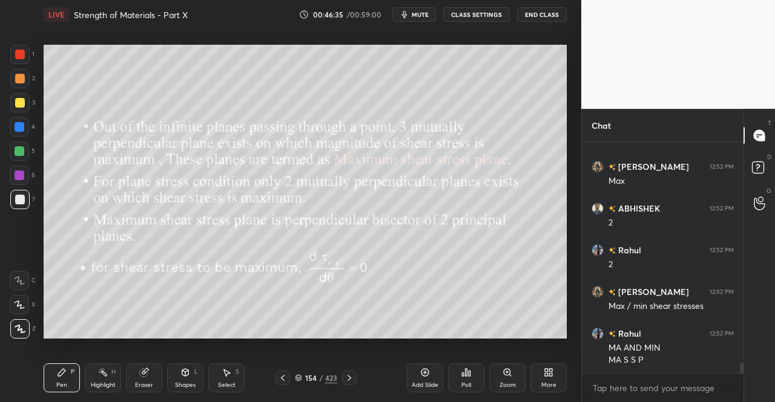
click at [350, 375] on icon at bounding box center [349, 378] width 10 height 10
click at [71, 384] on div "Pen P" at bounding box center [62, 378] width 36 height 29
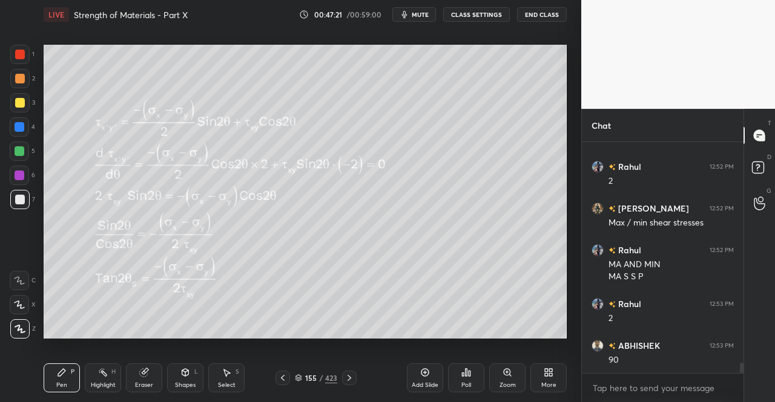
scroll to position [4986, 0]
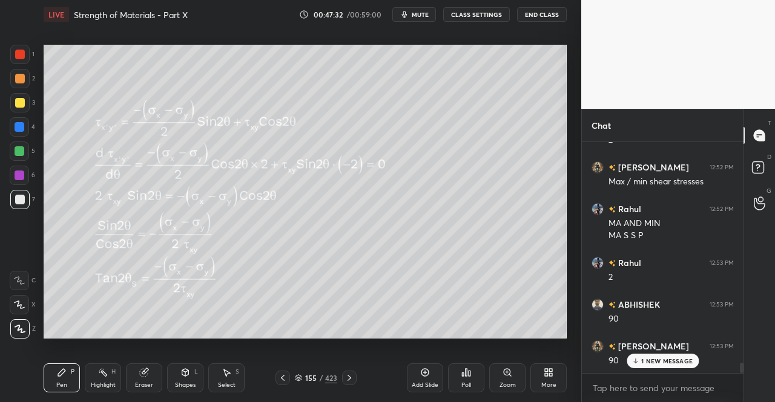
click at [286, 376] on icon at bounding box center [283, 378] width 10 height 10
click at [284, 376] on icon at bounding box center [283, 378] width 10 height 10
click at [284, 379] on icon at bounding box center [283, 378] width 10 height 10
click at [344, 376] on icon at bounding box center [349, 378] width 10 height 10
click at [346, 379] on icon at bounding box center [349, 378] width 10 height 10
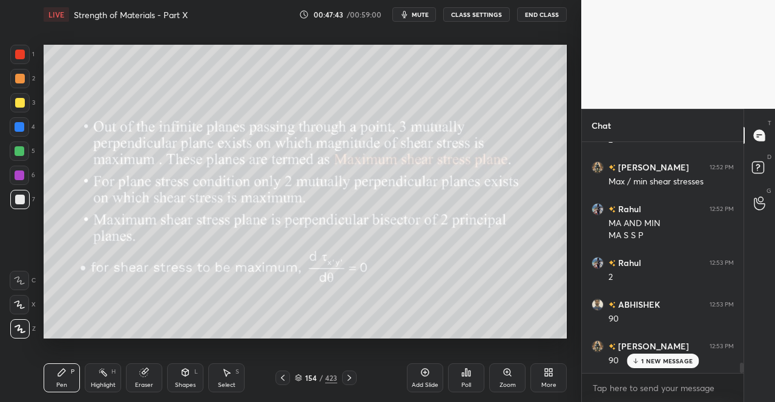
click at [346, 379] on icon at bounding box center [349, 378] width 10 height 10
click at [349, 376] on icon at bounding box center [349, 378] width 10 height 10
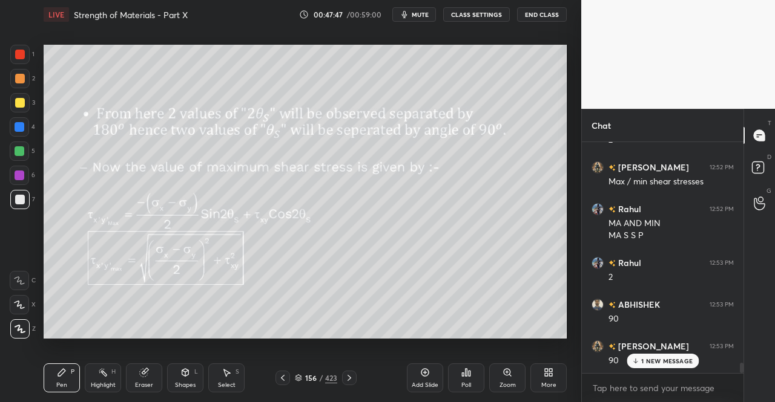
click at [282, 378] on icon at bounding box center [283, 378] width 4 height 6
click at [352, 372] on div at bounding box center [349, 378] width 15 height 15
click at [44, 392] on div "Pen P" at bounding box center [62, 378] width 36 height 29
click at [61, 390] on div "Pen P" at bounding box center [62, 378] width 36 height 29
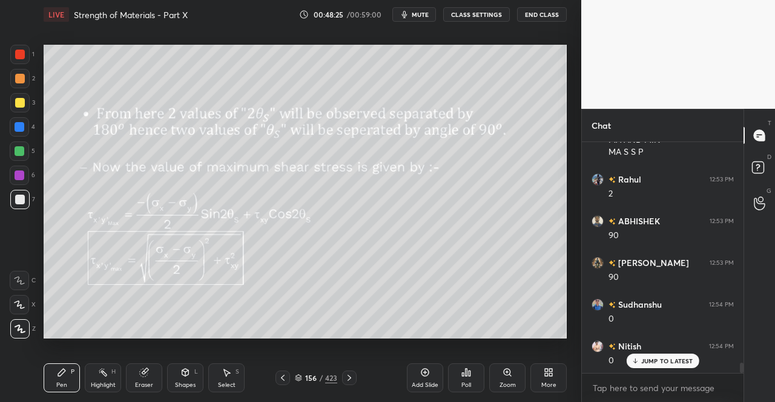
scroll to position [5153, 0]
click at [346, 375] on icon at bounding box center [349, 378] width 10 height 10
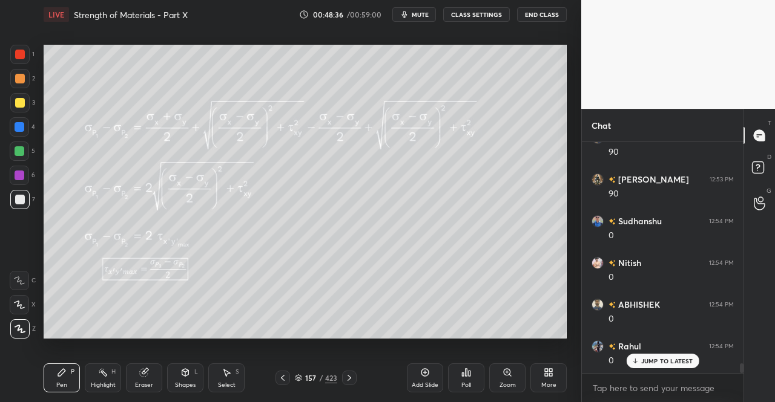
click at [65, 392] on div "Pen P" at bounding box center [62, 378] width 36 height 29
click at [67, 390] on div "Pen P" at bounding box center [62, 378] width 36 height 29
click at [349, 377] on icon at bounding box center [349, 378] width 4 height 6
click at [343, 377] on div at bounding box center [349, 378] width 15 height 15
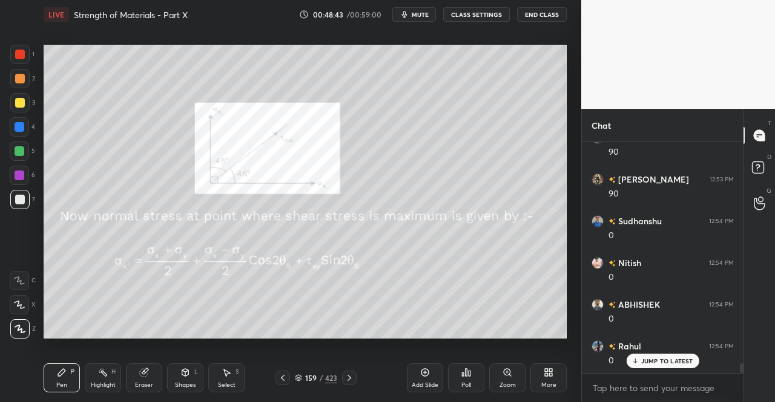
click at [81, 366] on div "Pen P Highlight H Eraser Shapes L Select S" at bounding box center [135, 378] width 182 height 29
click at [86, 364] on div "Pen P Highlight H Eraser Shapes L Select S 159 / 423 Add Slide Poll Zoom More" at bounding box center [305, 378] width 523 height 48
click at [353, 378] on icon at bounding box center [349, 378] width 10 height 10
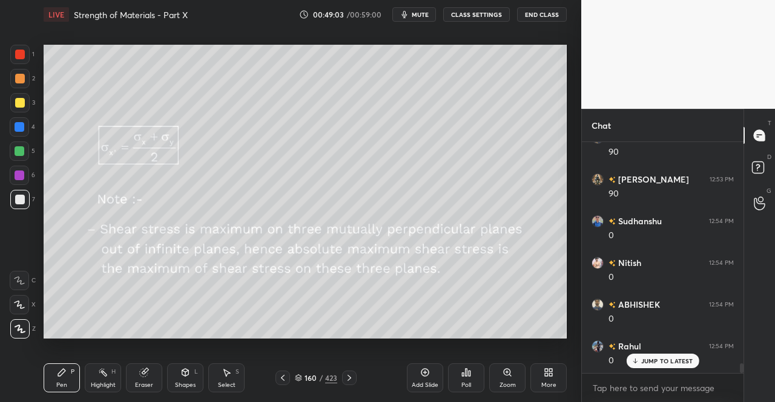
click at [287, 376] on div at bounding box center [282, 378] width 15 height 15
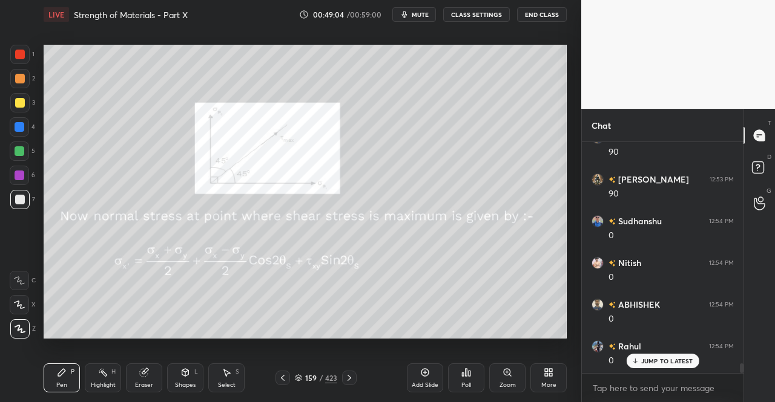
click at [286, 377] on icon at bounding box center [283, 378] width 10 height 10
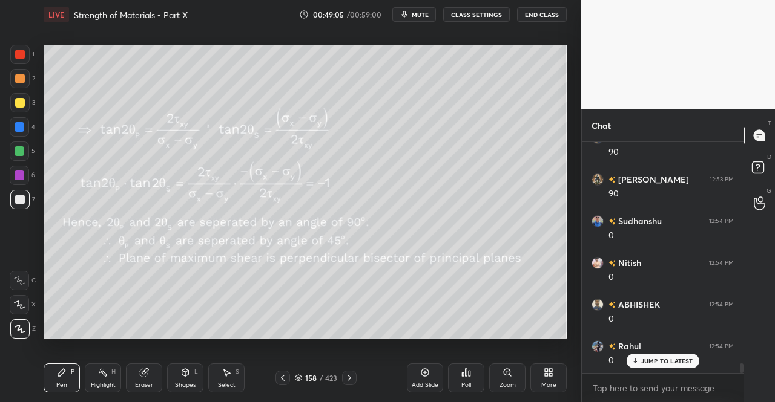
click at [287, 379] on icon at bounding box center [283, 378] width 10 height 10
click at [287, 381] on div at bounding box center [282, 378] width 15 height 15
click at [283, 381] on icon at bounding box center [283, 378] width 10 height 10
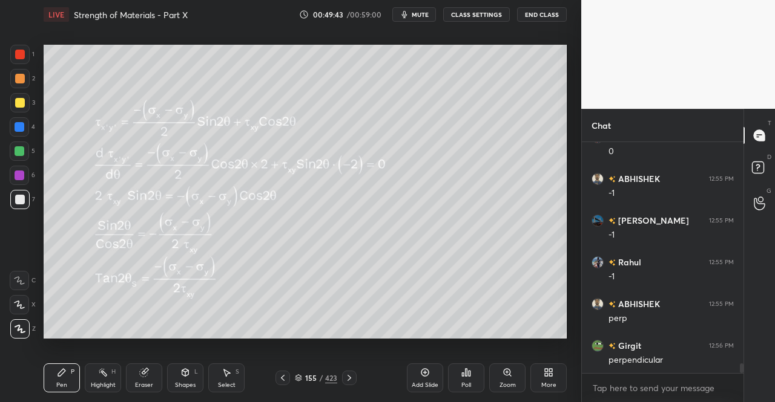
scroll to position [5403, 0]
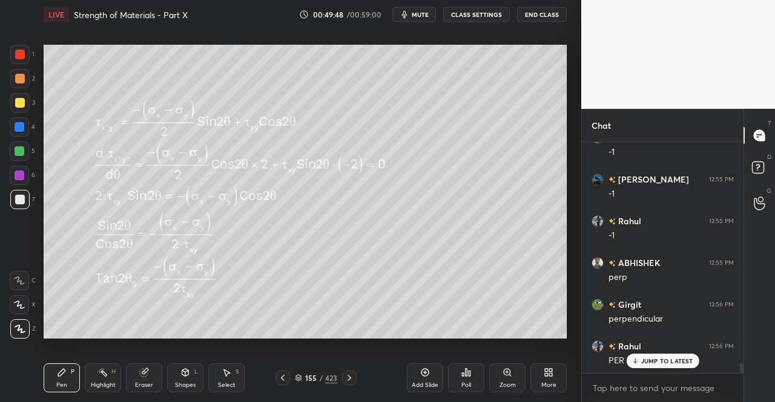
click at [283, 375] on icon at bounding box center [283, 378] width 10 height 10
click at [347, 376] on icon at bounding box center [349, 378] width 10 height 10
click at [348, 375] on icon at bounding box center [349, 378] width 10 height 10
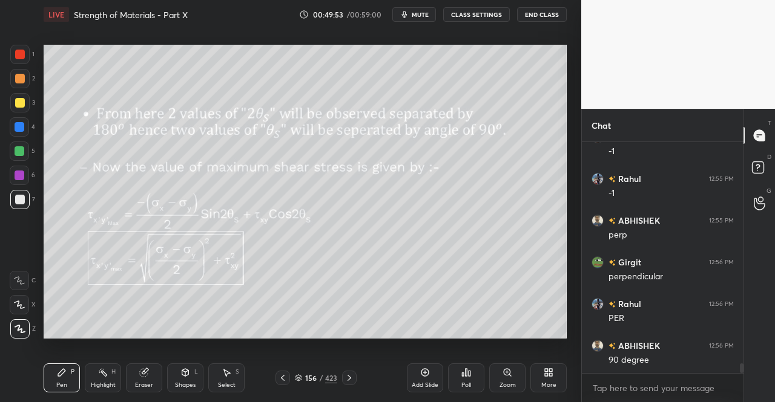
click at [349, 378] on icon at bounding box center [349, 378] width 10 height 10
click at [347, 381] on icon at bounding box center [349, 378] width 4 height 6
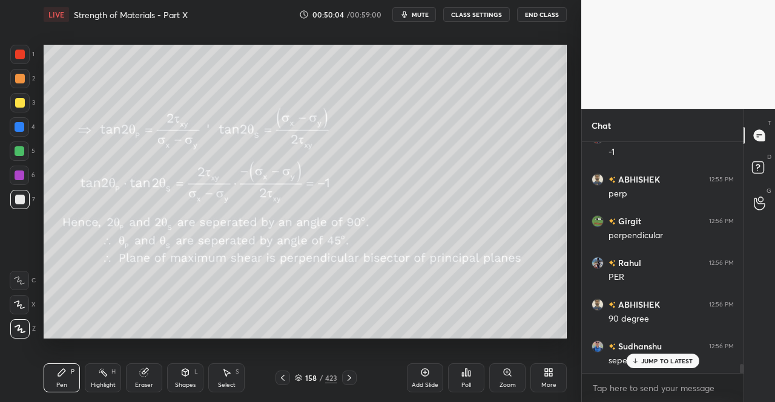
click at [648, 363] on p "JUMP TO LATEST" at bounding box center [667, 361] width 52 height 7
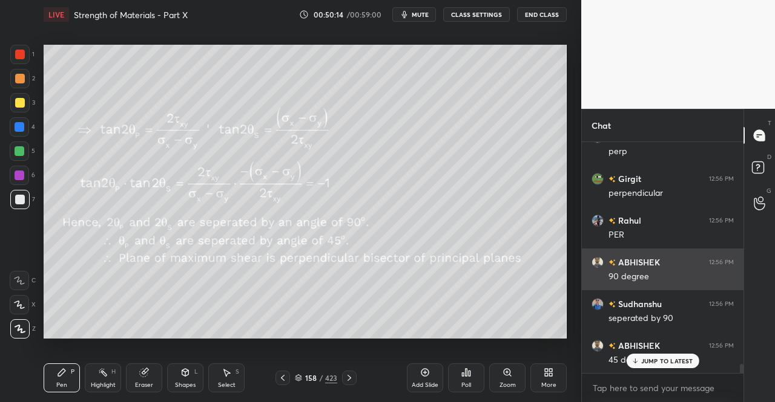
scroll to position [5570, 0]
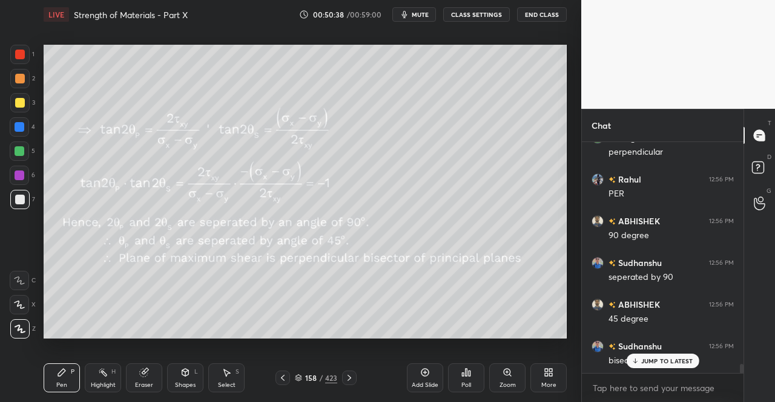
click at [347, 376] on icon at bounding box center [349, 378] width 10 height 10
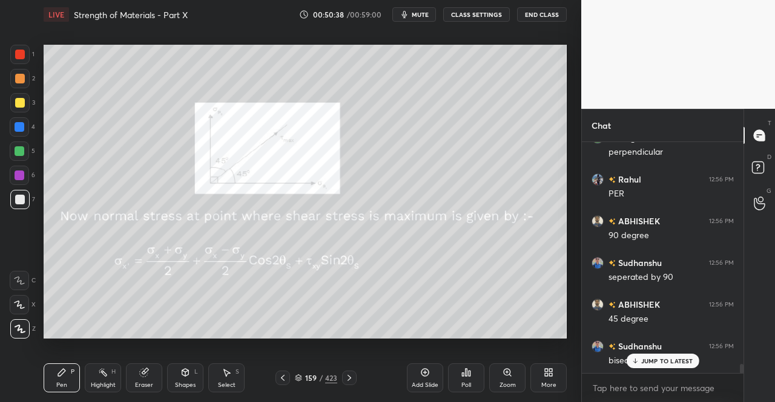
click at [351, 381] on icon at bounding box center [349, 378] width 10 height 10
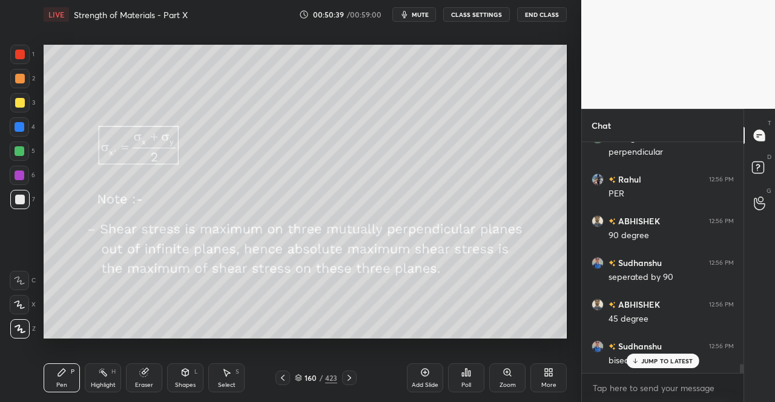
click at [349, 381] on icon at bounding box center [349, 378] width 10 height 10
click at [283, 378] on icon at bounding box center [283, 378] width 10 height 10
click at [436, 378] on div "Add Slide" at bounding box center [425, 378] width 36 height 29
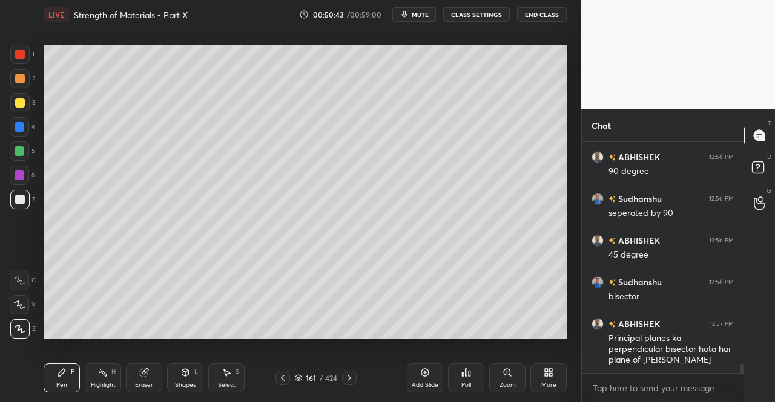
click at [195, 375] on div "L" at bounding box center [196, 372] width 4 height 6
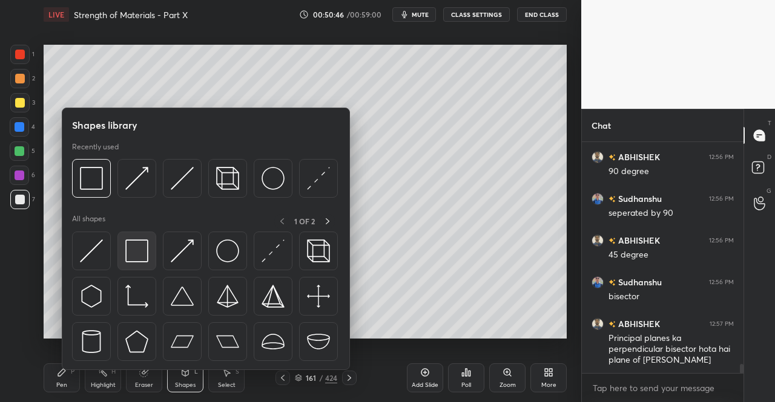
click at [140, 255] on img at bounding box center [136, 251] width 23 height 23
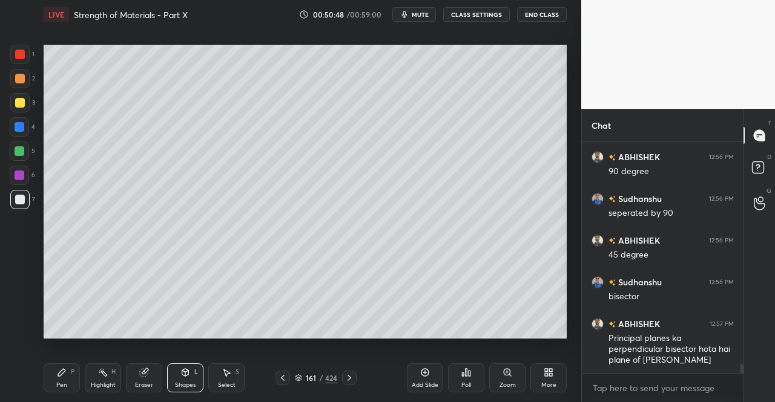
click at [196, 377] on div "Shapes L" at bounding box center [185, 378] width 36 height 29
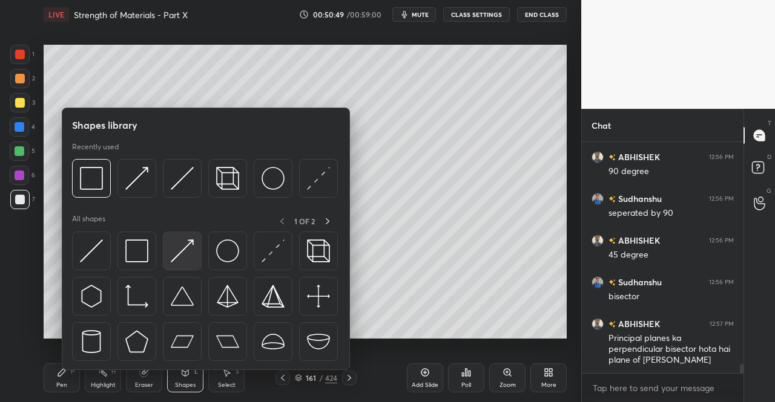
click at [182, 255] on img at bounding box center [182, 251] width 23 height 23
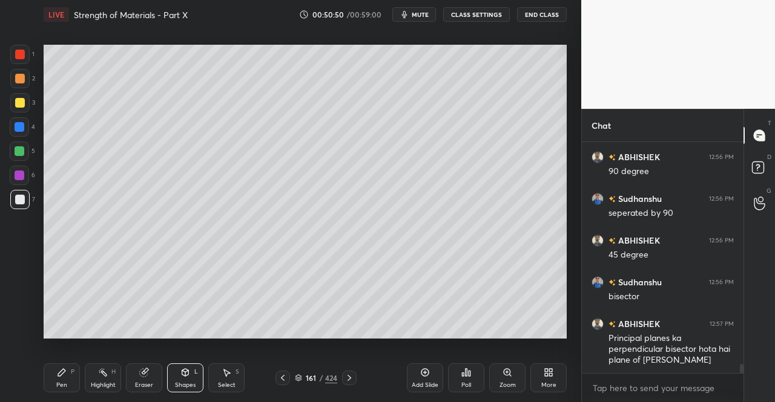
click at [19, 200] on div at bounding box center [20, 200] width 10 height 10
click at [50, 384] on div "Pen P" at bounding box center [62, 378] width 36 height 29
click at [53, 379] on div "Pen P" at bounding box center [62, 378] width 36 height 29
click at [188, 375] on icon at bounding box center [185, 372] width 7 height 7
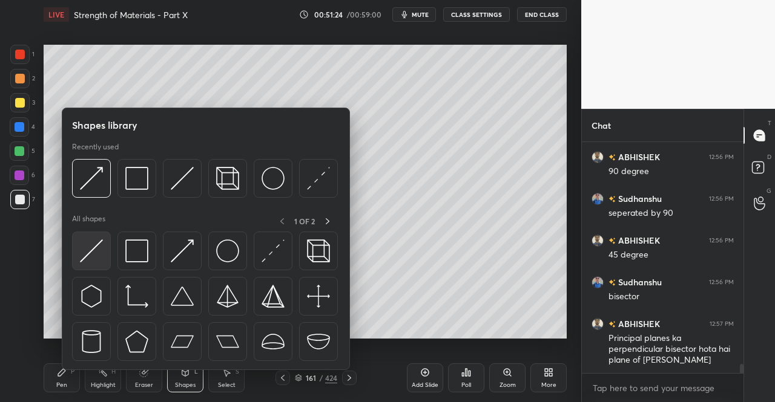
click at [97, 243] on img at bounding box center [91, 251] width 23 height 23
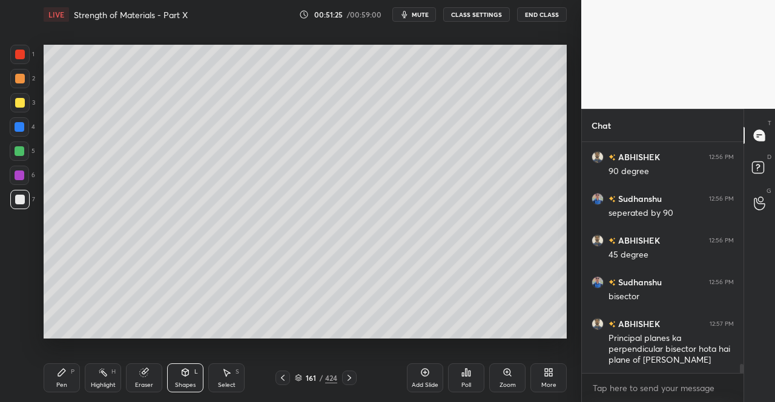
click at [15, 61] on div at bounding box center [19, 54] width 19 height 19
click at [189, 379] on div "Shapes L" at bounding box center [185, 378] width 36 height 29
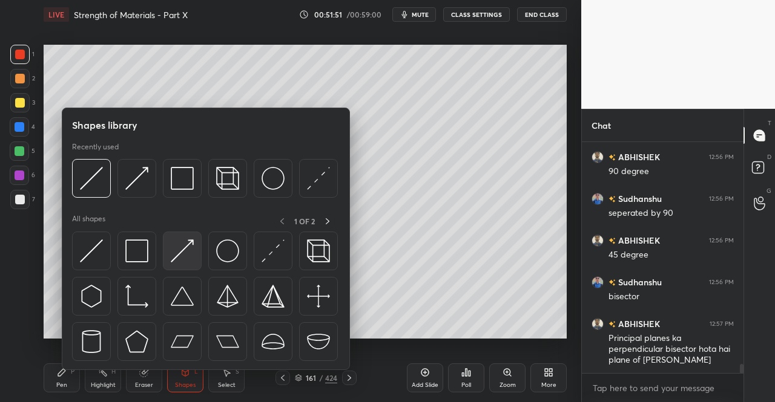
click at [185, 251] on img at bounding box center [182, 251] width 23 height 23
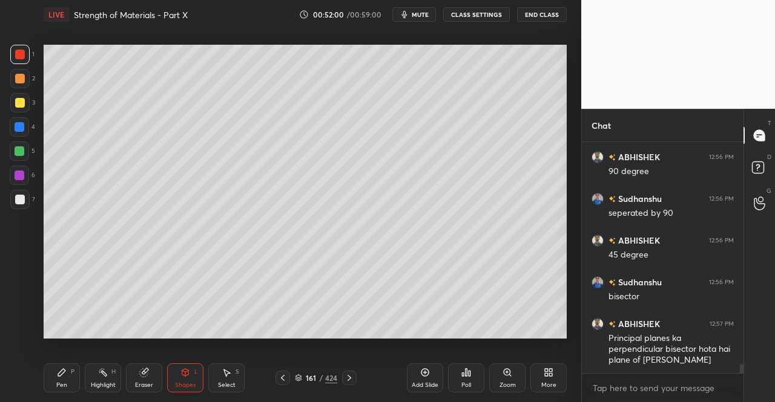
click at [65, 379] on div "Pen P" at bounding box center [62, 378] width 36 height 29
click at [68, 370] on div "Pen P" at bounding box center [62, 378] width 36 height 29
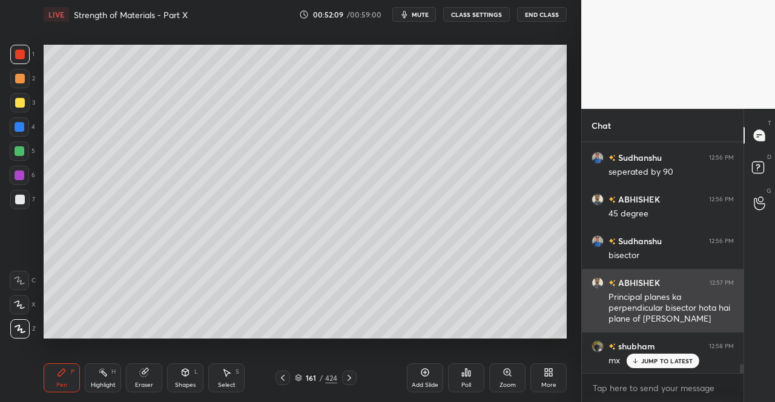
click at [650, 363] on p "JUMP TO LATEST" at bounding box center [667, 361] width 52 height 7
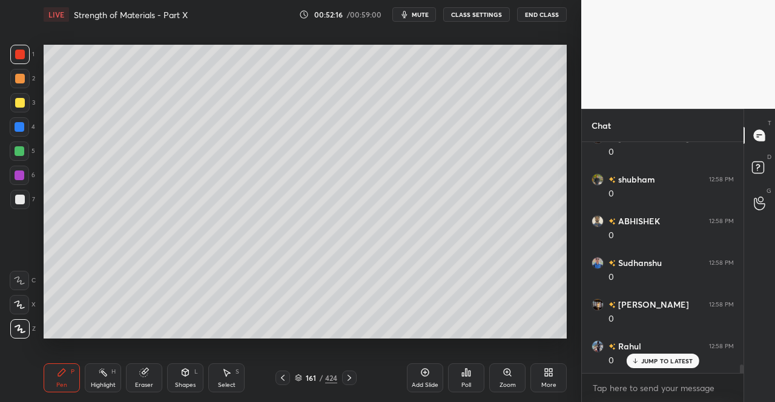
scroll to position [5969, 0]
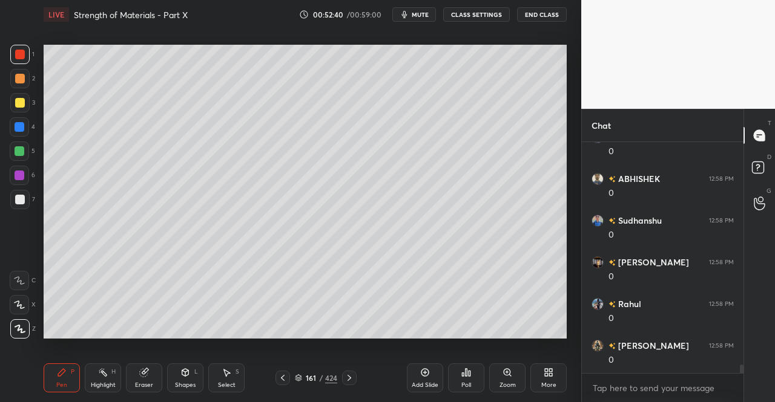
click at [16, 154] on div at bounding box center [20, 151] width 10 height 10
click at [186, 376] on icon at bounding box center [185, 372] width 7 height 7
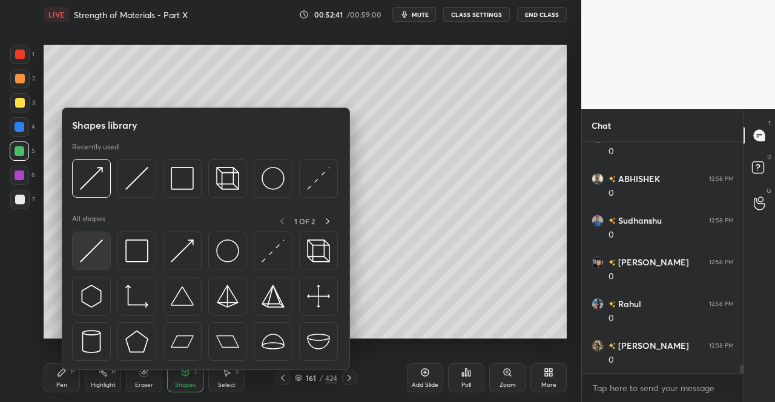
click at [106, 240] on div at bounding box center [91, 251] width 39 height 39
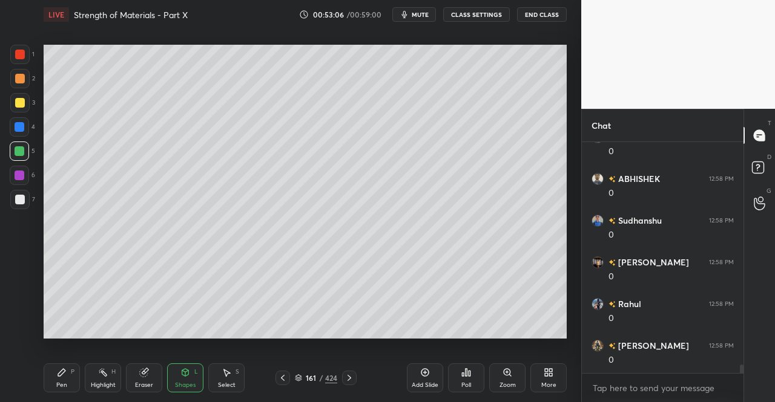
click at [178, 376] on div "Shapes L" at bounding box center [185, 378] width 36 height 29
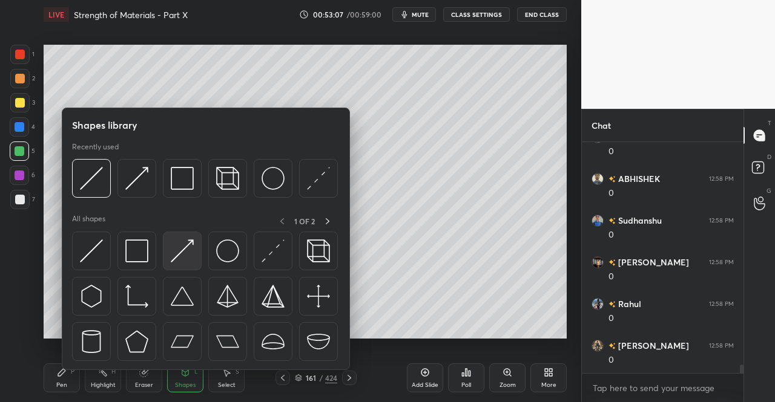
click at [184, 266] on div at bounding box center [182, 251] width 39 height 39
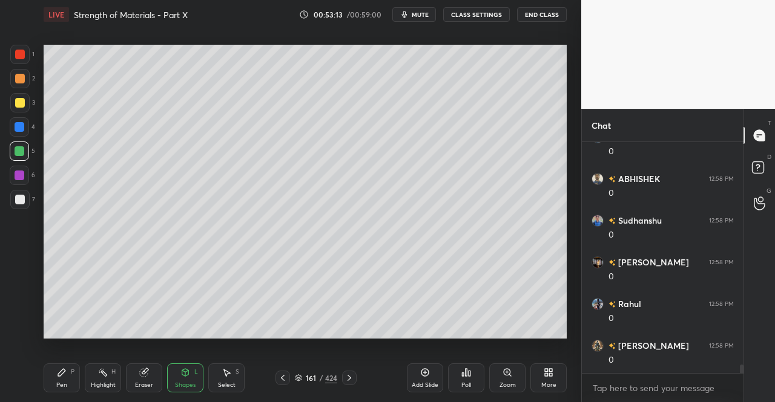
click at [57, 381] on div "Pen P" at bounding box center [62, 378] width 36 height 29
click at [59, 372] on icon at bounding box center [62, 373] width 10 height 10
click at [284, 381] on icon at bounding box center [283, 378] width 4 height 6
click at [286, 377] on icon at bounding box center [283, 378] width 10 height 10
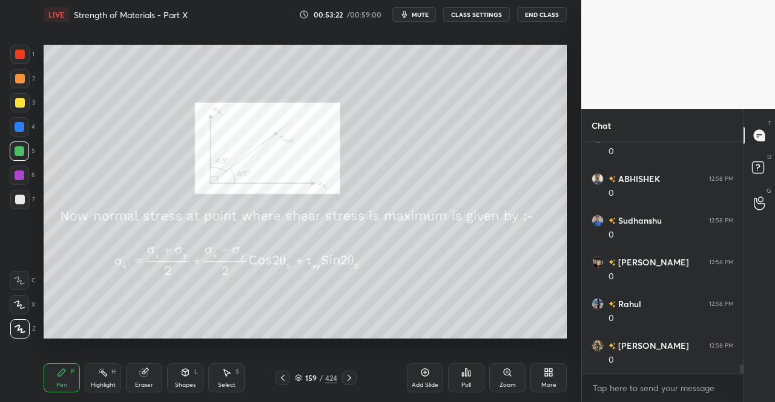
click at [286, 376] on icon at bounding box center [283, 378] width 10 height 10
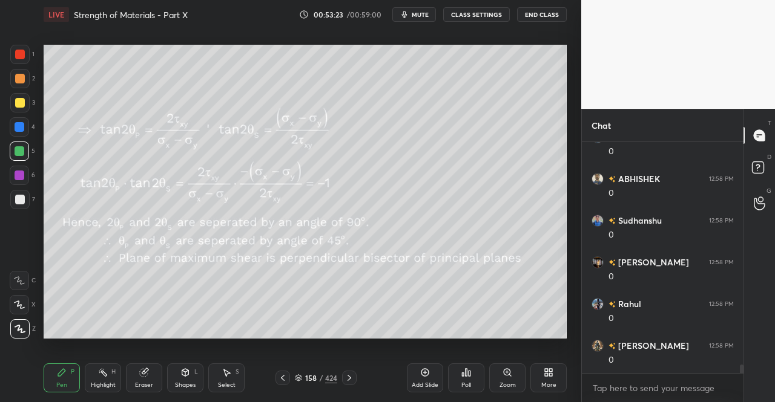
click at [286, 375] on icon at bounding box center [283, 378] width 10 height 10
click at [345, 381] on icon at bounding box center [349, 378] width 10 height 10
click at [343, 381] on div at bounding box center [349, 378] width 15 height 15
click at [342, 379] on div at bounding box center [349, 378] width 15 height 15
click at [339, 381] on div "160 / 424" at bounding box center [315, 378] width 81 height 15
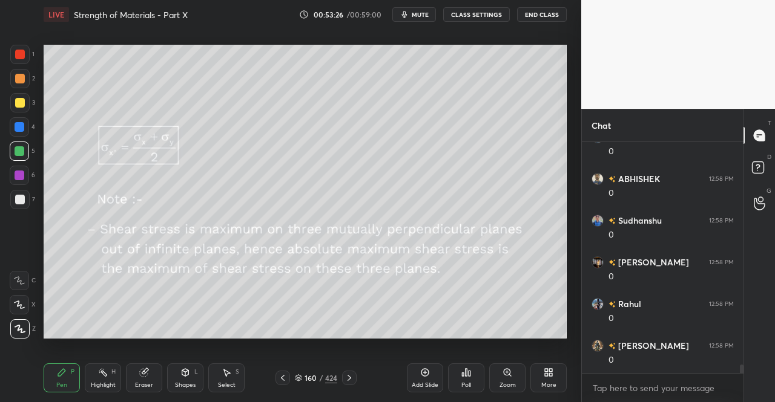
click at [342, 382] on div at bounding box center [349, 378] width 15 height 15
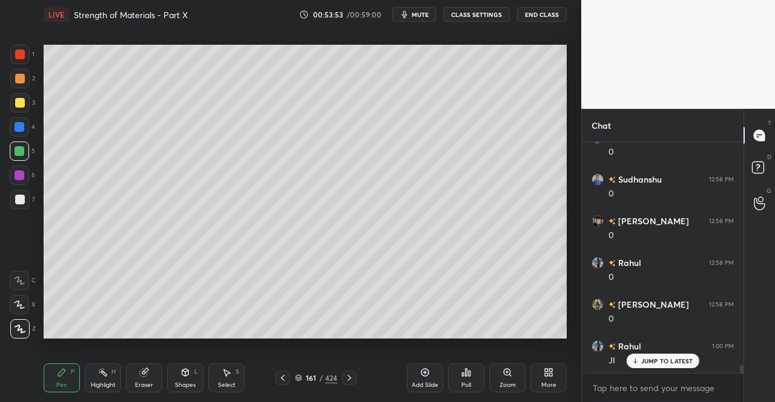
click at [183, 386] on div "Shapes" at bounding box center [185, 385] width 21 height 6
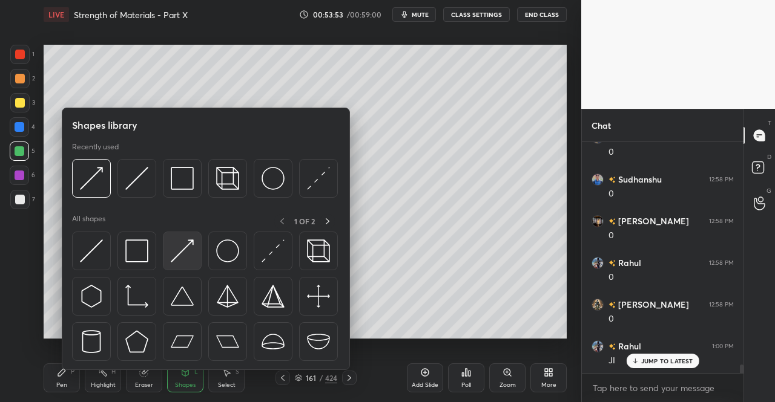
click at [186, 258] on img at bounding box center [182, 251] width 23 height 23
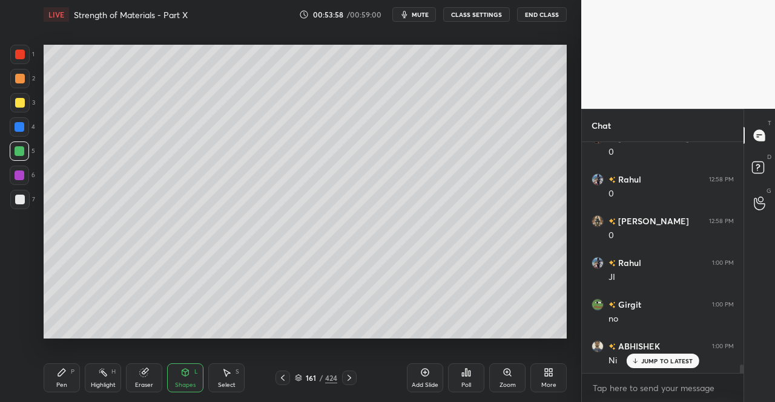
scroll to position [6136, 0]
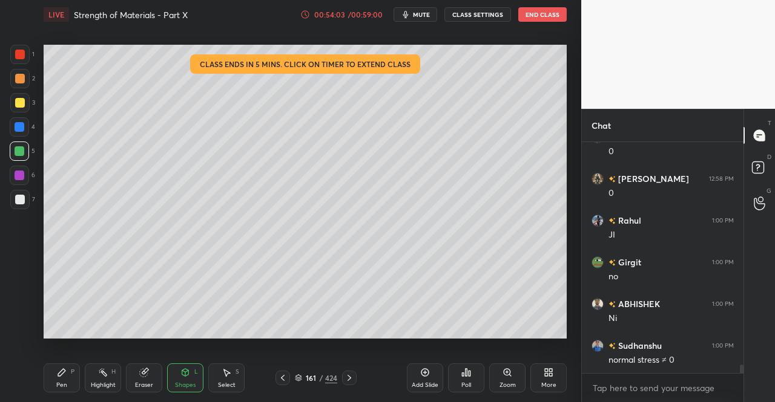
click at [68, 379] on div "Pen P" at bounding box center [62, 378] width 36 height 29
click at [57, 382] on div "Pen" at bounding box center [61, 385] width 11 height 6
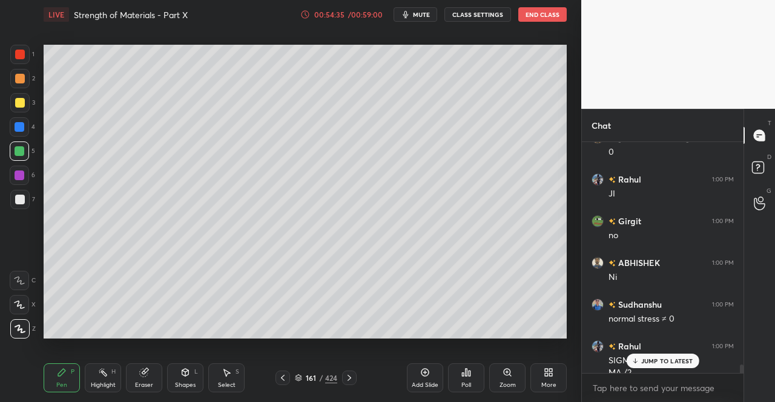
scroll to position [6189, 0]
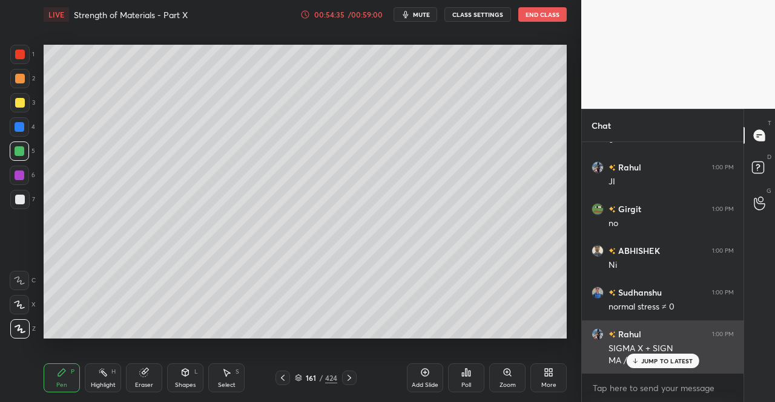
click at [655, 367] on div "JUMP TO LATEST" at bounding box center [662, 361] width 73 height 15
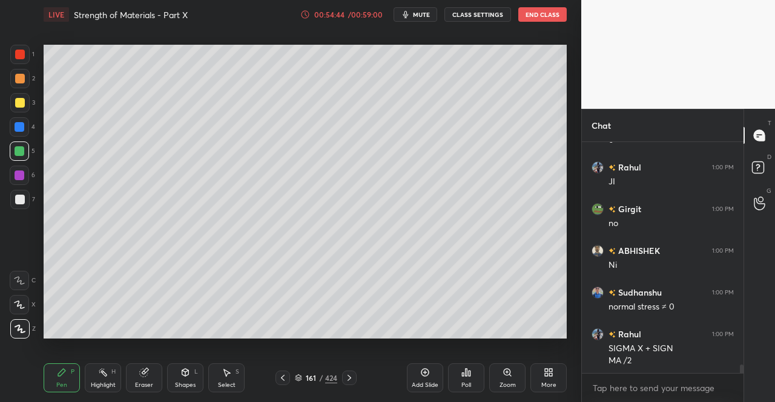
click at [188, 377] on icon at bounding box center [185, 373] width 10 height 10
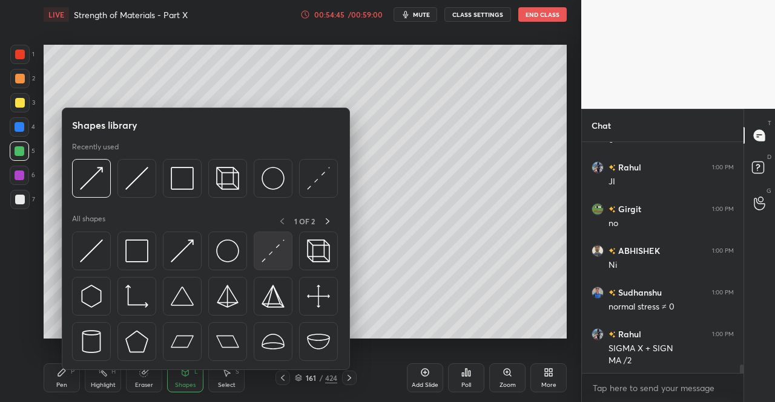
click at [255, 244] on div at bounding box center [273, 251] width 39 height 39
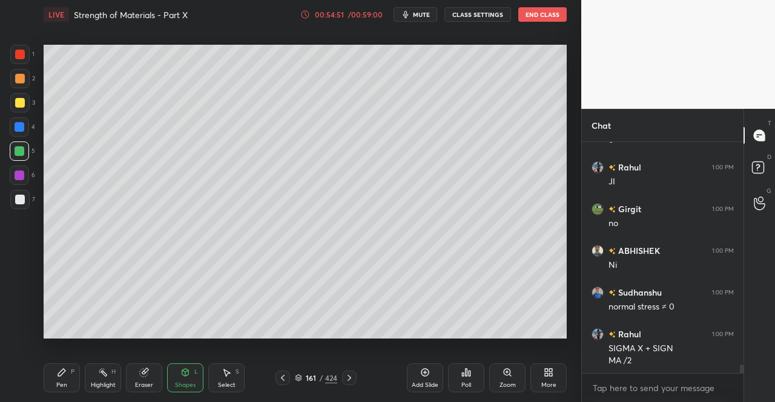
click at [62, 389] on div "Pen" at bounding box center [61, 385] width 11 height 6
click at [11, 381] on div "1 2 3 4 5 6 7 C X Z C X Z E E Erase all H H LIVE Strength of Materials - Part X…" at bounding box center [285, 201] width 571 height 402
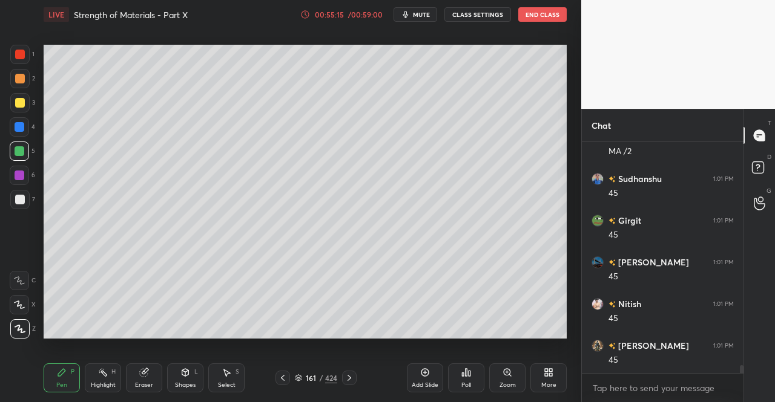
scroll to position [6439, 0]
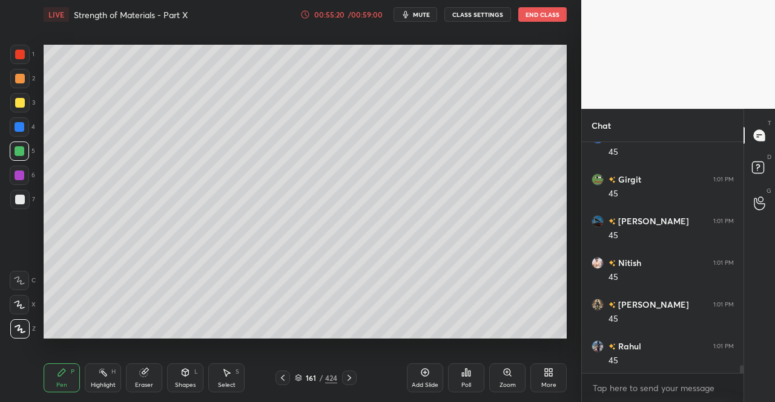
click at [637, 397] on div "clr" at bounding box center [670, 403] width 125 height 12
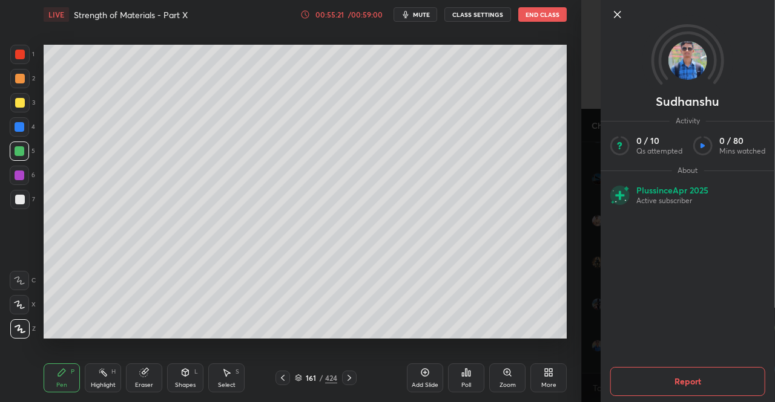
click at [285, 380] on icon at bounding box center [283, 378] width 10 height 10
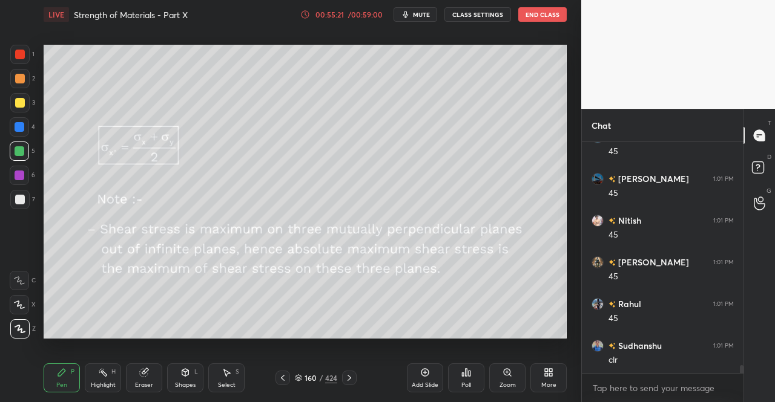
click at [283, 379] on icon at bounding box center [283, 378] width 10 height 10
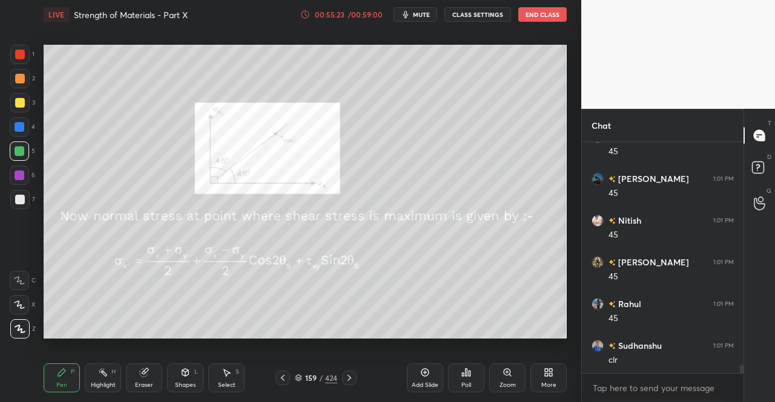
click at [355, 378] on div at bounding box center [349, 378] width 15 height 15
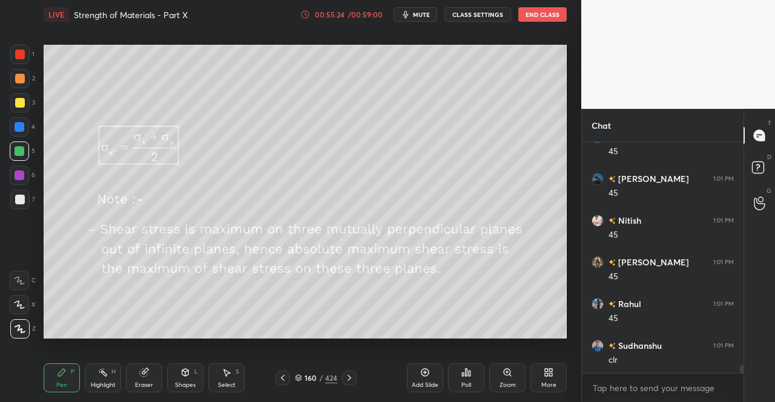
click at [352, 377] on icon at bounding box center [349, 378] width 10 height 10
click at [353, 377] on icon at bounding box center [349, 378] width 10 height 10
click at [283, 381] on icon at bounding box center [283, 378] width 10 height 10
click at [283, 380] on icon at bounding box center [283, 378] width 4 height 6
click at [283, 381] on icon at bounding box center [283, 378] width 10 height 10
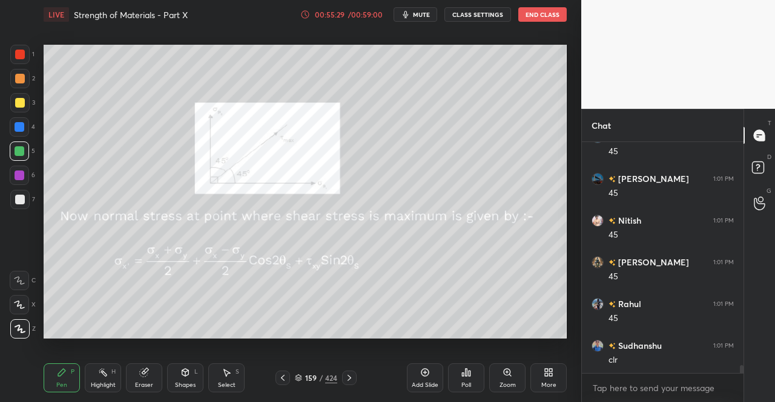
click at [282, 382] on icon at bounding box center [283, 378] width 10 height 10
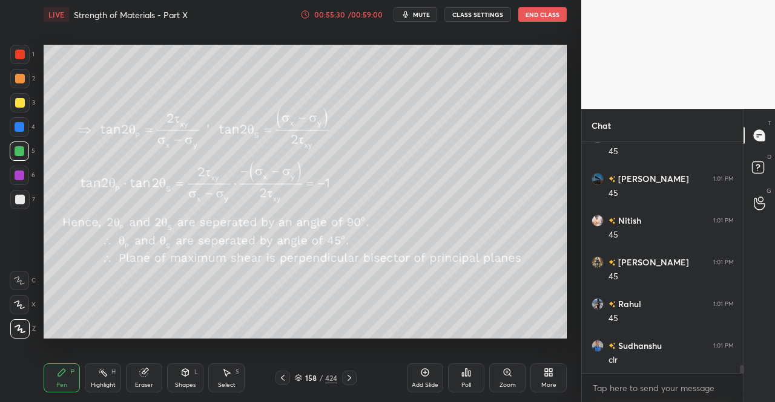
click at [283, 382] on icon at bounding box center [283, 378] width 10 height 10
click at [283, 383] on icon at bounding box center [283, 378] width 10 height 10
click at [353, 381] on icon at bounding box center [349, 378] width 10 height 10
click at [282, 377] on icon at bounding box center [283, 378] width 10 height 10
click at [286, 374] on icon at bounding box center [283, 378] width 10 height 10
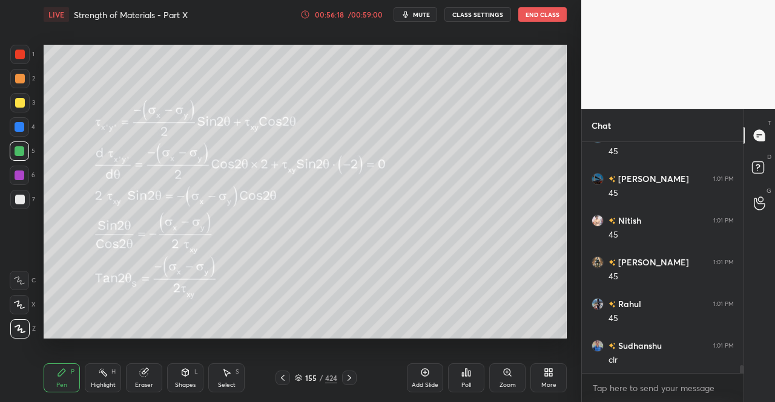
click at [285, 381] on icon at bounding box center [283, 378] width 10 height 10
click at [355, 379] on div at bounding box center [349, 378] width 15 height 15
click at [347, 377] on icon at bounding box center [349, 378] width 10 height 10
click at [349, 379] on icon at bounding box center [349, 378] width 10 height 10
click at [151, 377] on div "Eraser" at bounding box center [144, 378] width 36 height 29
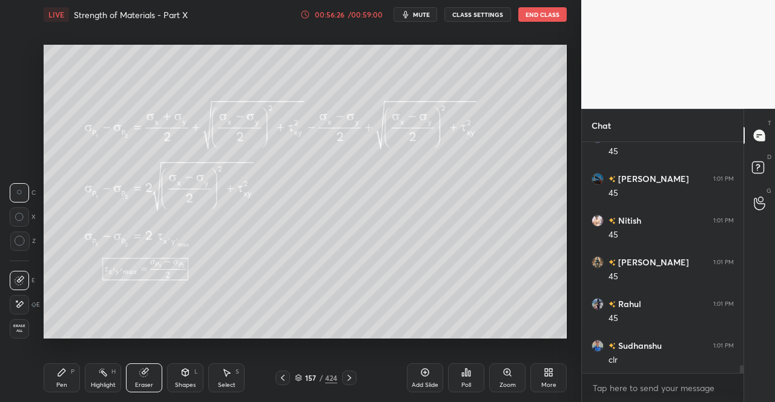
click at [51, 382] on div "Pen P" at bounding box center [62, 378] width 36 height 29
click at [59, 376] on icon at bounding box center [61, 372] width 7 height 7
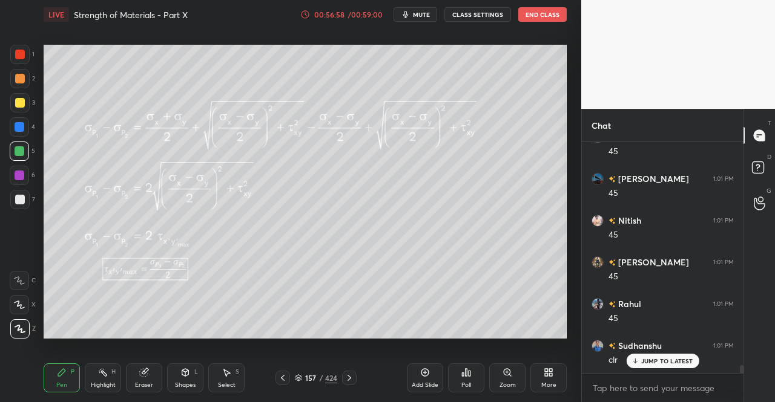
scroll to position [6523, 0]
click at [355, 377] on div at bounding box center [349, 378] width 15 height 15
click at [354, 381] on div at bounding box center [349, 378] width 15 height 15
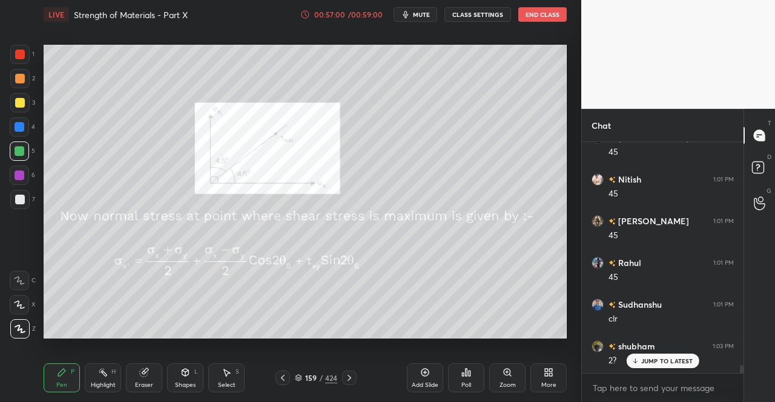
click at [346, 376] on icon at bounding box center [349, 378] width 10 height 10
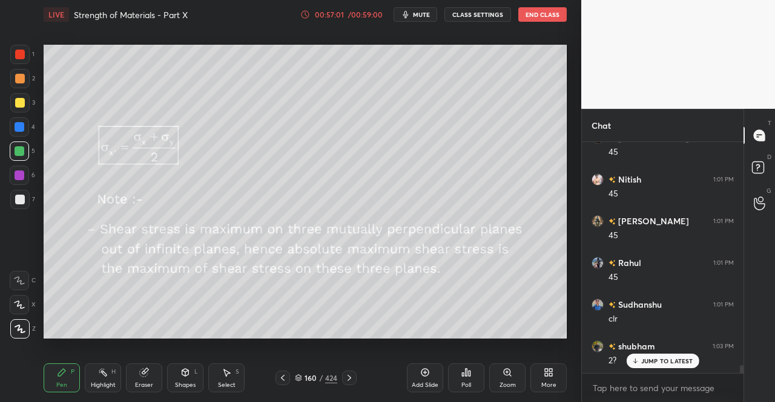
click at [343, 378] on div at bounding box center [349, 378] width 15 height 15
click at [346, 379] on icon at bounding box center [349, 378] width 10 height 10
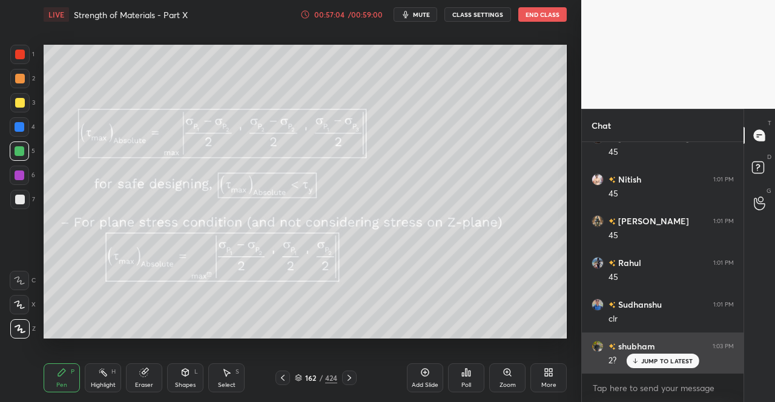
click at [649, 365] on p "JUMP TO LATEST" at bounding box center [667, 361] width 52 height 7
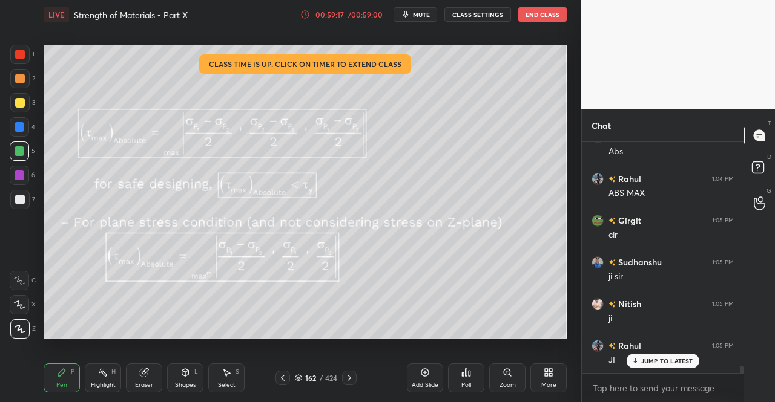
scroll to position [6941, 0]
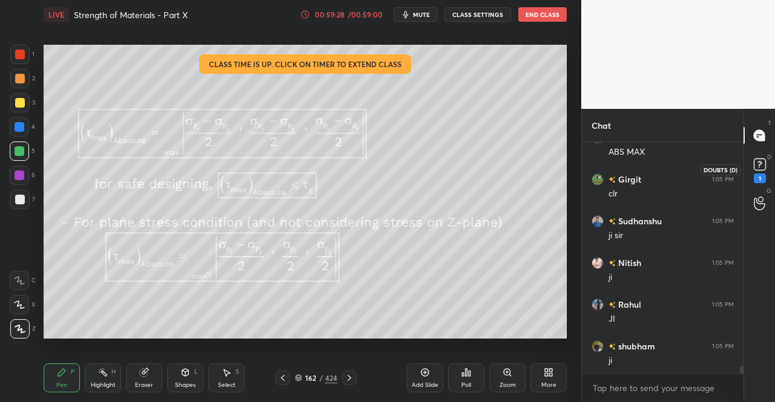
click at [761, 176] on div "1" at bounding box center [759, 179] width 12 height 10
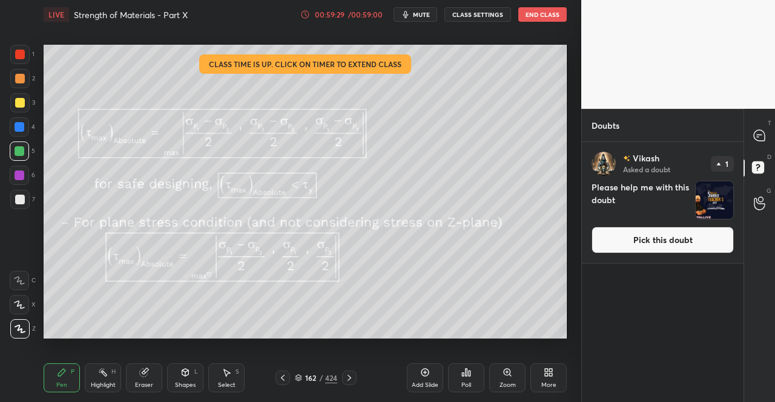
click at [688, 240] on button "Pick this doubt" at bounding box center [662, 240] width 142 height 27
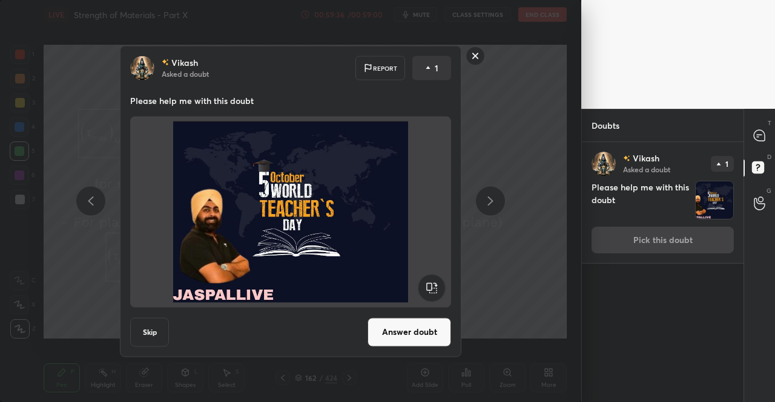
click at [414, 337] on button "Answer doubt" at bounding box center [409, 332] width 84 height 29
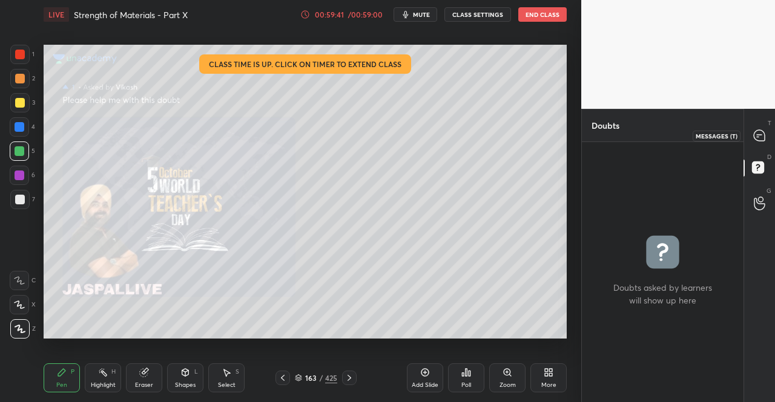
click at [755, 133] on icon at bounding box center [758, 135] width 11 height 11
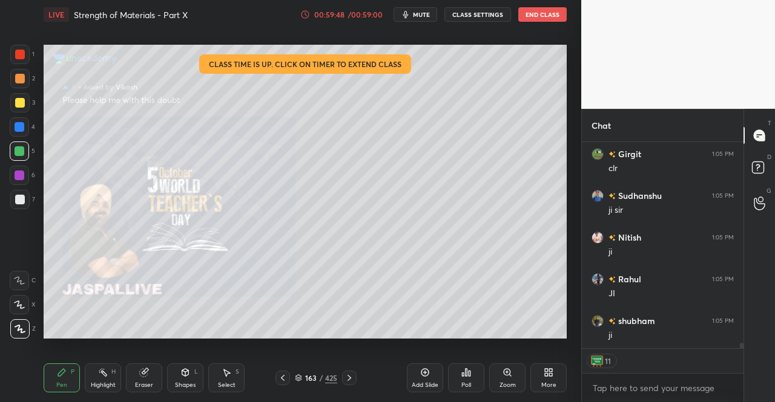
scroll to position [7234, 0]
click at [545, 18] on button "End Class" at bounding box center [542, 14] width 48 height 15
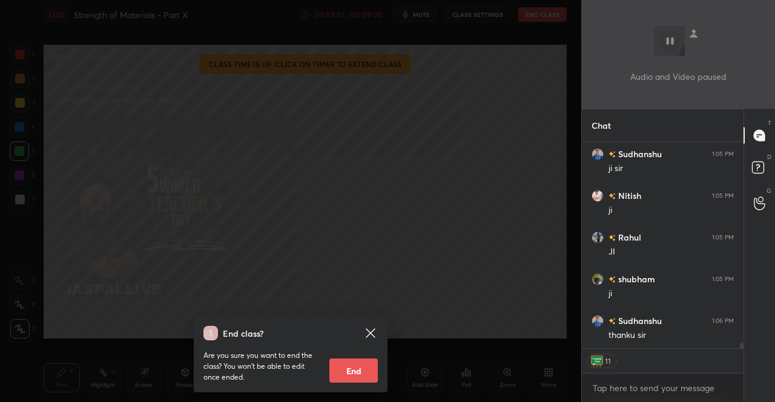
click at [340, 372] on button "End" at bounding box center [353, 371] width 48 height 24
type textarea "x"
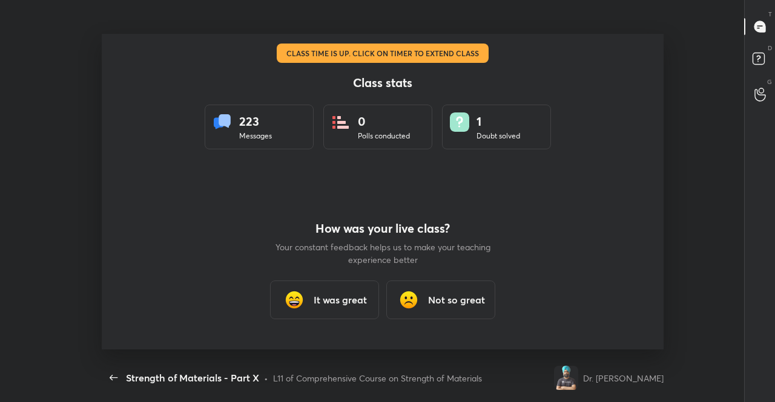
scroll to position [0, 0]
